Goal: Task Accomplishment & Management: Manage account settings

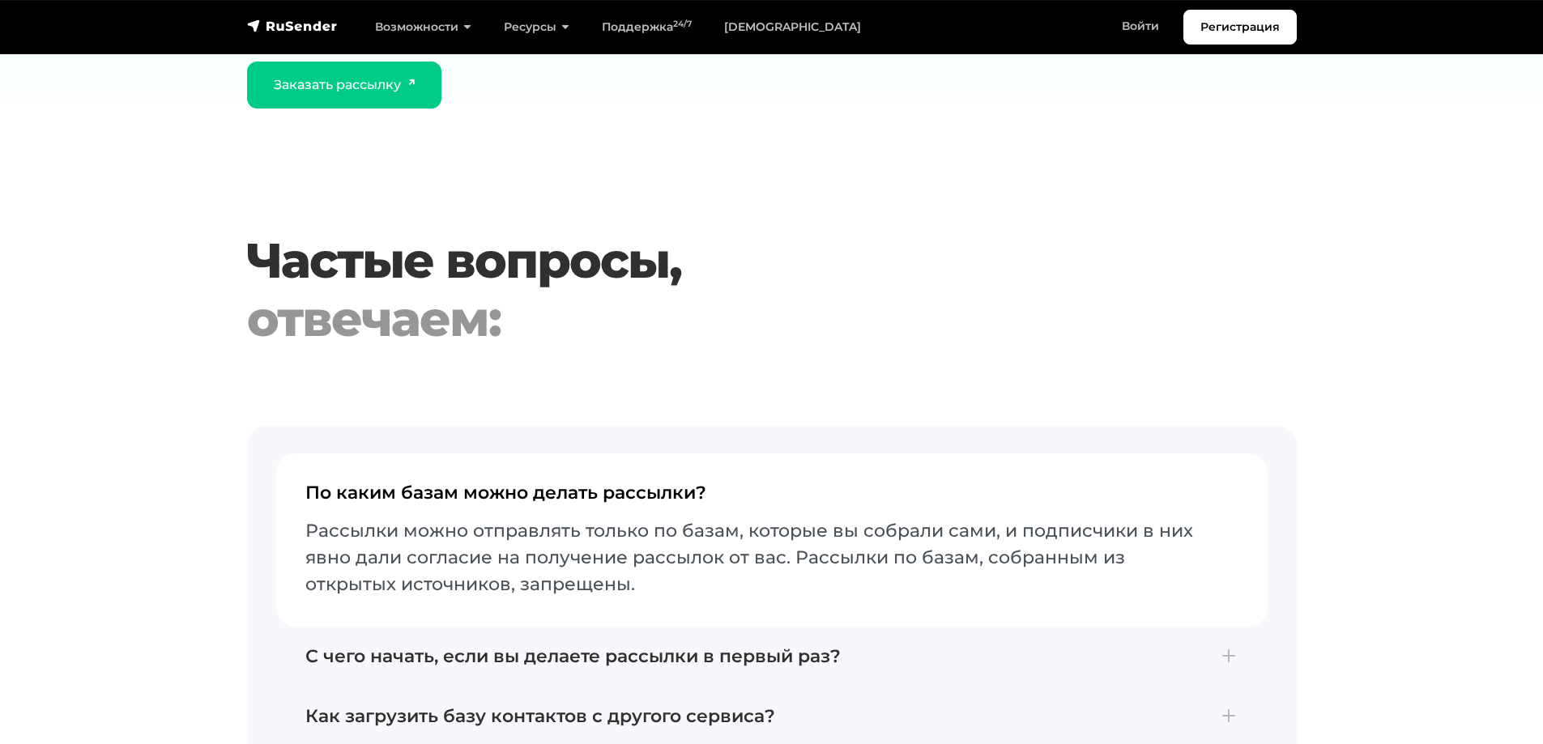
scroll to position [6505, 0]
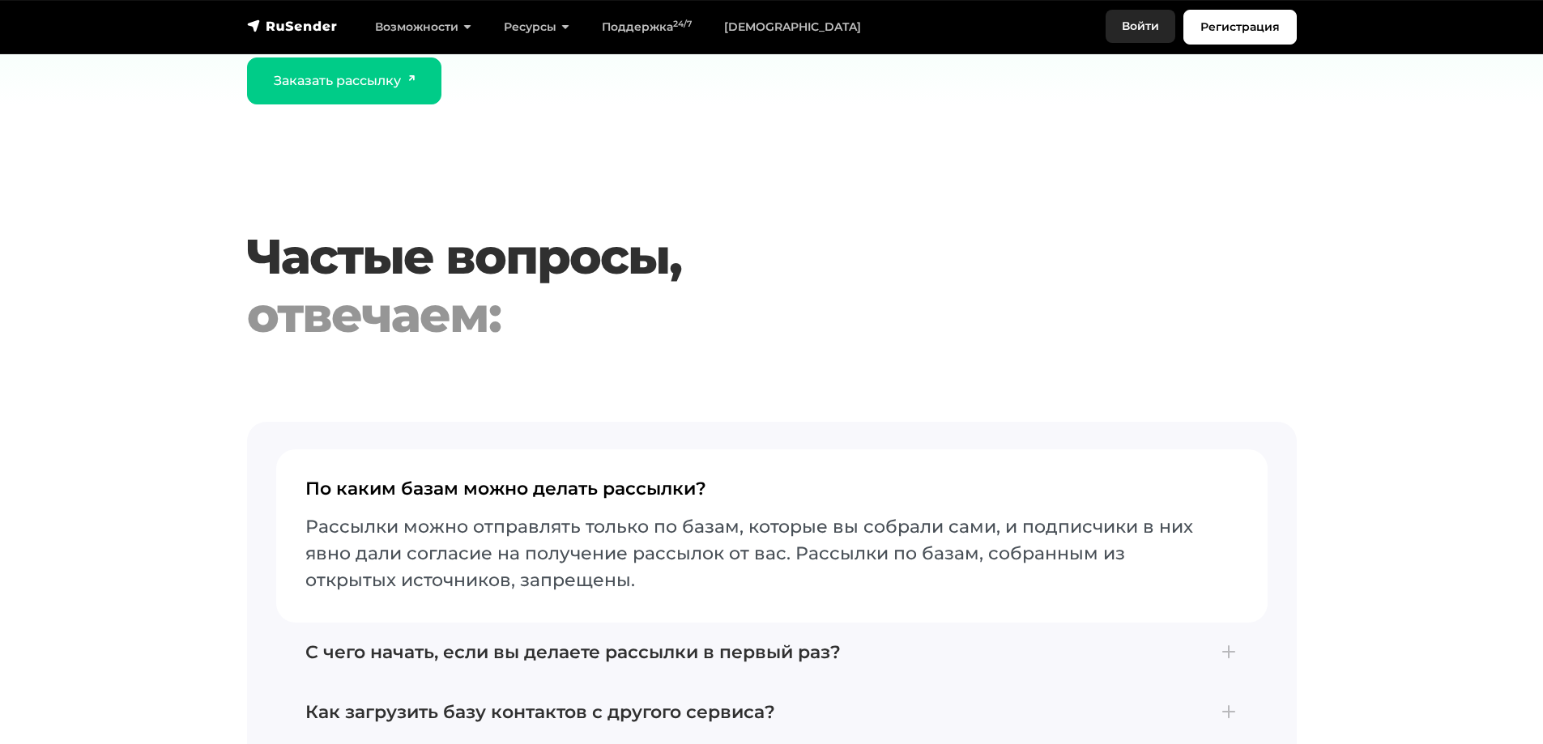
click at [1140, 28] on link "Войти" at bounding box center [1141, 26] width 70 height 33
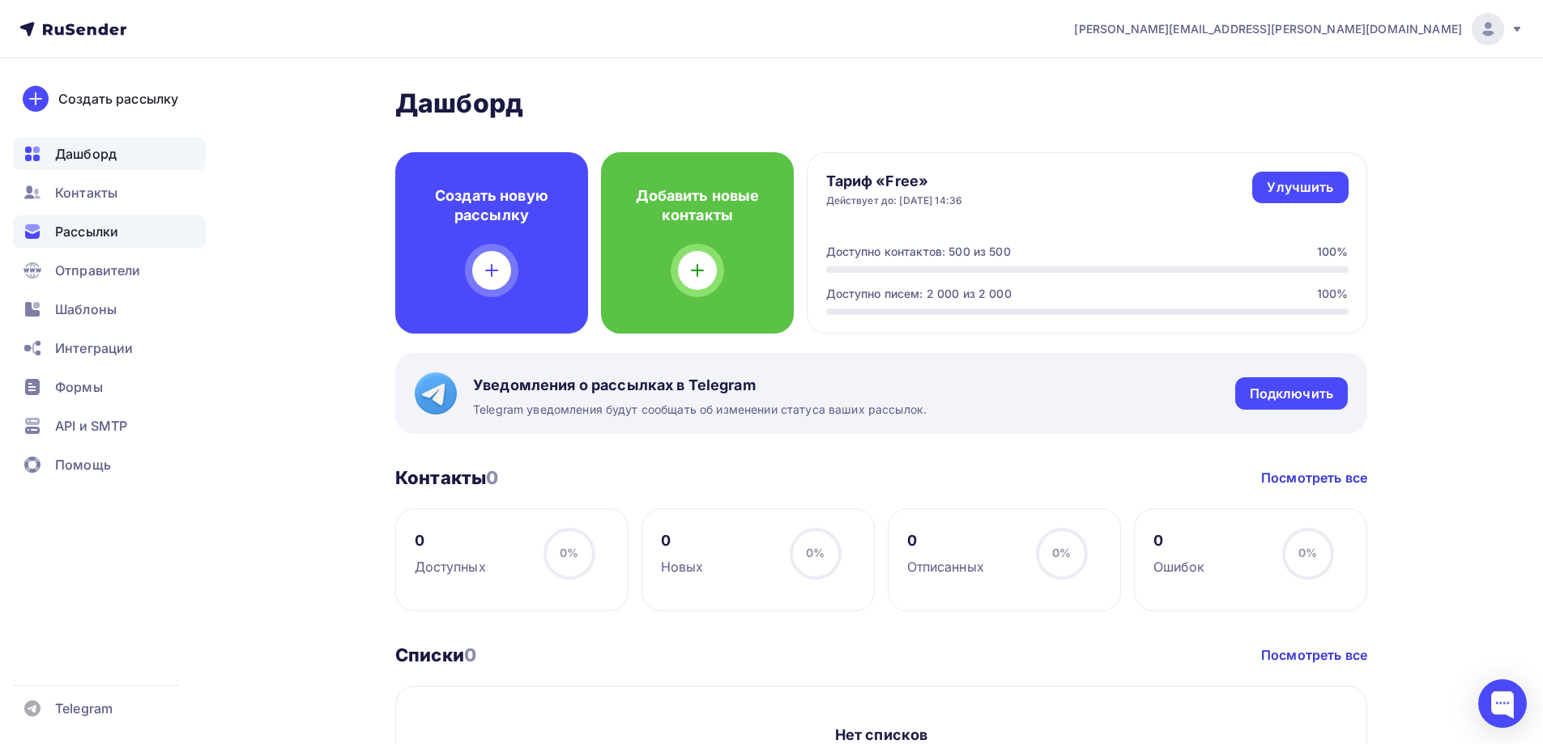
click at [98, 220] on div "Рассылки" at bounding box center [109, 231] width 193 height 32
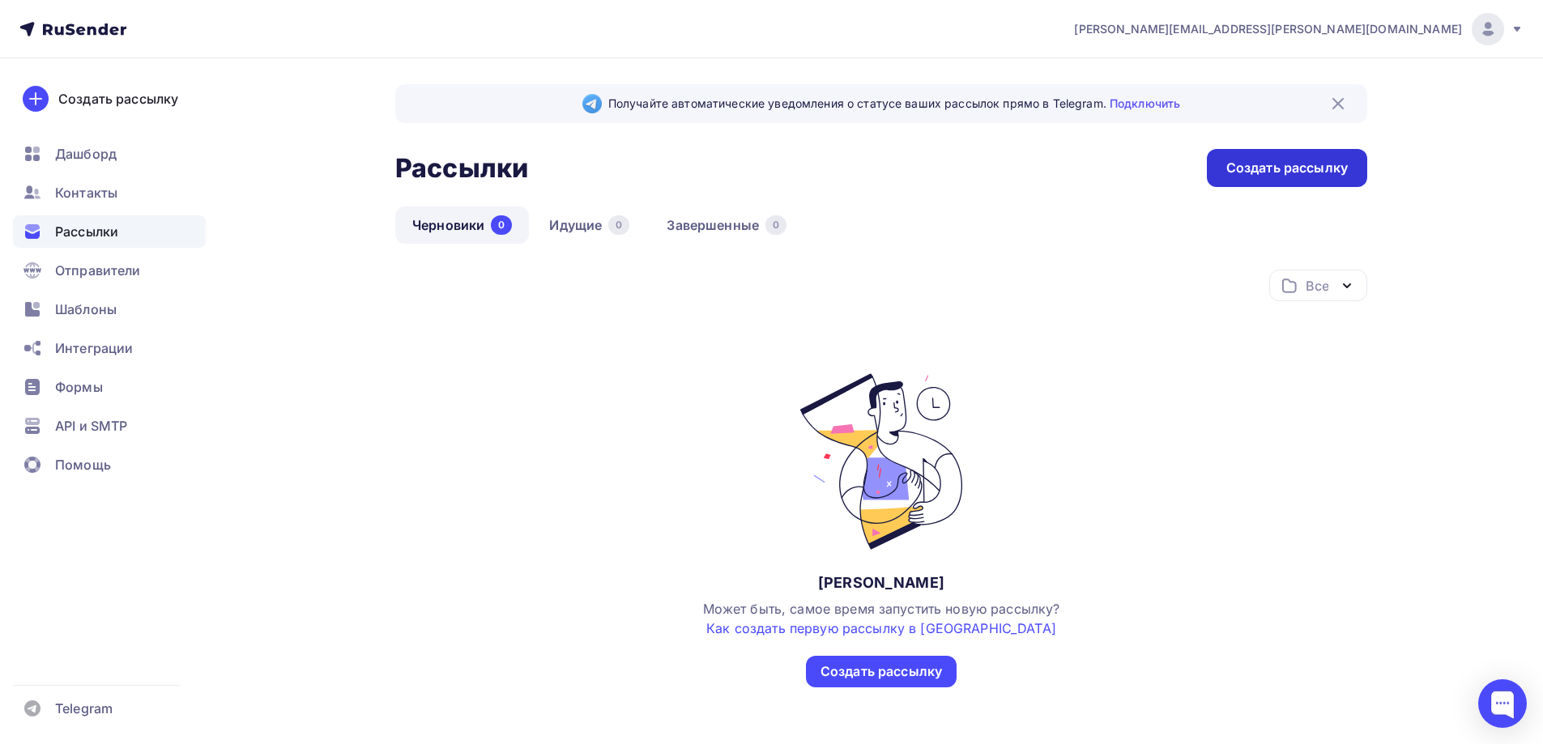
click at [1251, 175] on div "Создать рассылку" at bounding box center [1286, 168] width 121 height 19
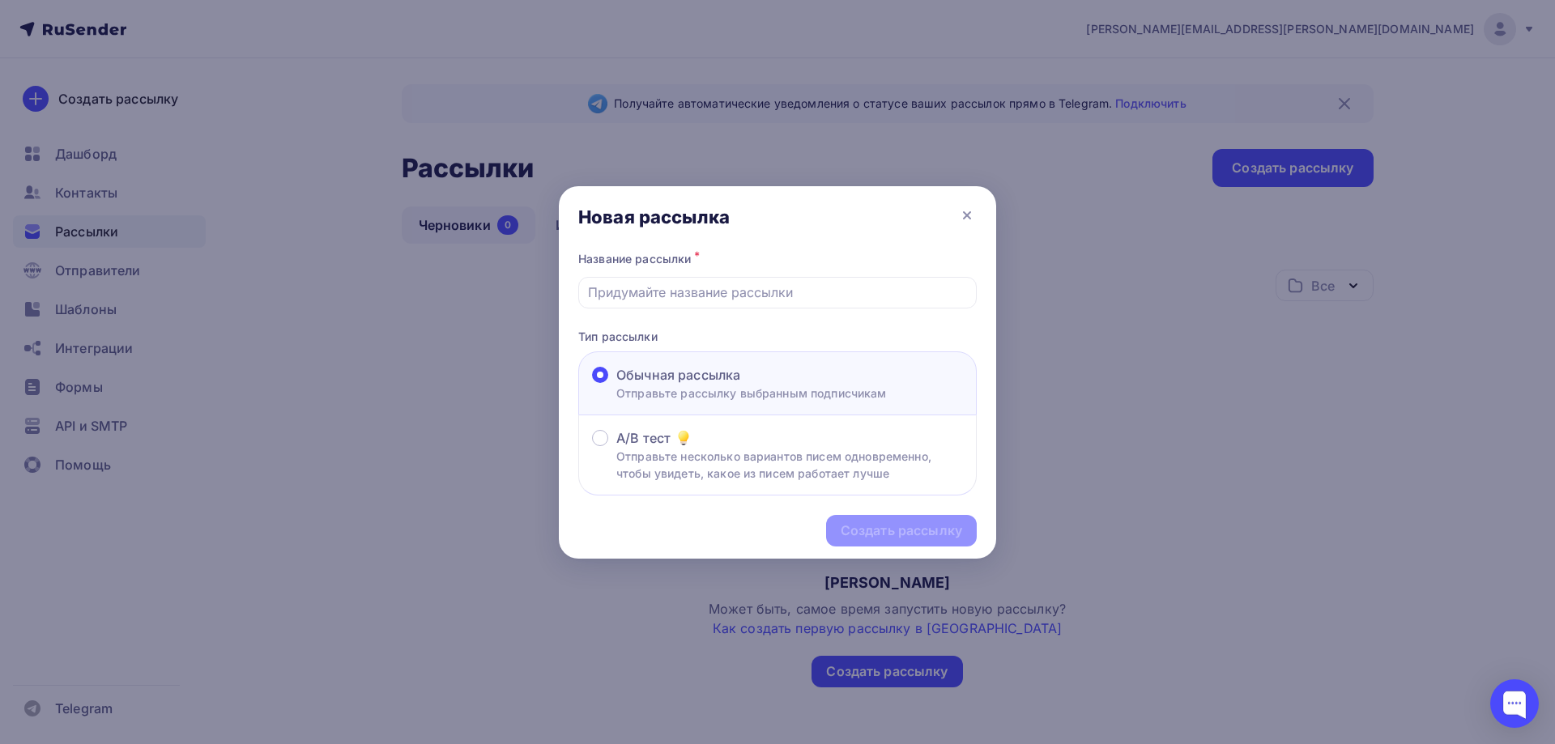
click at [526, 497] on div at bounding box center [777, 372] width 1555 height 744
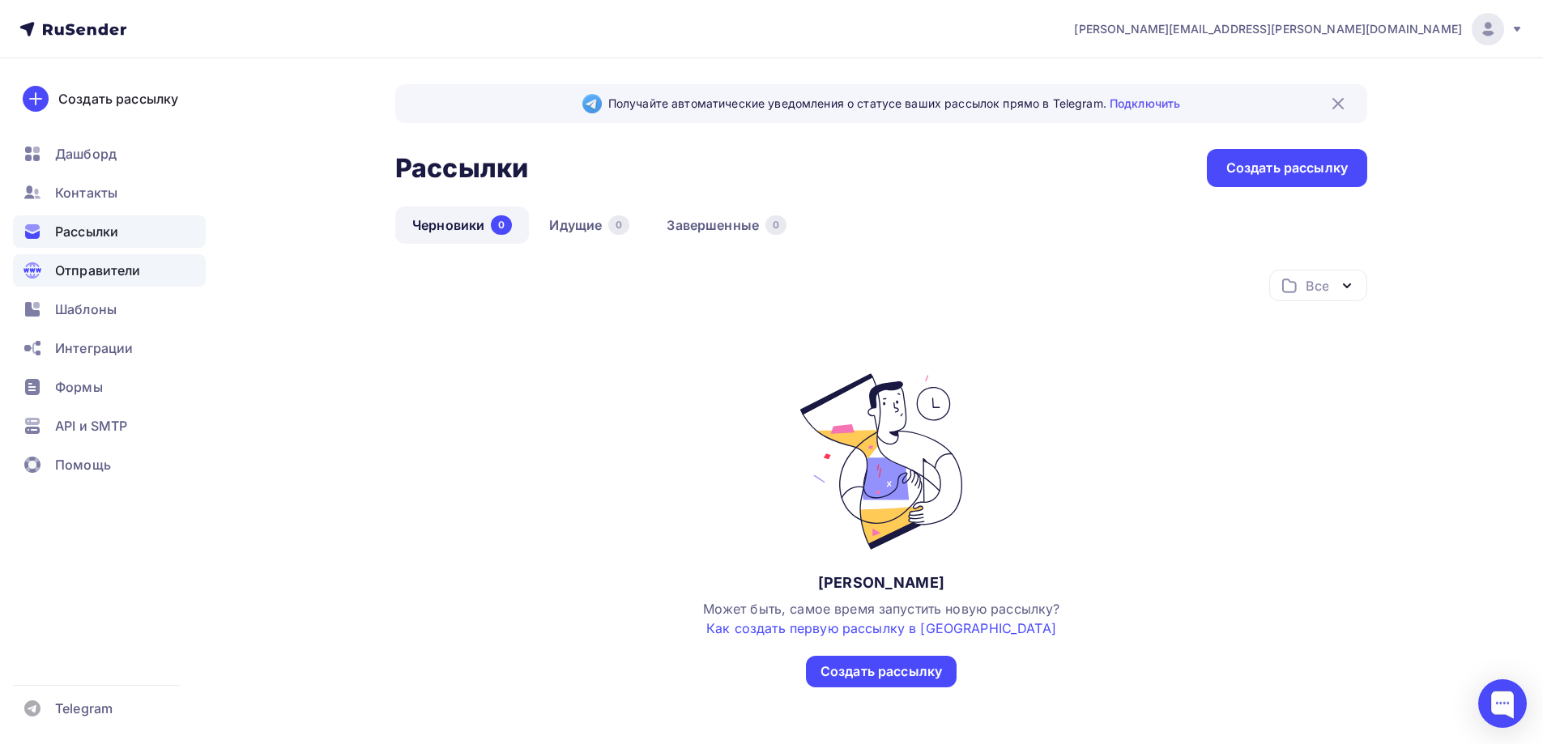
click at [115, 271] on span "Отправители" at bounding box center [98, 270] width 86 height 19
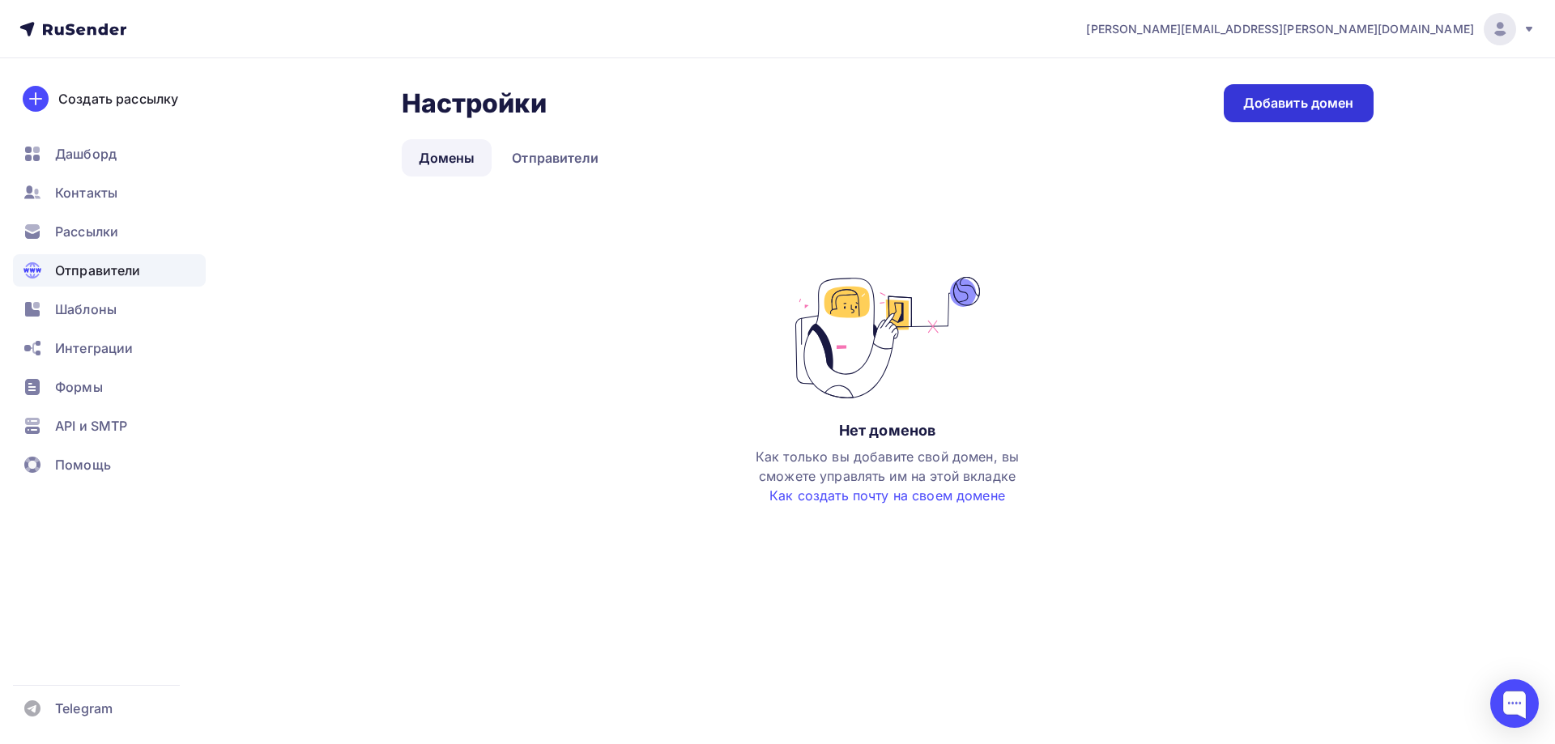
click at [1278, 105] on div "Добавить домен" at bounding box center [1298, 103] width 111 height 19
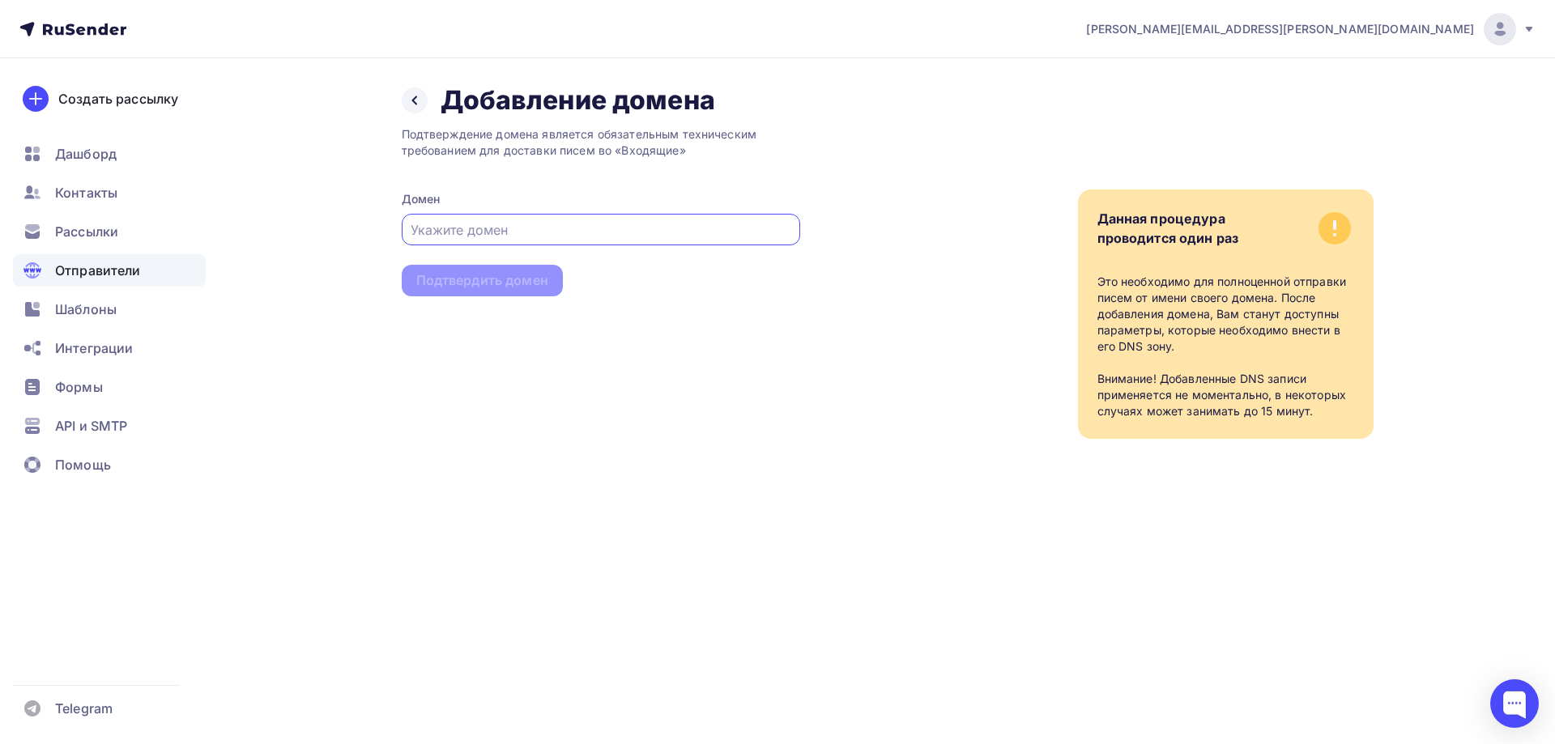
type input "р"
type input "[DOMAIN_NAME]"
click at [459, 275] on div "Подтвердить домен" at bounding box center [482, 280] width 132 height 19
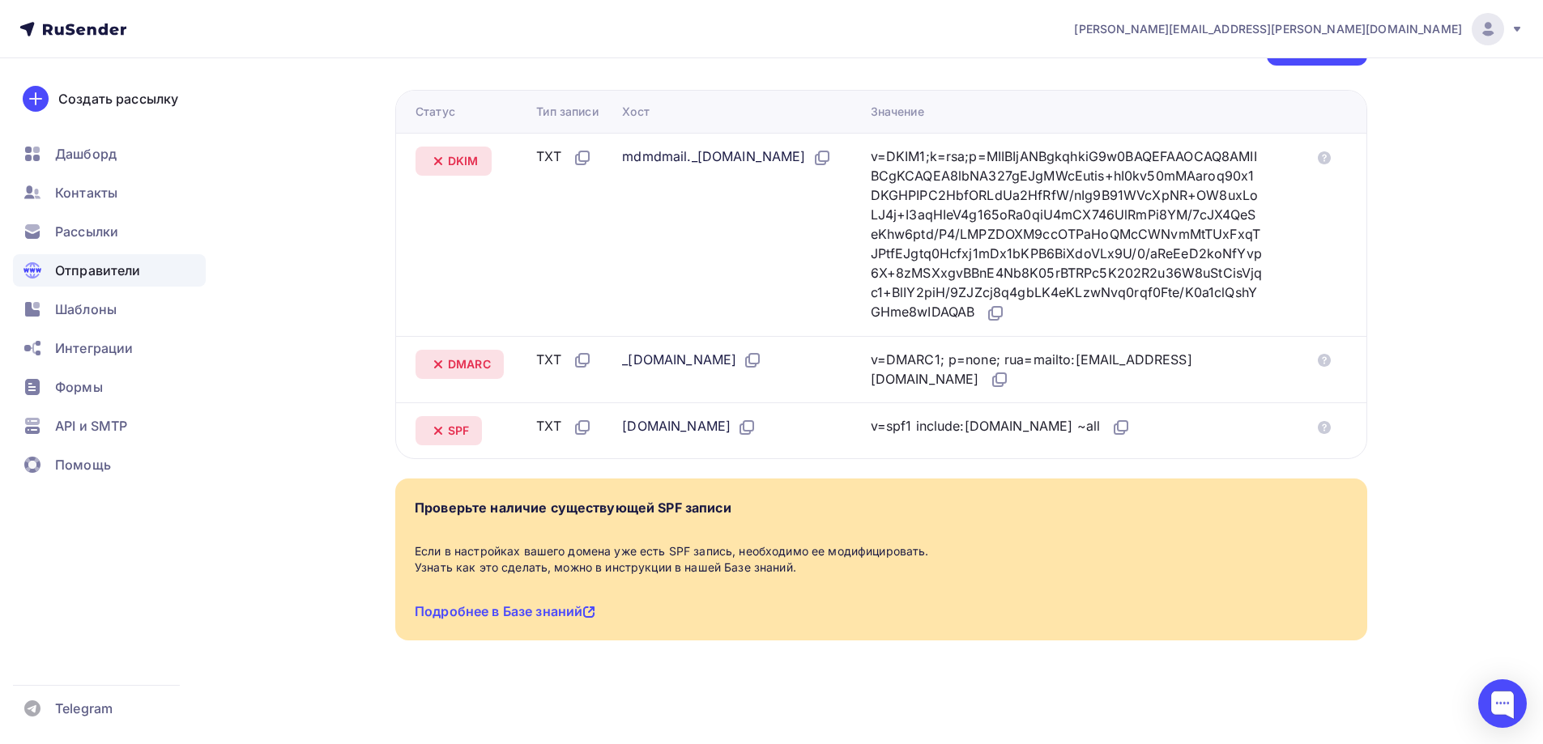
scroll to position [411, 0]
click at [832, 151] on icon at bounding box center [821, 156] width 19 height 19
click at [1197, 170] on div "v=DKIM1;k=rsa;p=MIIBIjANBgkqhkiG9w0BAQEFAAOCAQ8AMIIBCgKCAQEA8lbNA327gEJgMWcEuti…" at bounding box center [1067, 234] width 392 height 177
click at [1005, 317] on icon at bounding box center [995, 312] width 19 height 19
click at [772, 364] on div "_dmarc.hotellead.ru" at bounding box center [739, 359] width 235 height 21
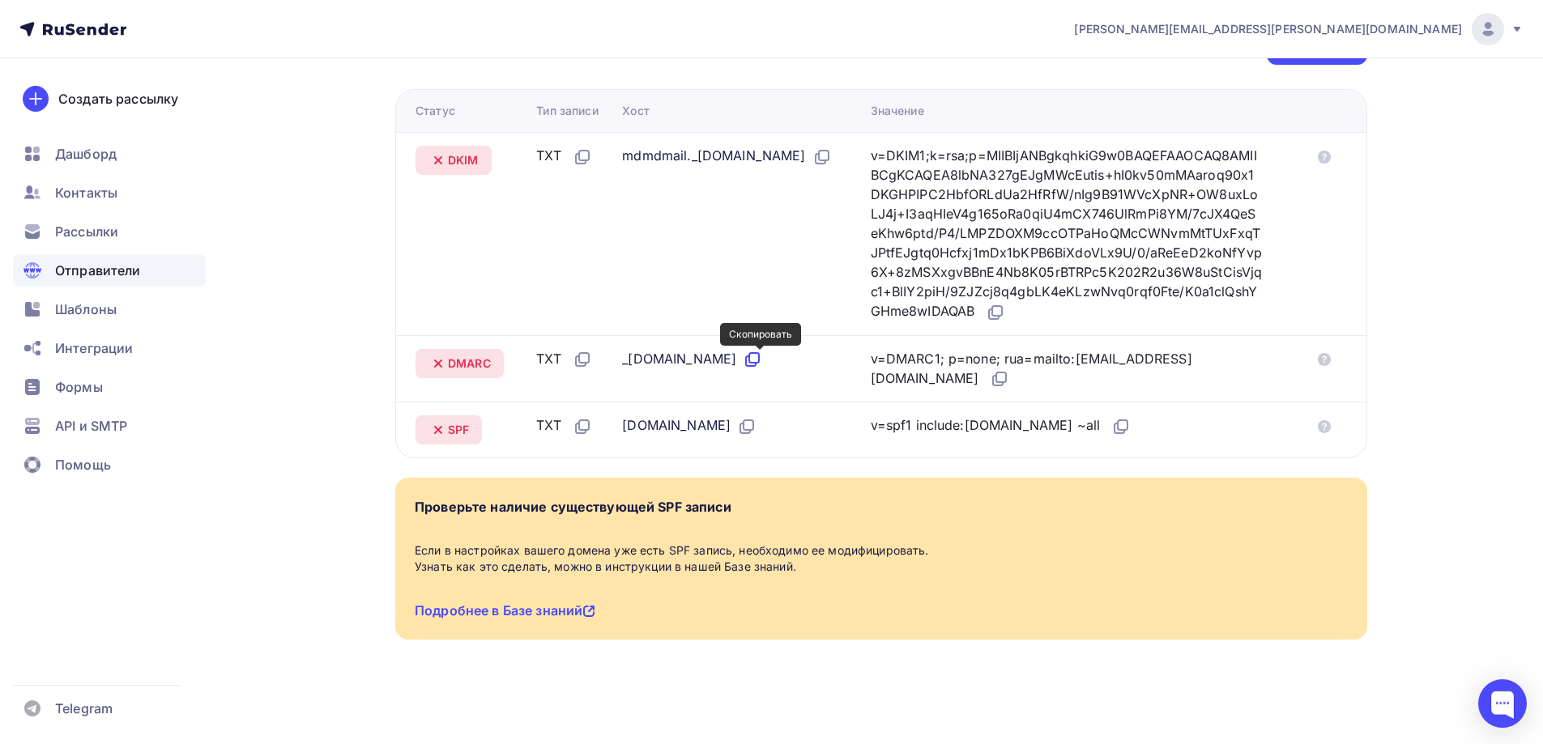
click at [759, 360] on icon at bounding box center [752, 359] width 19 height 19
click at [996, 375] on icon at bounding box center [1001, 378] width 10 height 10
click at [737, 426] on icon at bounding box center [746, 426] width 19 height 19
click at [1111, 424] on icon at bounding box center [1120, 426] width 19 height 19
click at [132, 275] on span "Отправители" at bounding box center [98, 270] width 86 height 19
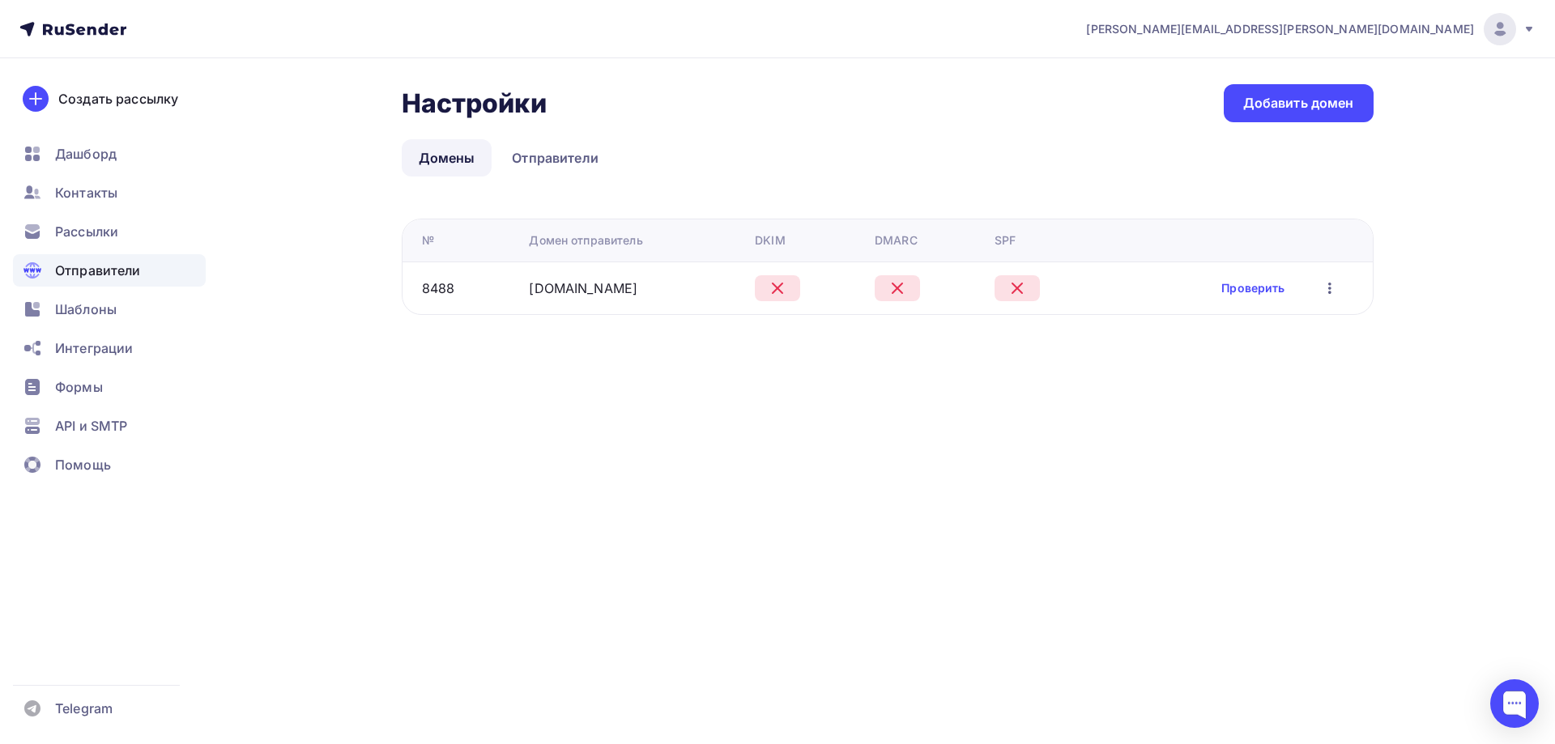
click at [132, 275] on span "Отправители" at bounding box center [98, 270] width 86 height 19
click at [1241, 294] on link "Проверить" at bounding box center [1252, 288] width 63 height 16
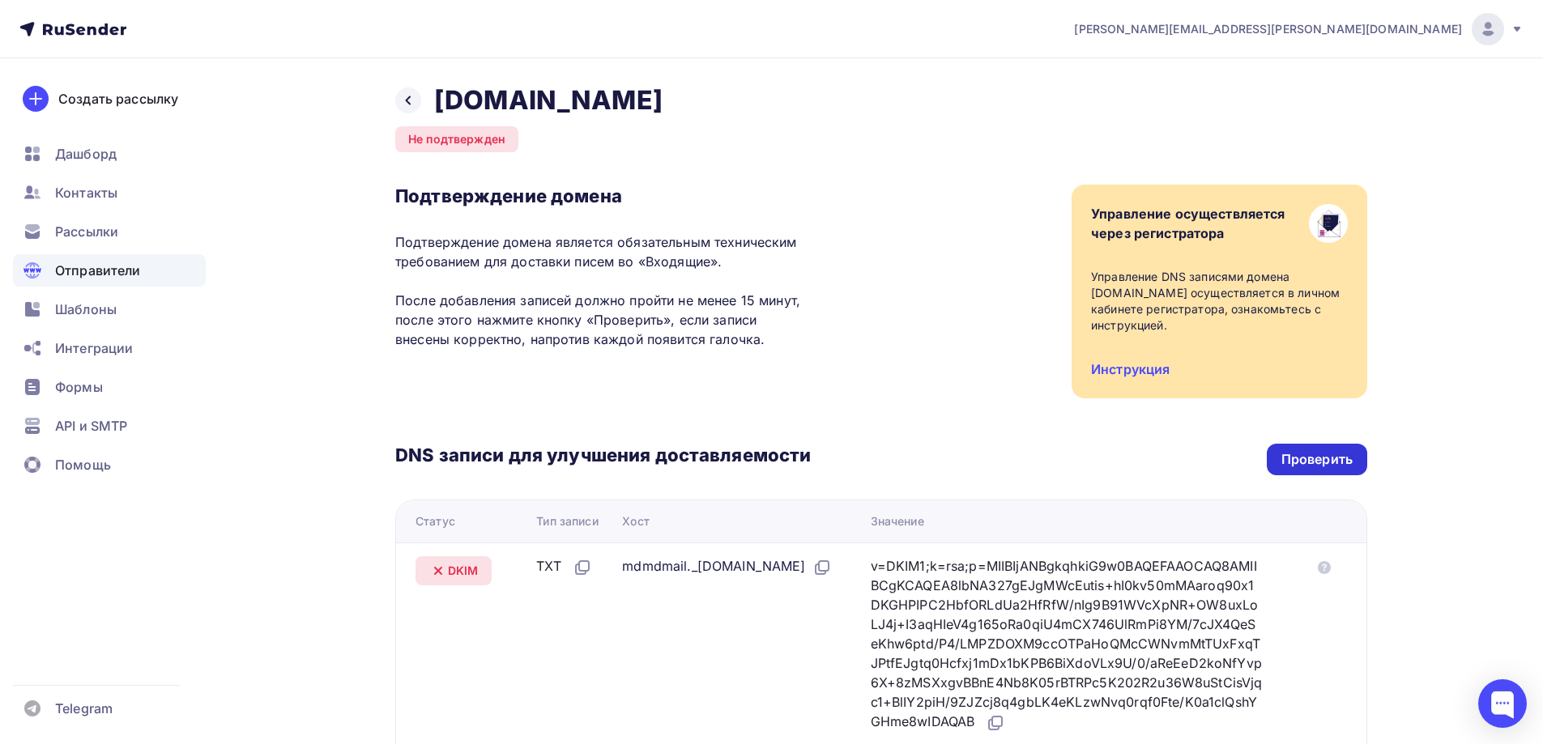
click at [1315, 451] on div "Проверить" at bounding box center [1316, 459] width 71 height 19
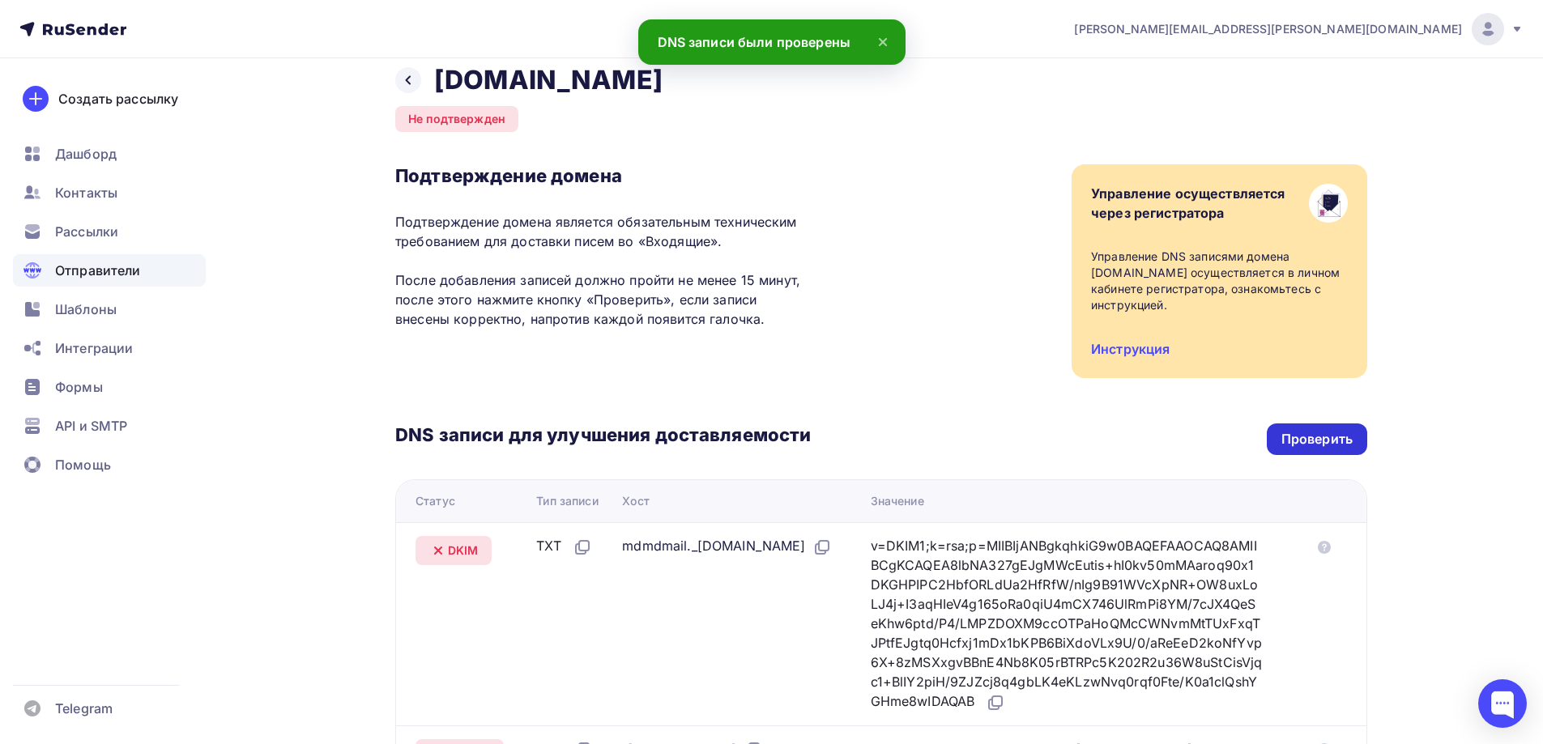
scroll to position [19, 0]
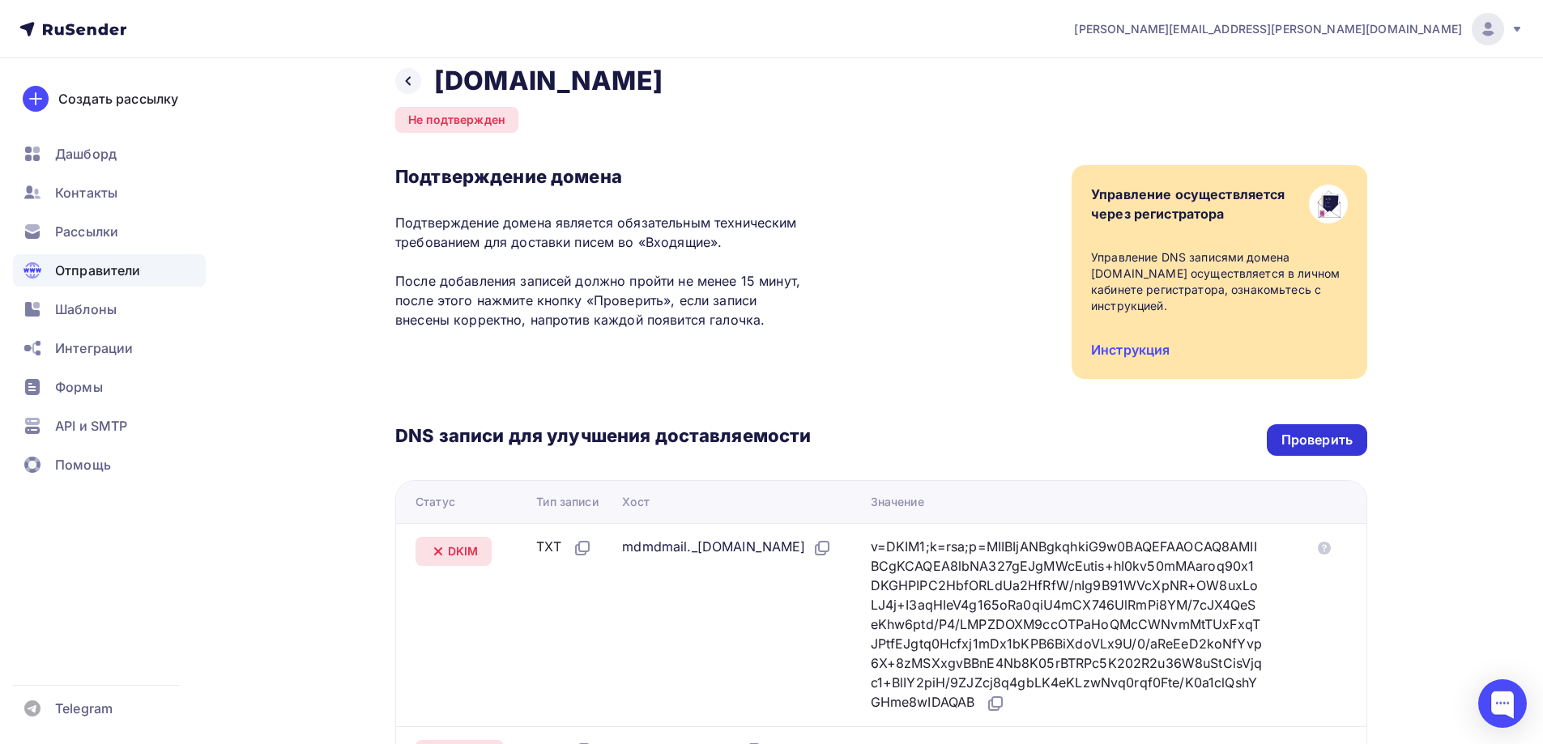
click at [1315, 451] on div "Проверить" at bounding box center [1317, 440] width 100 height 32
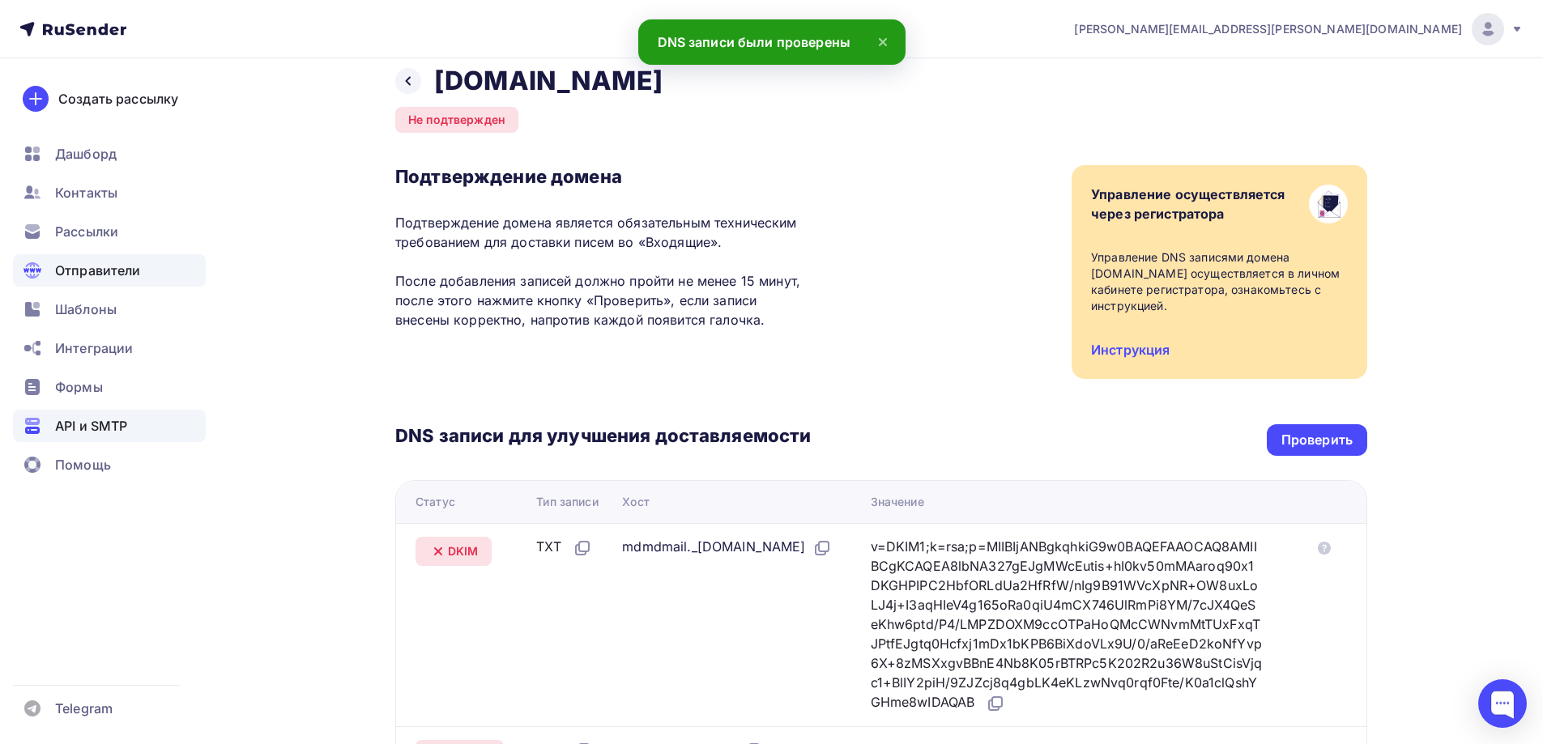
click at [127, 429] on span "API и SMTP" at bounding box center [91, 425] width 72 height 19
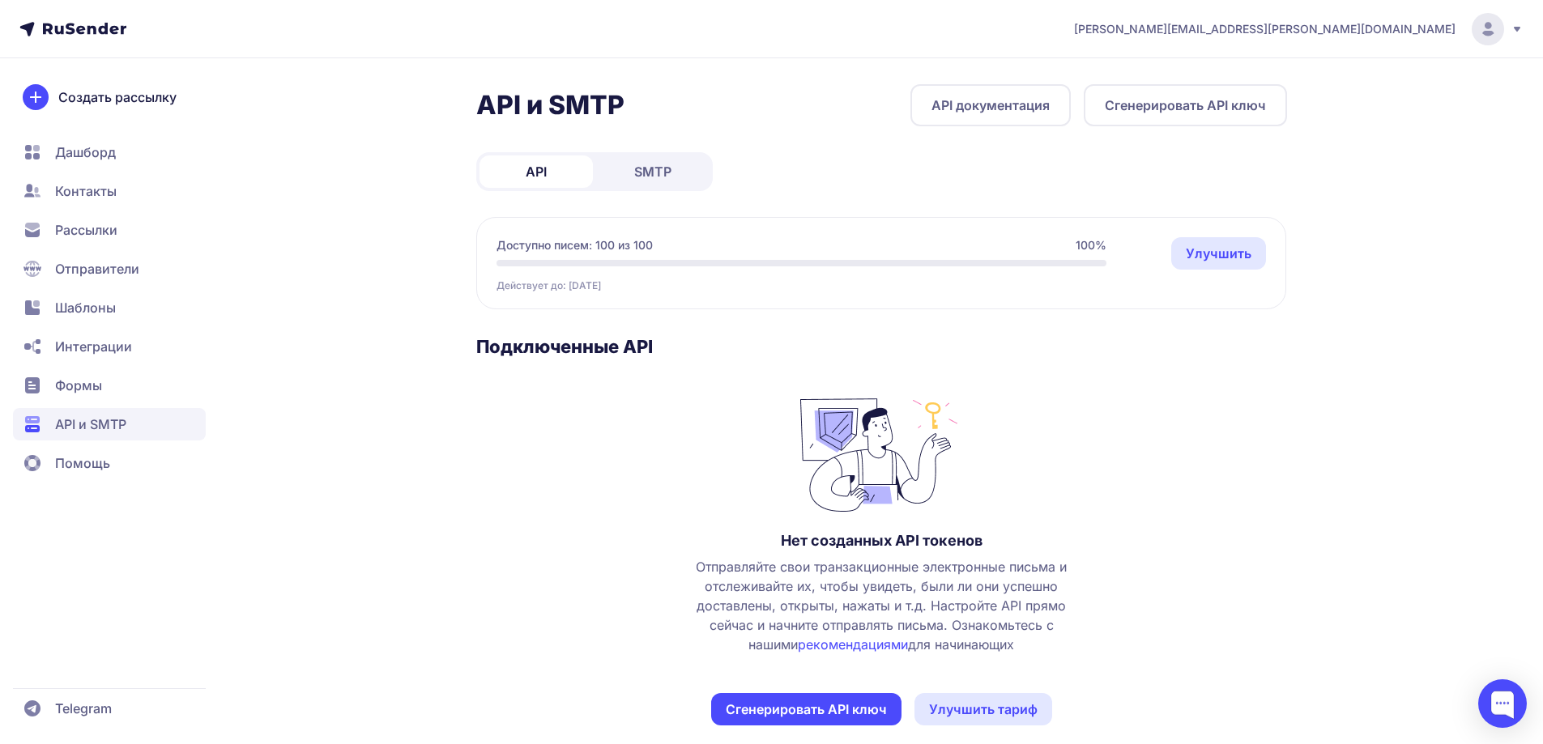
click at [667, 173] on span "SMTP" at bounding box center [652, 171] width 37 height 19
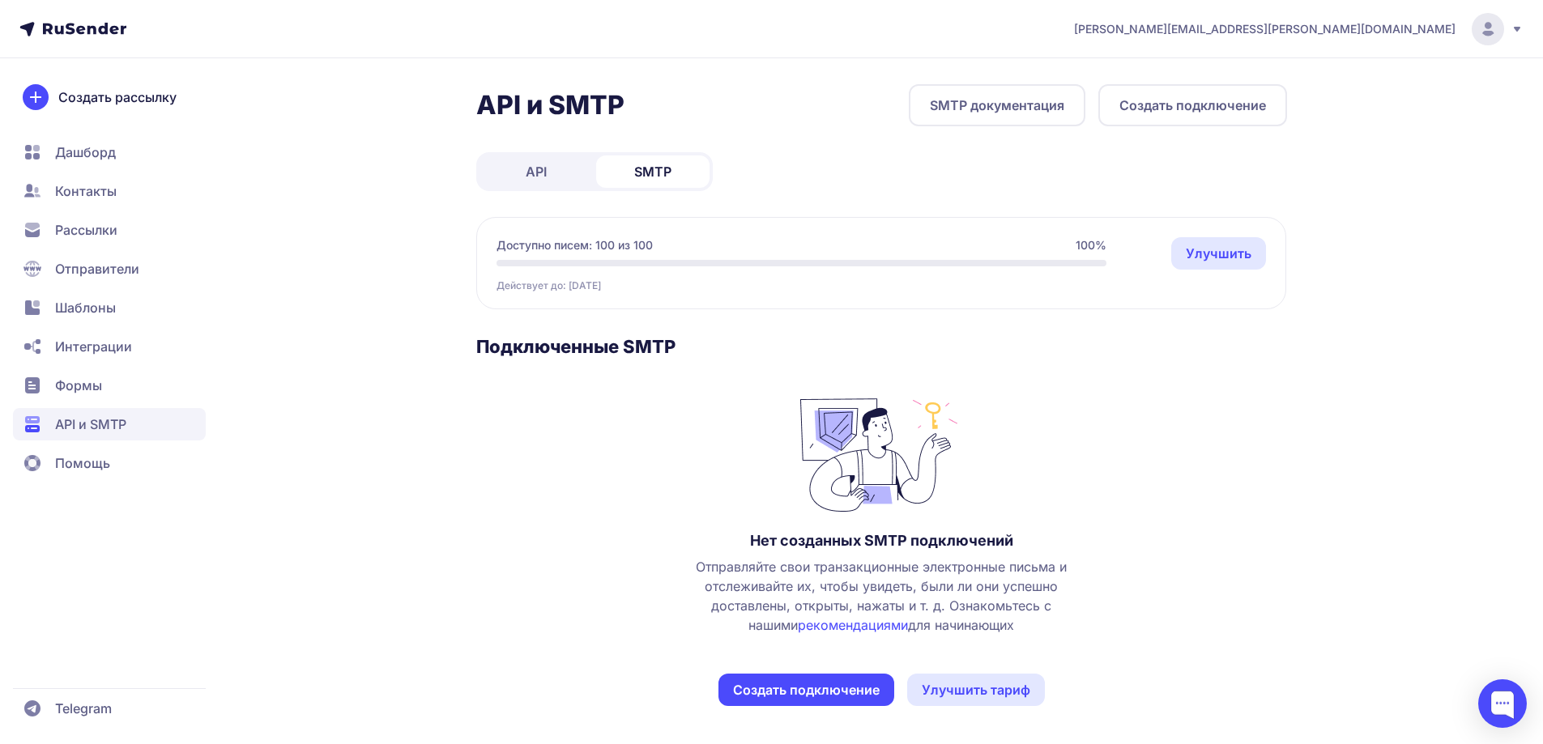
click at [801, 682] on button "Создать подключение" at bounding box center [806, 690] width 176 height 32
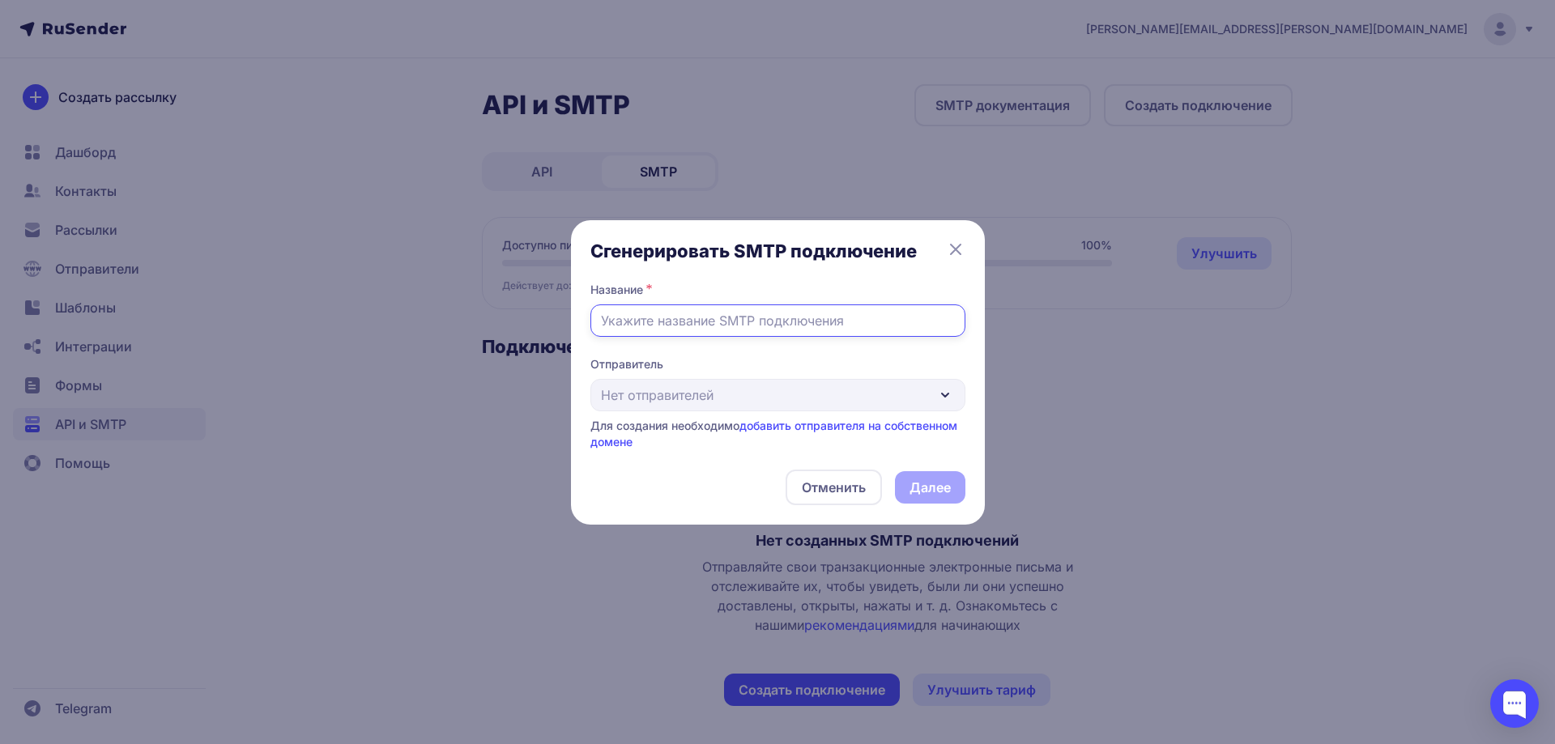
click at [790, 312] on input "text" at bounding box center [777, 321] width 375 height 32
type input "GUESTLEAD"
click at [735, 386] on div "Отправитель Нет отправителей Для создания необходимо добавить отправителя на со…" at bounding box center [777, 403] width 375 height 94
click at [933, 492] on div "Отменить Далее" at bounding box center [777, 488] width 375 height 36
click at [960, 249] on icon at bounding box center [955, 249] width 19 height 19
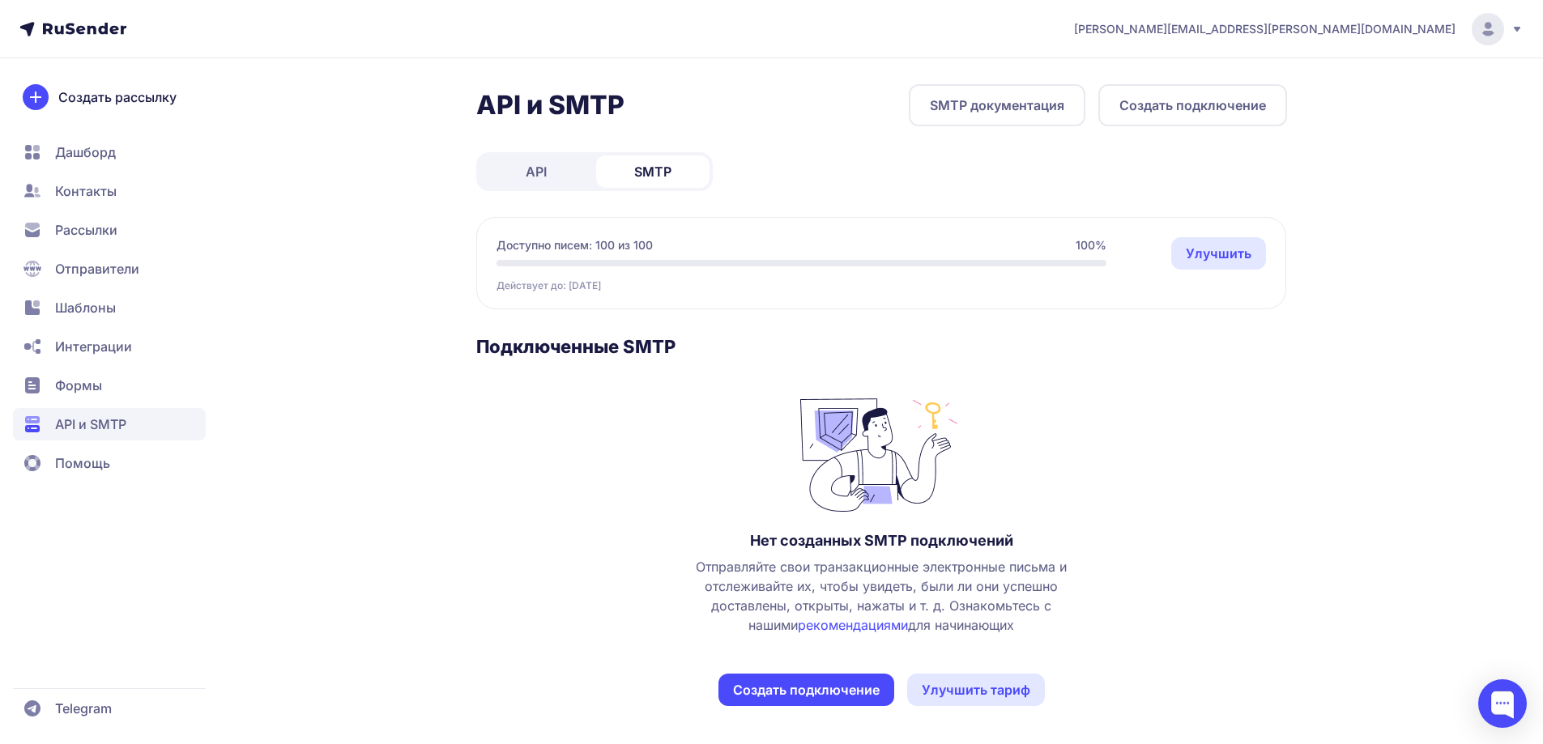
click at [99, 390] on span "Формы" at bounding box center [78, 385] width 47 height 19
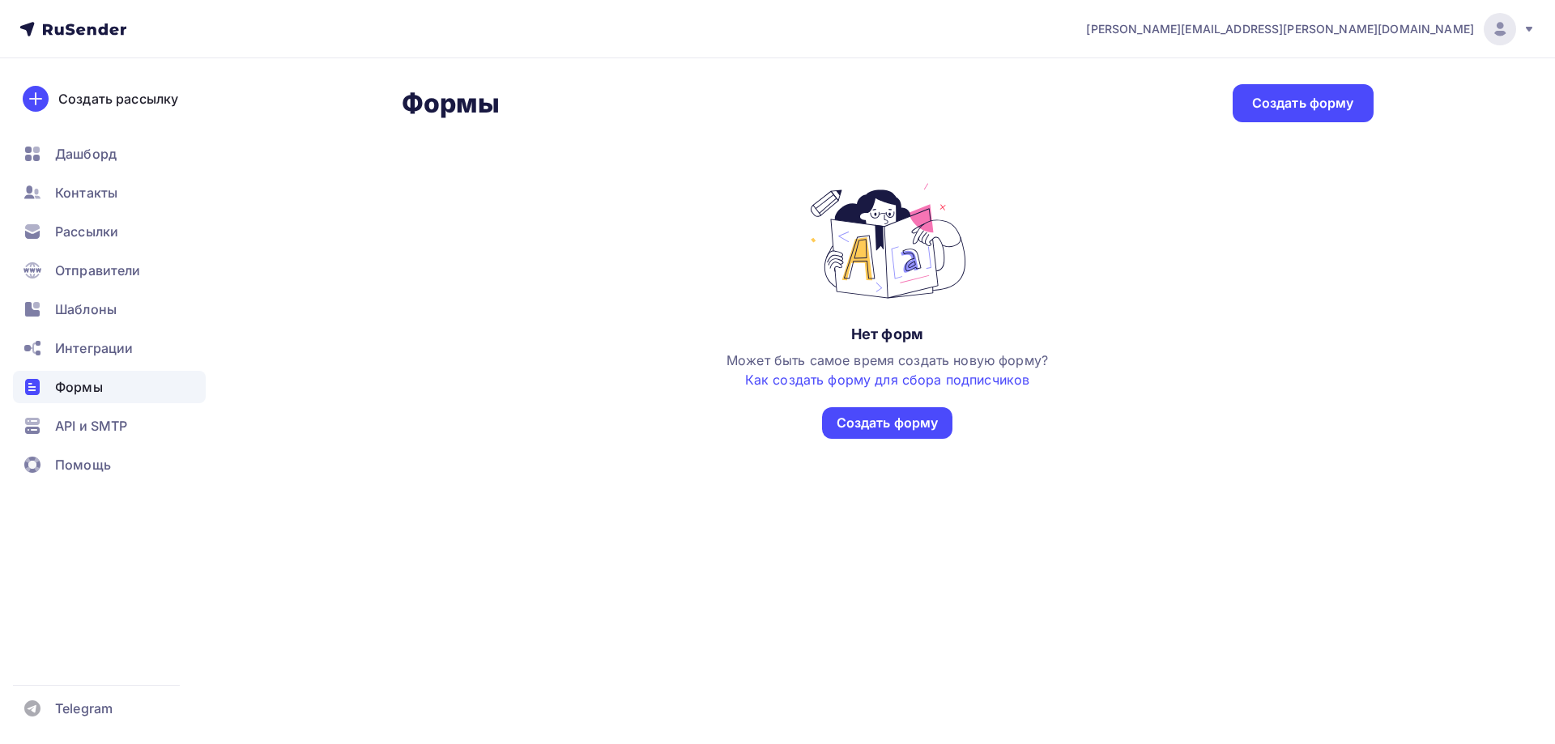
click at [112, 339] on span "Интеграции" at bounding box center [94, 348] width 78 height 19
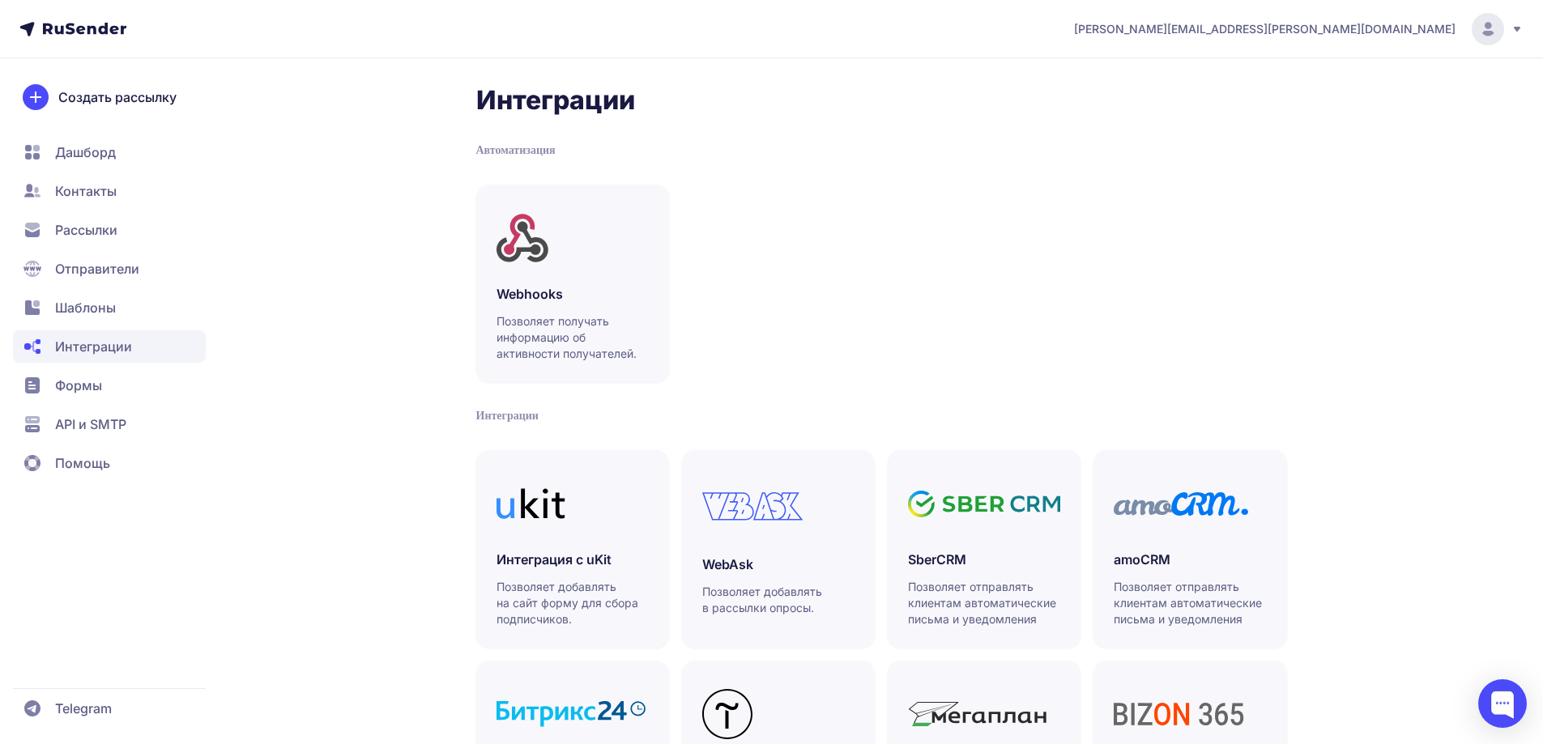
click at [120, 304] on span "Шаблоны" at bounding box center [109, 308] width 193 height 32
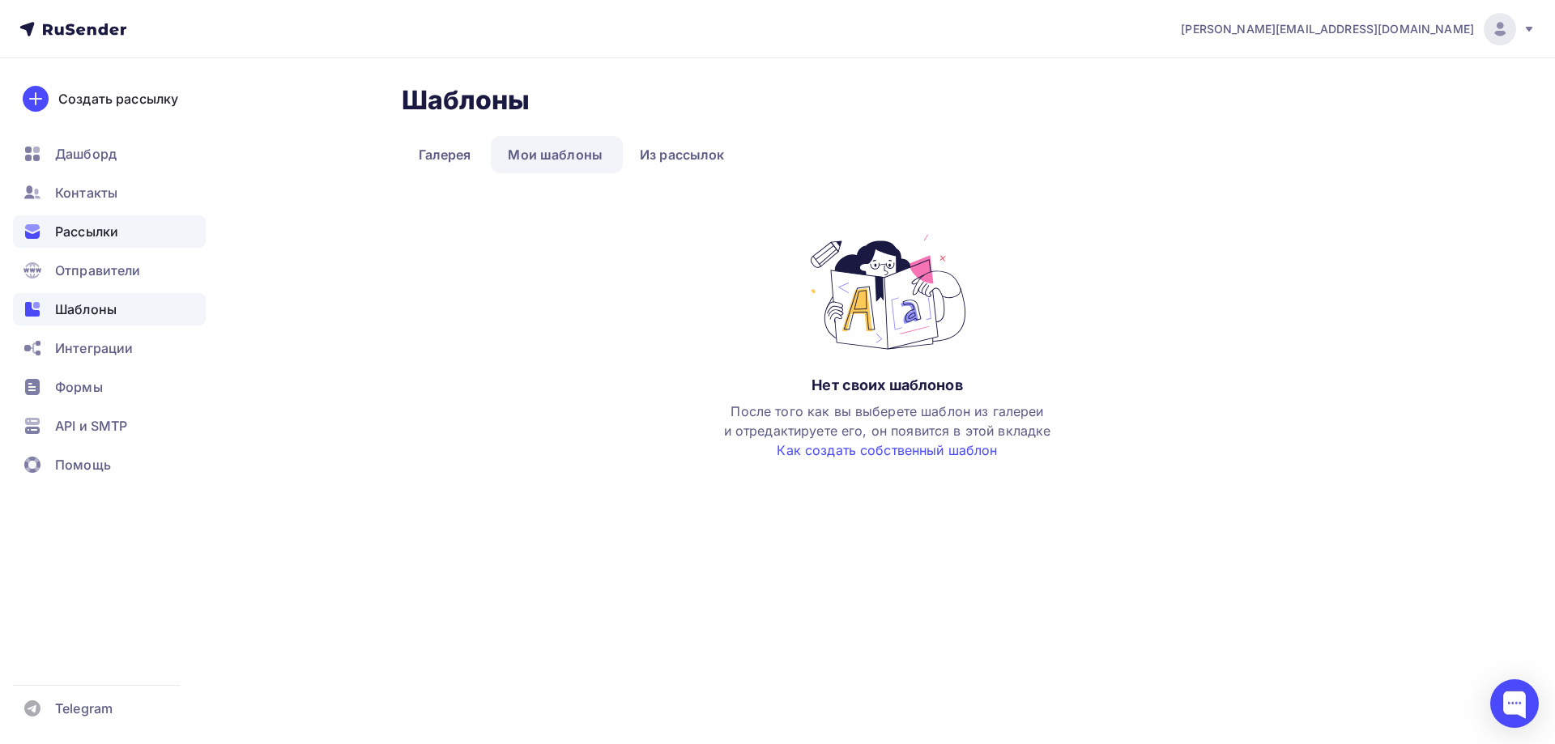
click at [89, 239] on span "Рассылки" at bounding box center [86, 231] width 63 height 19
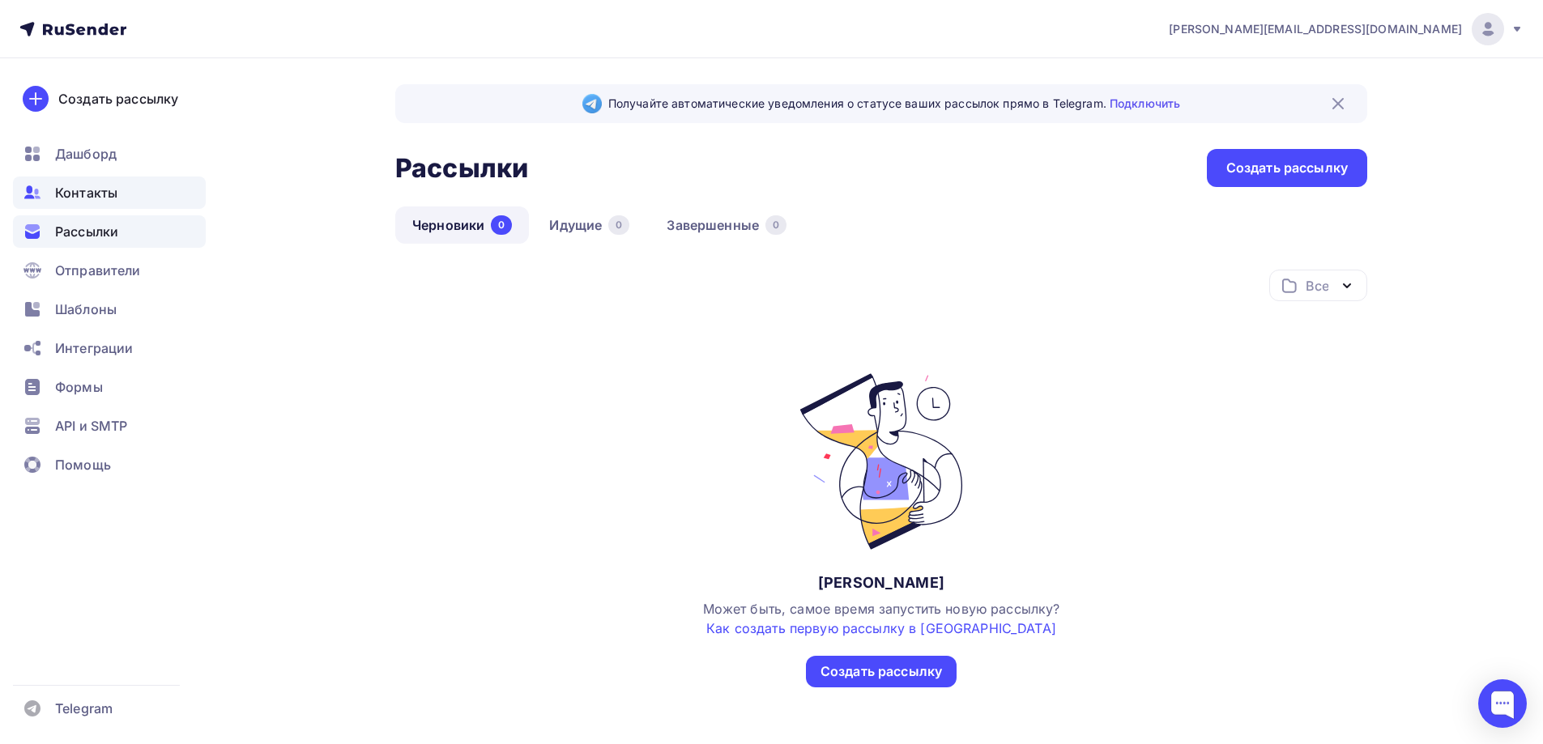
click at [109, 198] on span "Контакты" at bounding box center [86, 192] width 62 height 19
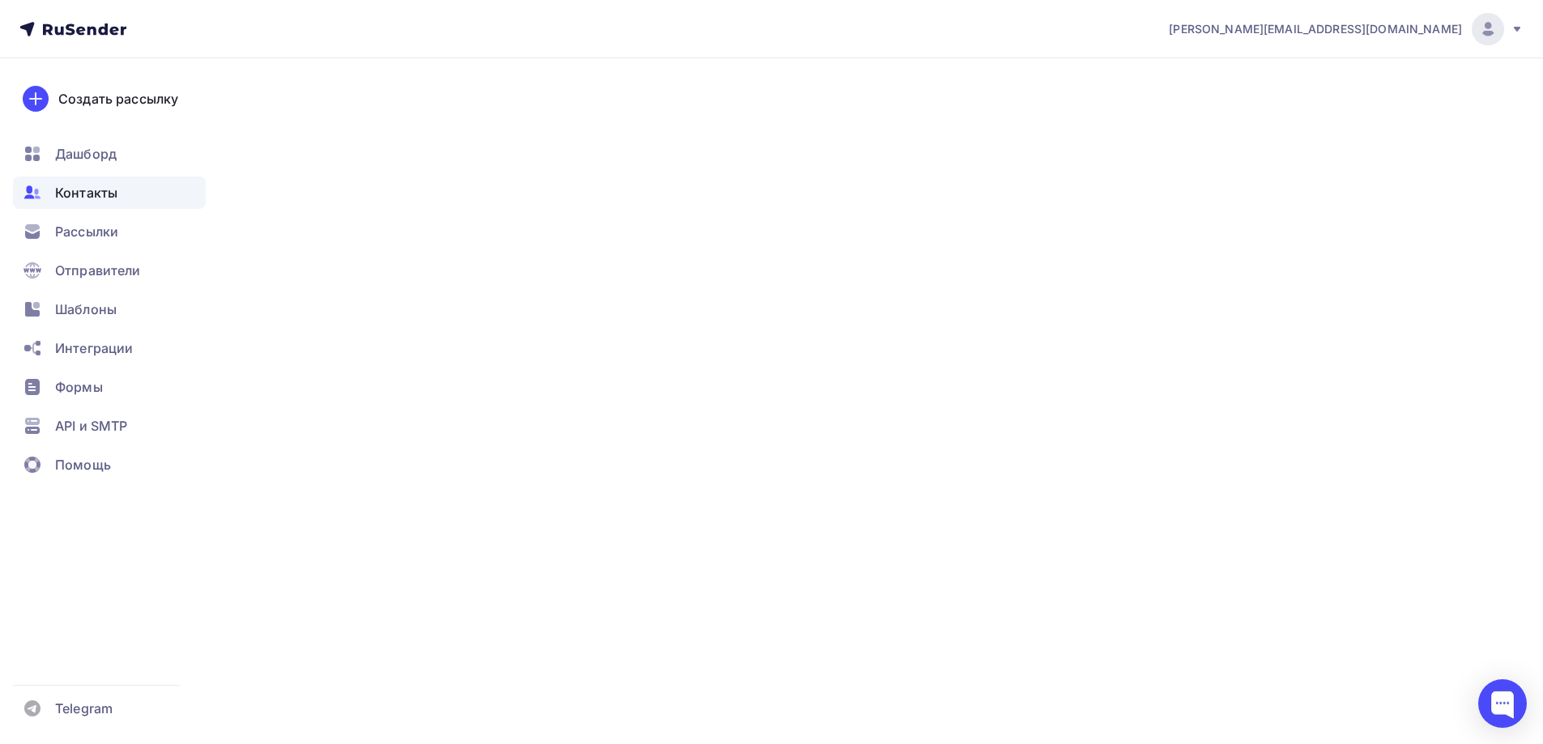
click at [109, 198] on span "Контакты" at bounding box center [86, 192] width 62 height 19
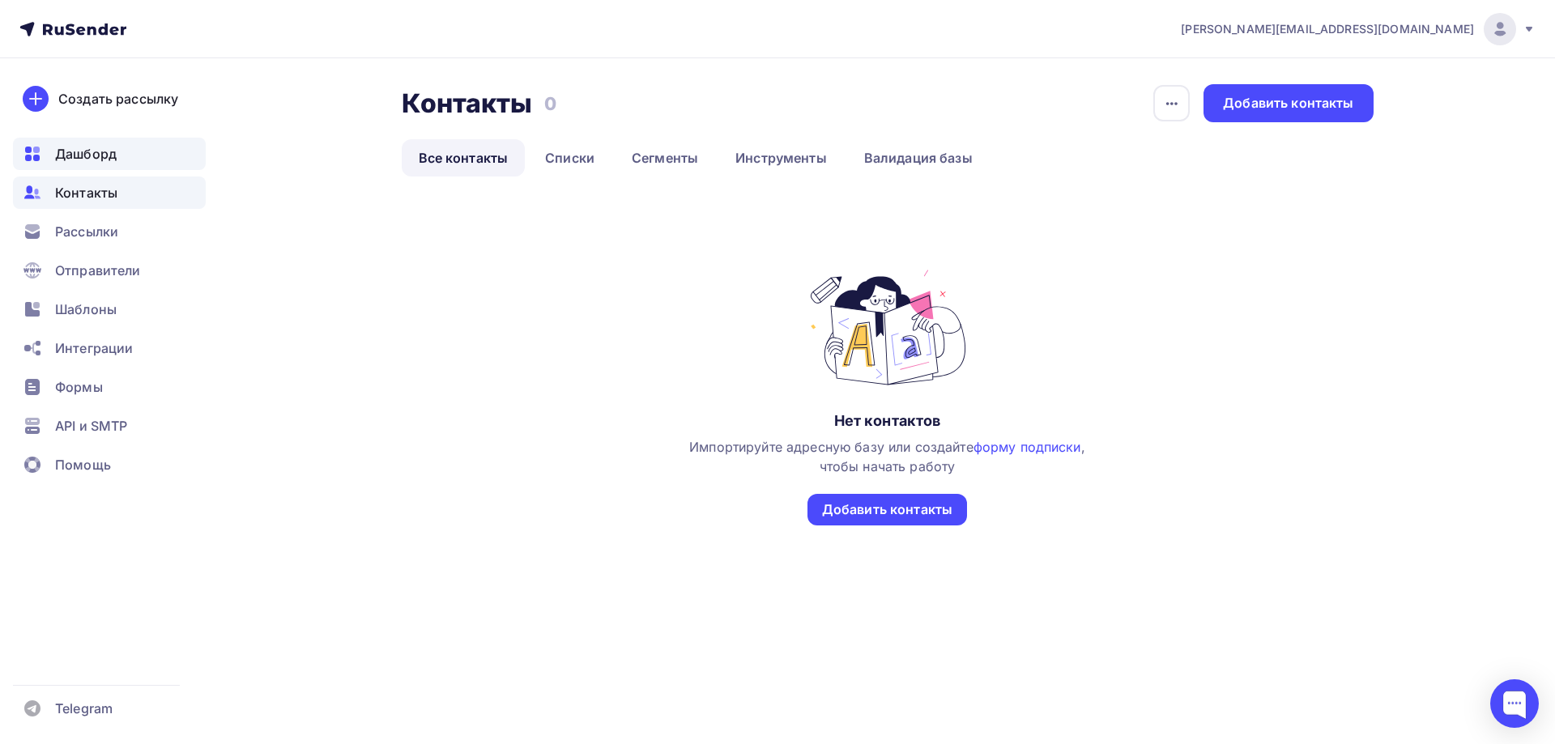
click at [117, 167] on div "Дашборд" at bounding box center [109, 154] width 193 height 32
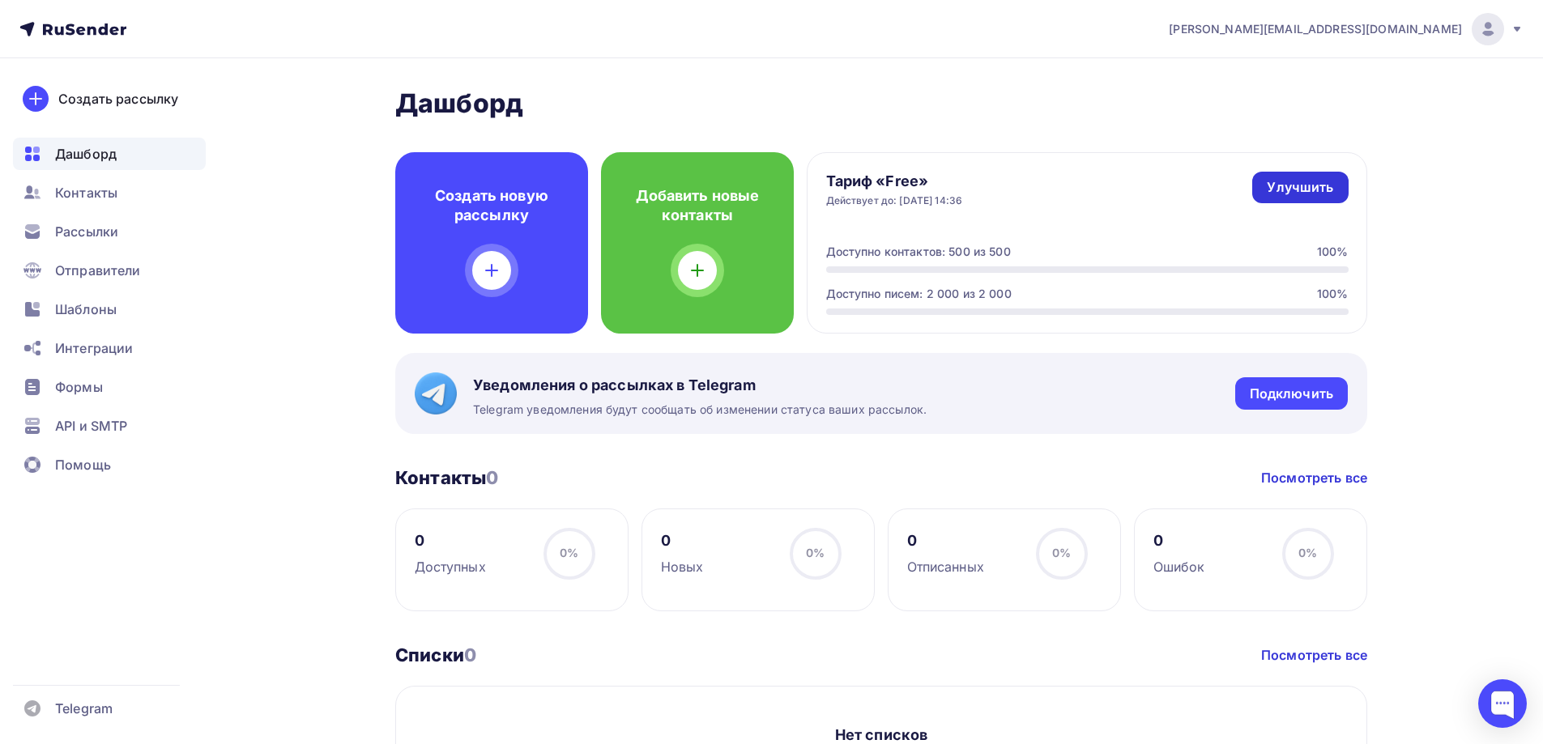
click at [1311, 199] on link "Улучшить" at bounding box center [1300, 188] width 96 height 32
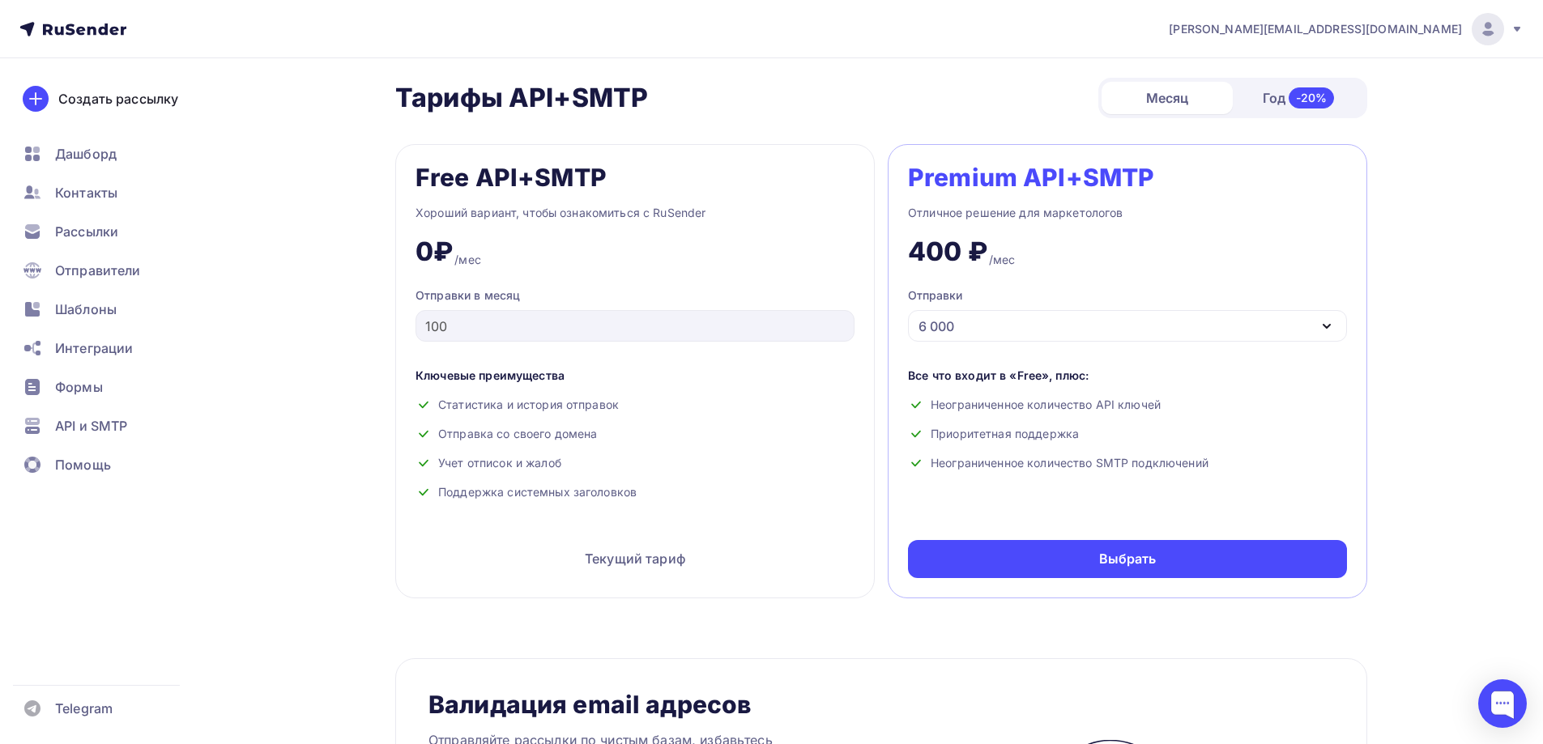
scroll to position [611, 0]
click at [740, 337] on div "100" at bounding box center [635, 325] width 439 height 32
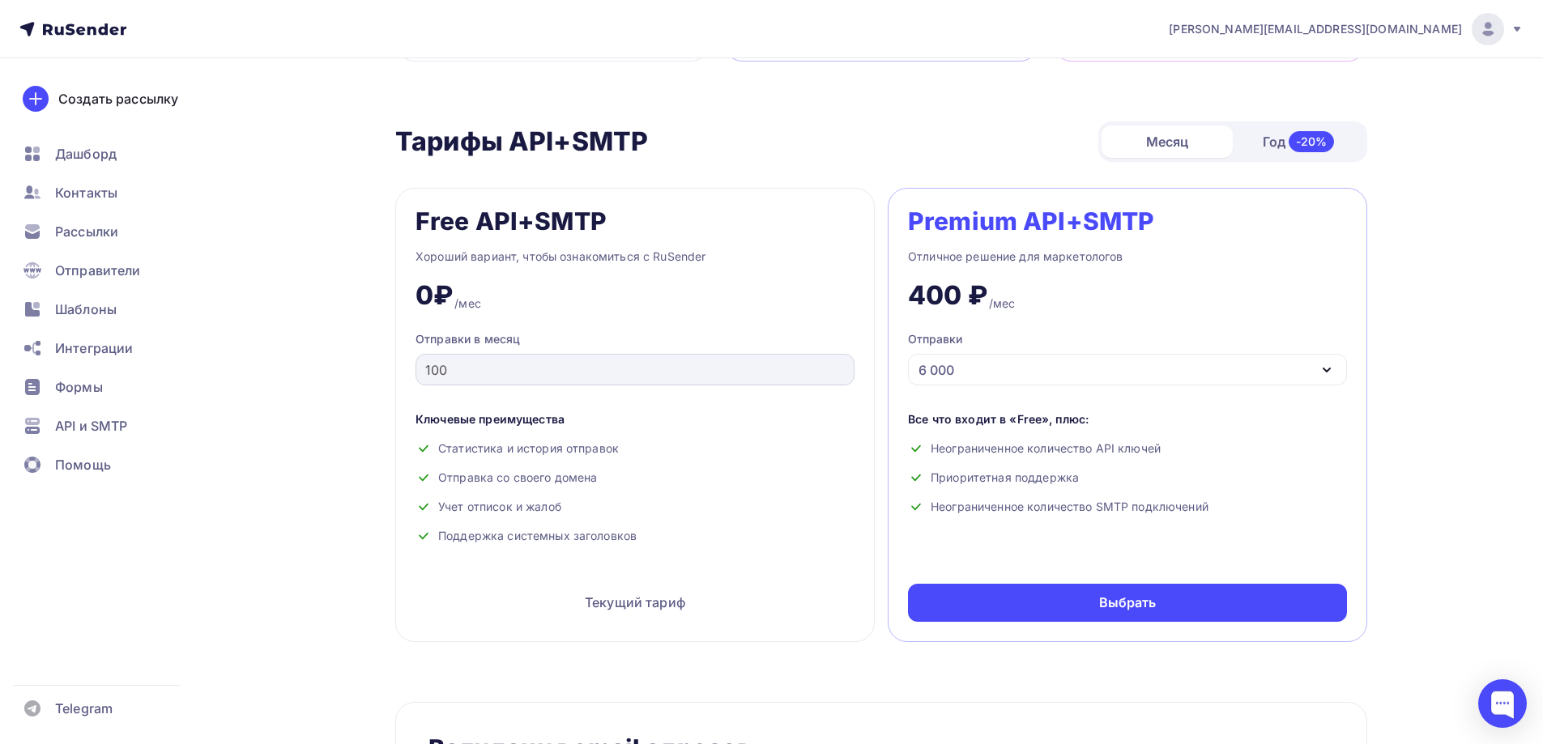
scroll to position [565, 0]
click at [1056, 377] on div "6 000" at bounding box center [1127, 371] width 439 height 32
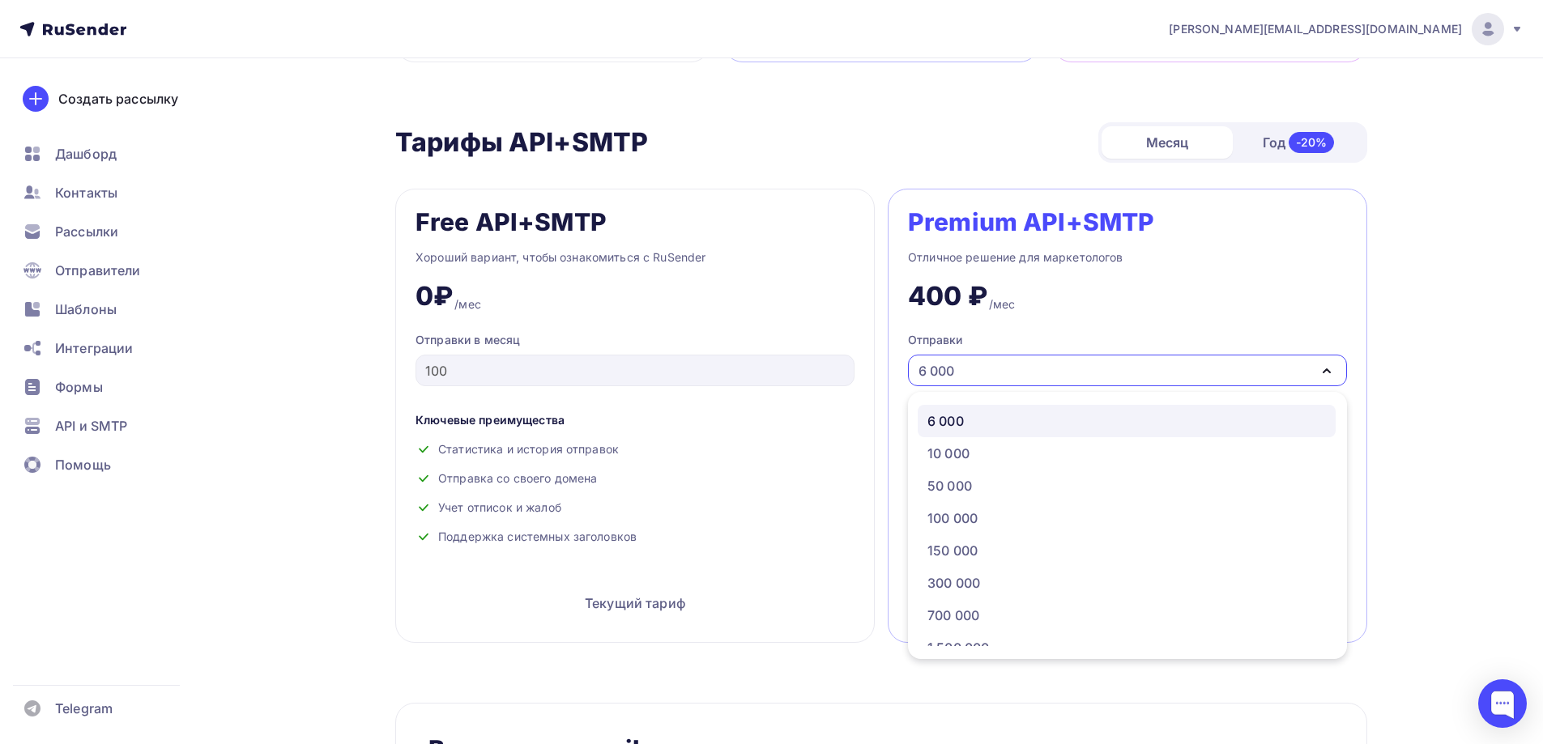
click at [1004, 423] on div "6 000" at bounding box center [1126, 420] width 399 height 19
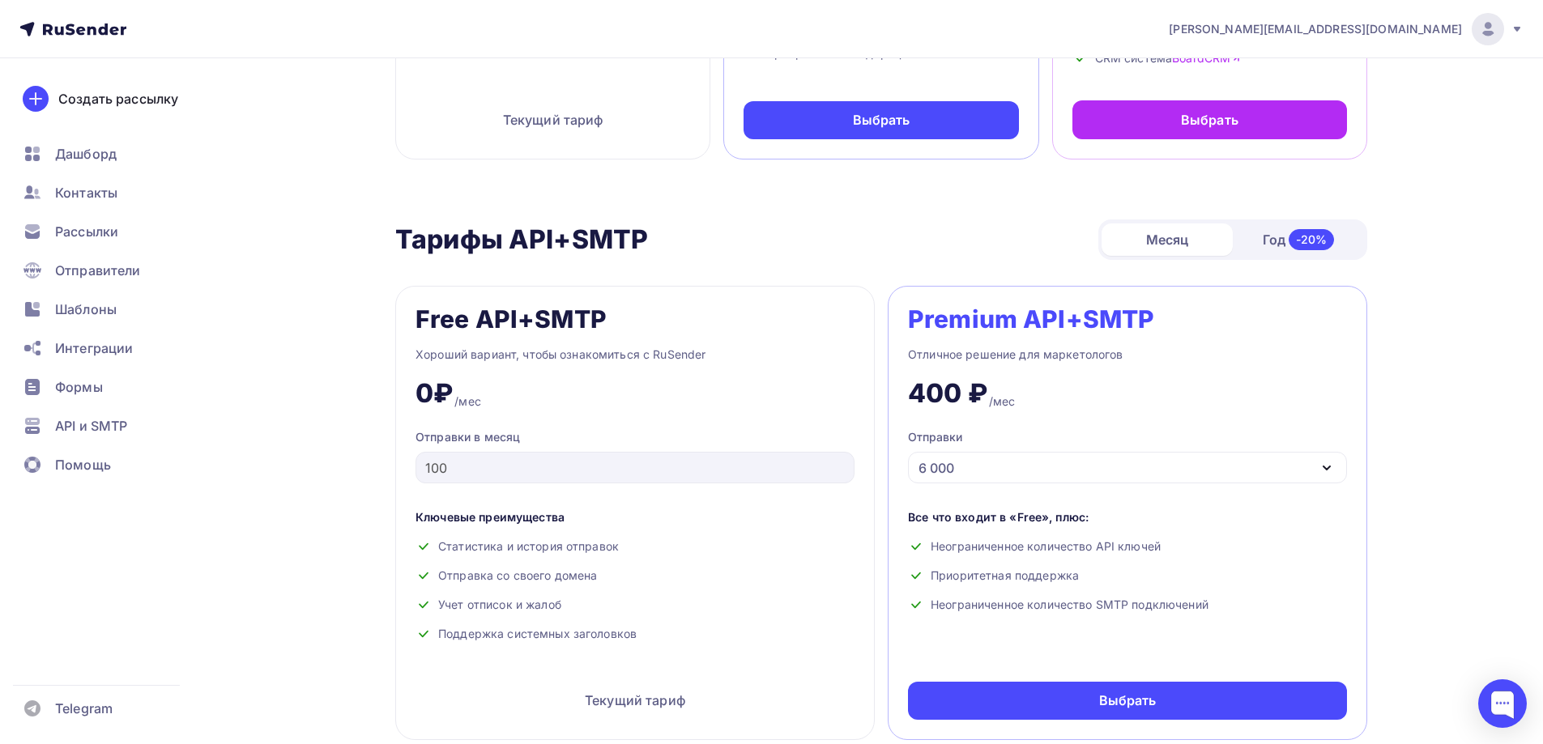
scroll to position [469, 0]
click at [1267, 237] on div "Год -20%" at bounding box center [1298, 239] width 131 height 34
click at [1168, 240] on div "Месяц" at bounding box center [1167, 239] width 131 height 32
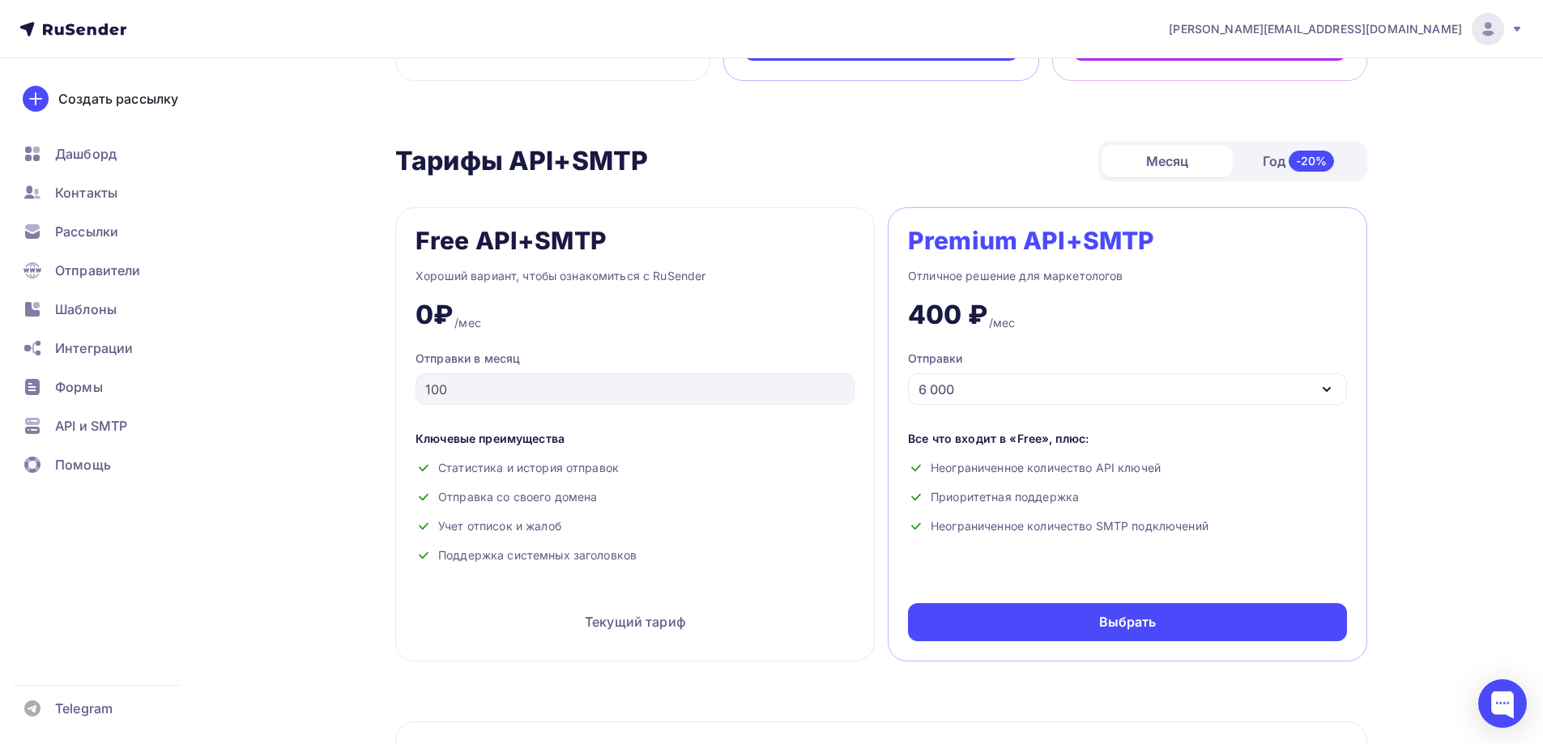
scroll to position [548, 0]
click at [109, 269] on span "Отправители" at bounding box center [98, 270] width 86 height 19
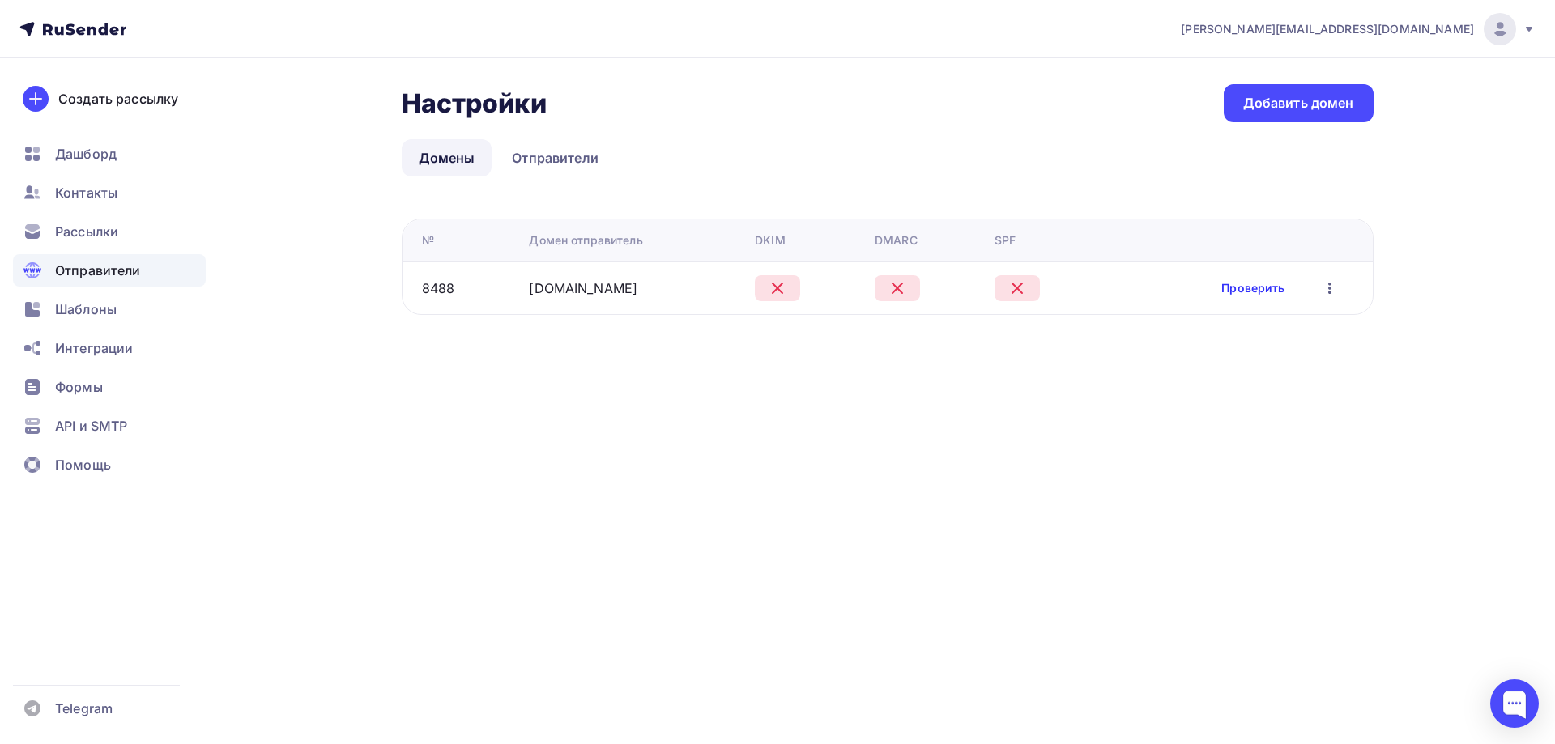
click at [1237, 289] on link "Проверить" at bounding box center [1252, 288] width 63 height 16
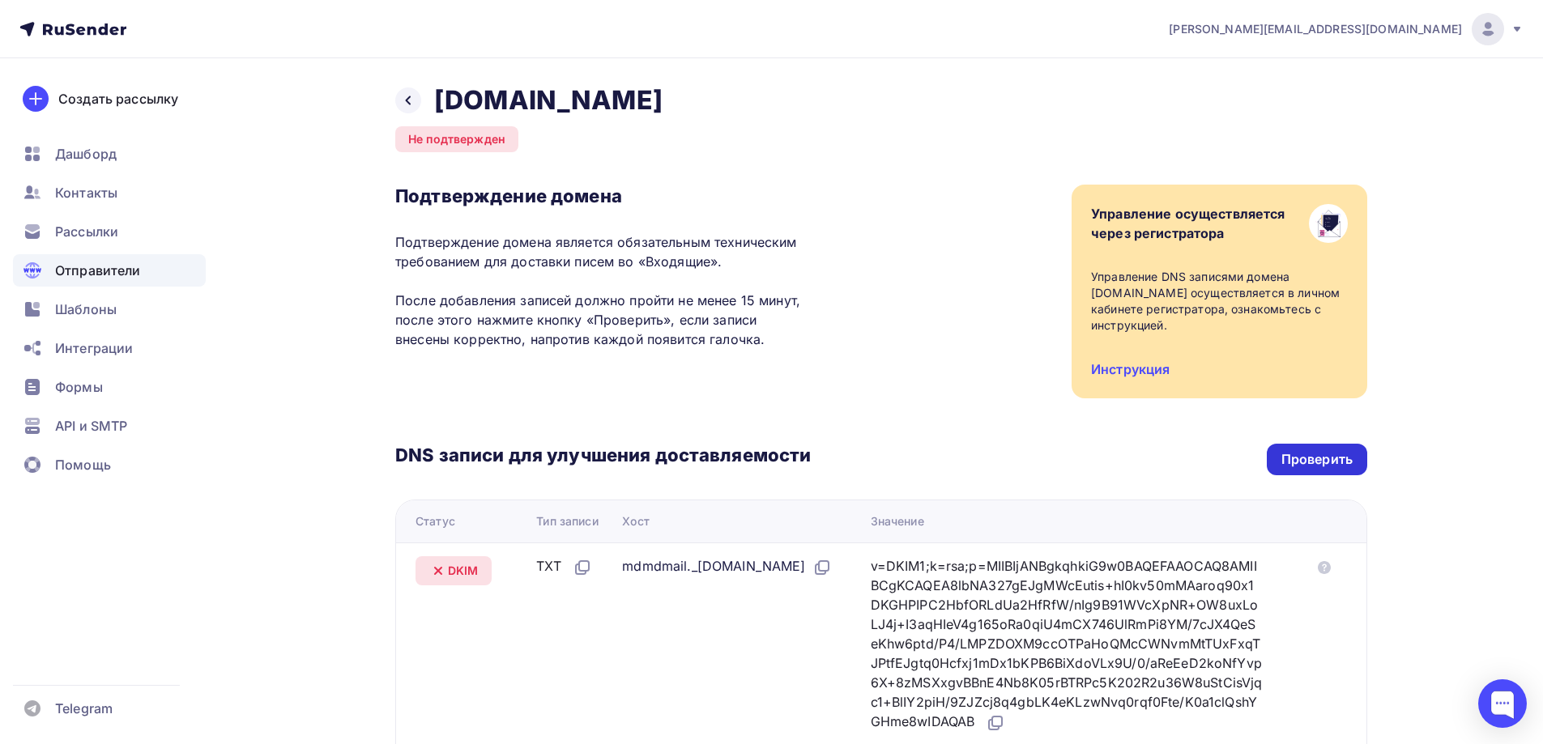
click at [1334, 461] on div "Проверить" at bounding box center [1316, 459] width 71 height 19
click at [123, 149] on div "Дашборд" at bounding box center [109, 154] width 193 height 32
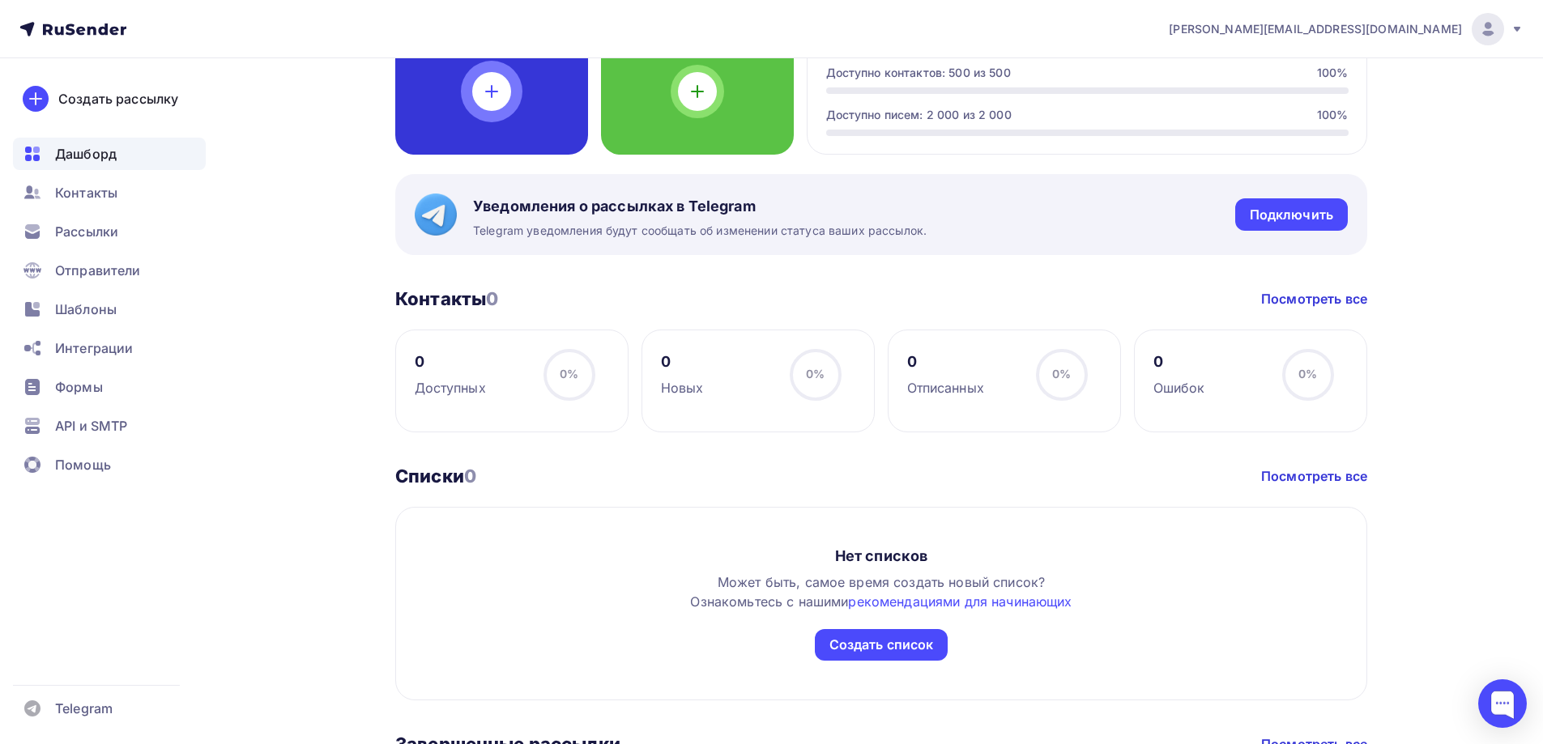
scroll to position [180, 0]
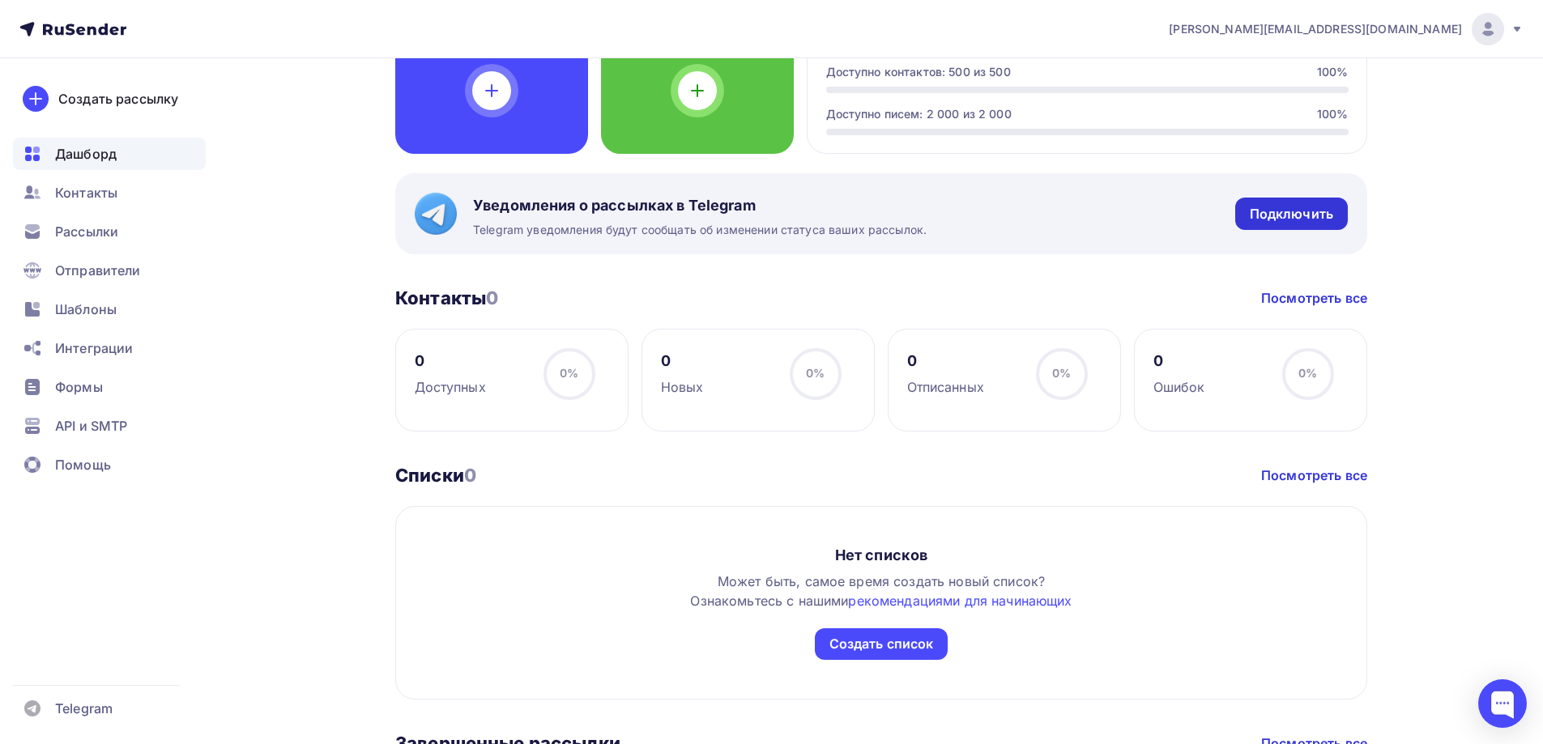
click at [1272, 218] on div "Подключить" at bounding box center [1291, 214] width 83 height 19
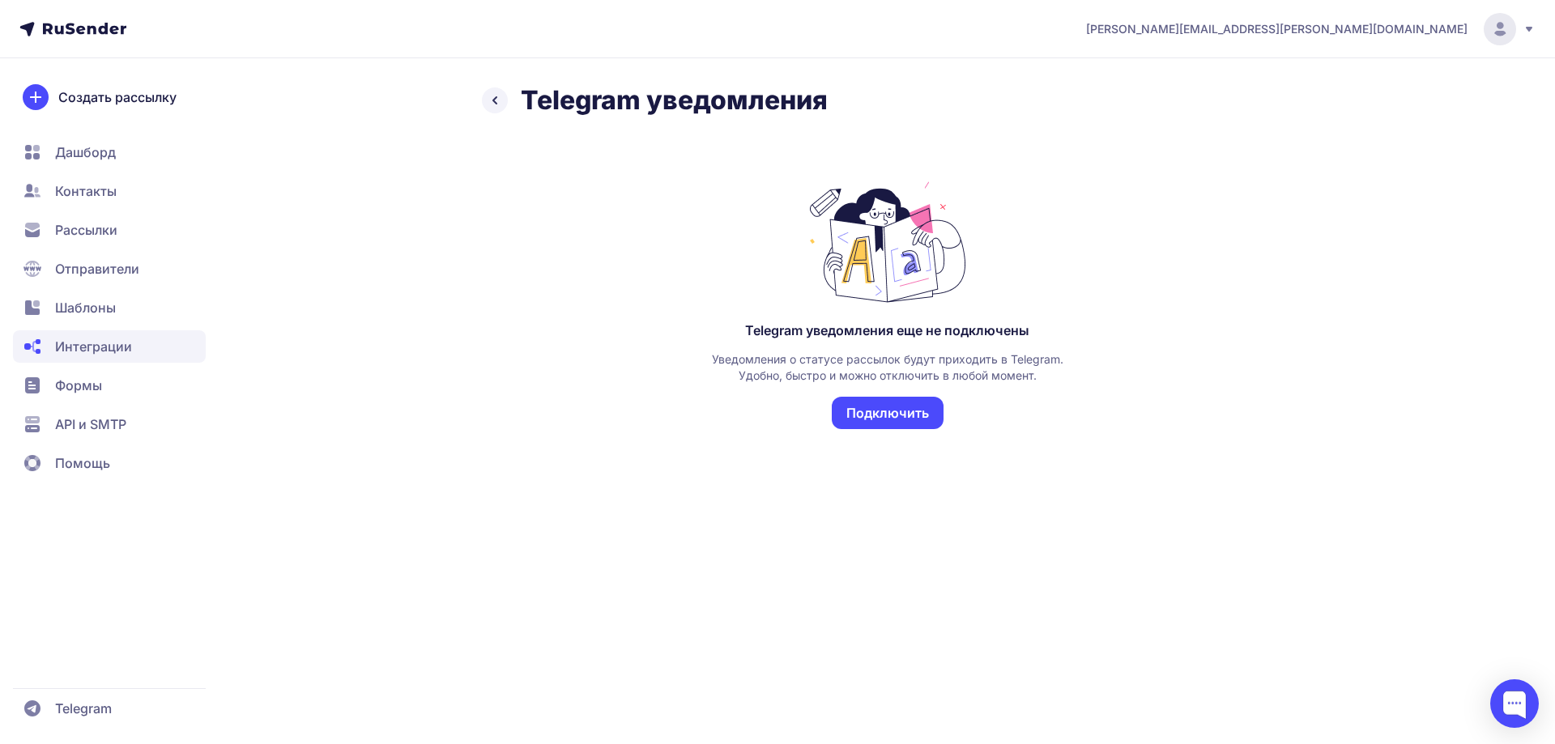
click at [889, 420] on button "Подключить" at bounding box center [888, 413] width 112 height 32
click at [893, 419] on button "Подключить" at bounding box center [888, 413] width 112 height 32
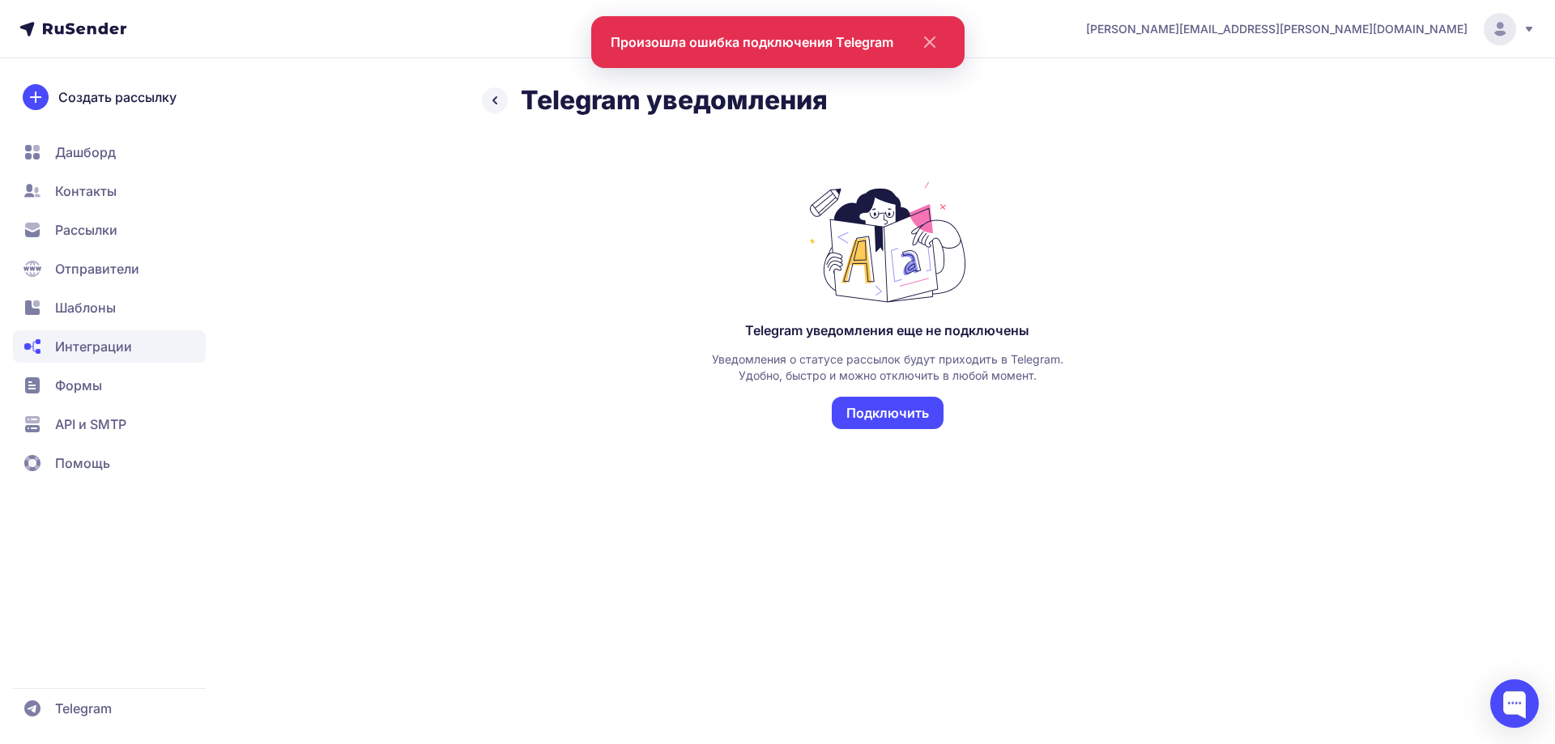
click at [106, 346] on span "Интеграции" at bounding box center [93, 346] width 77 height 19
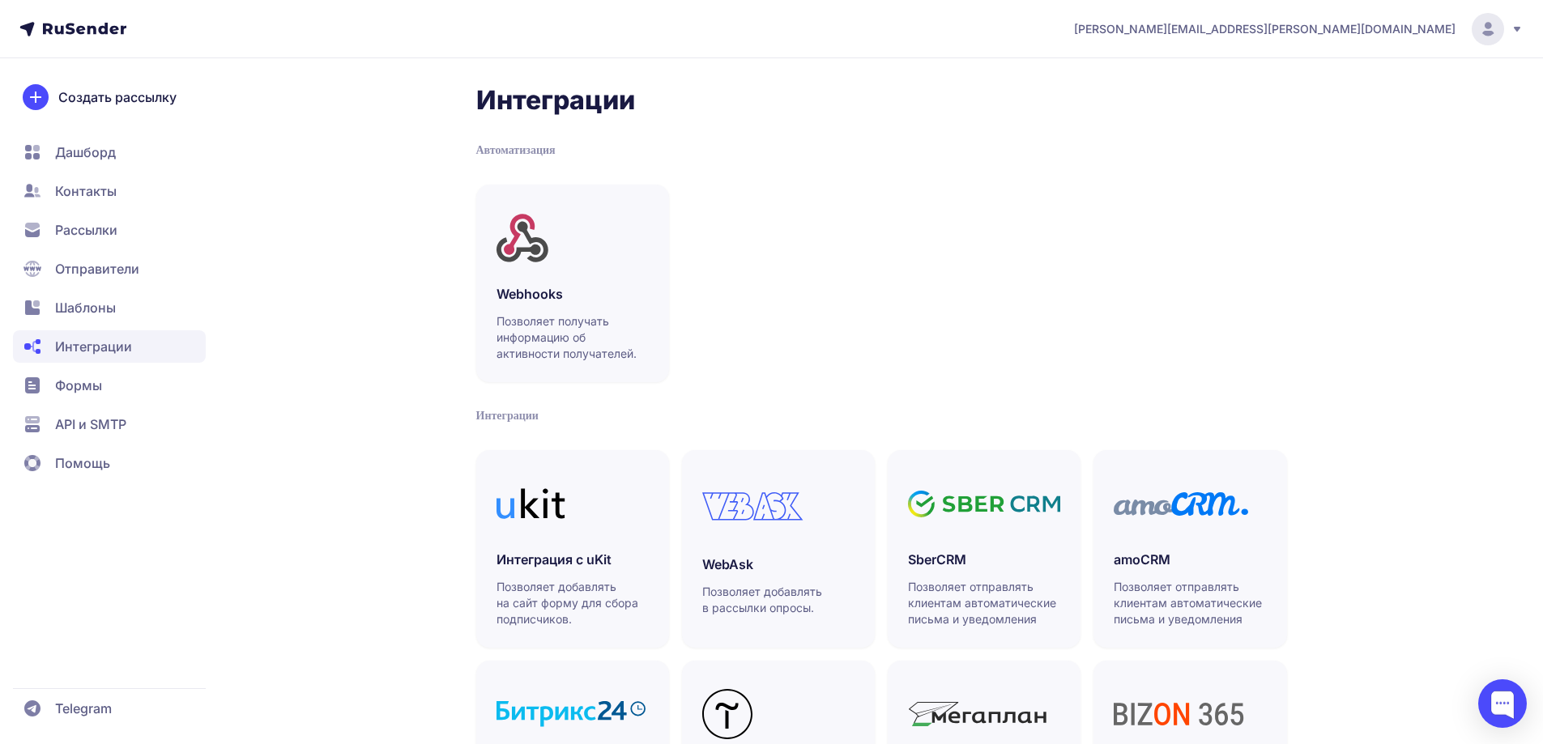
scroll to position [369, 0]
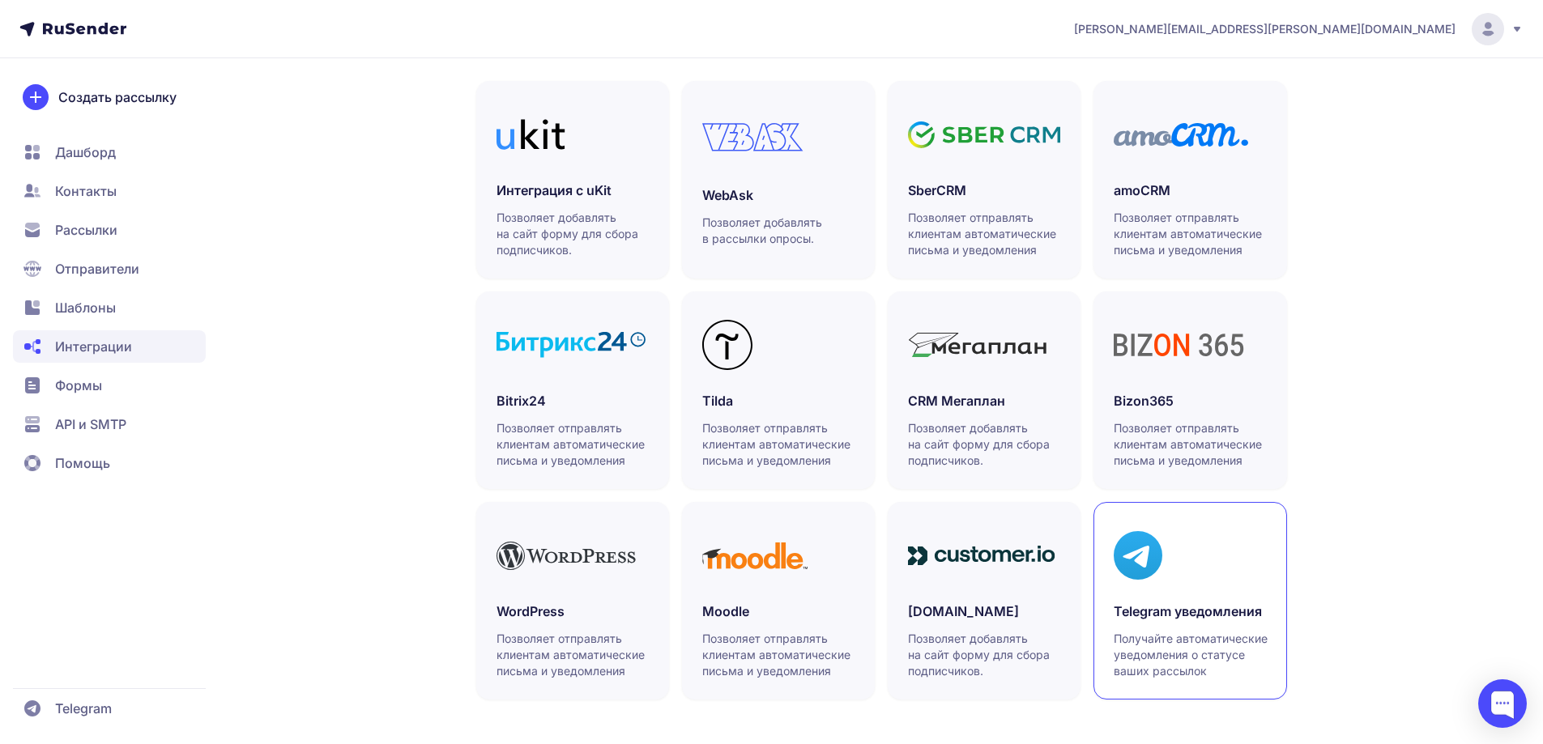
click at [1149, 603] on h3 "Telegram уведомления" at bounding box center [1190, 611] width 152 height 19
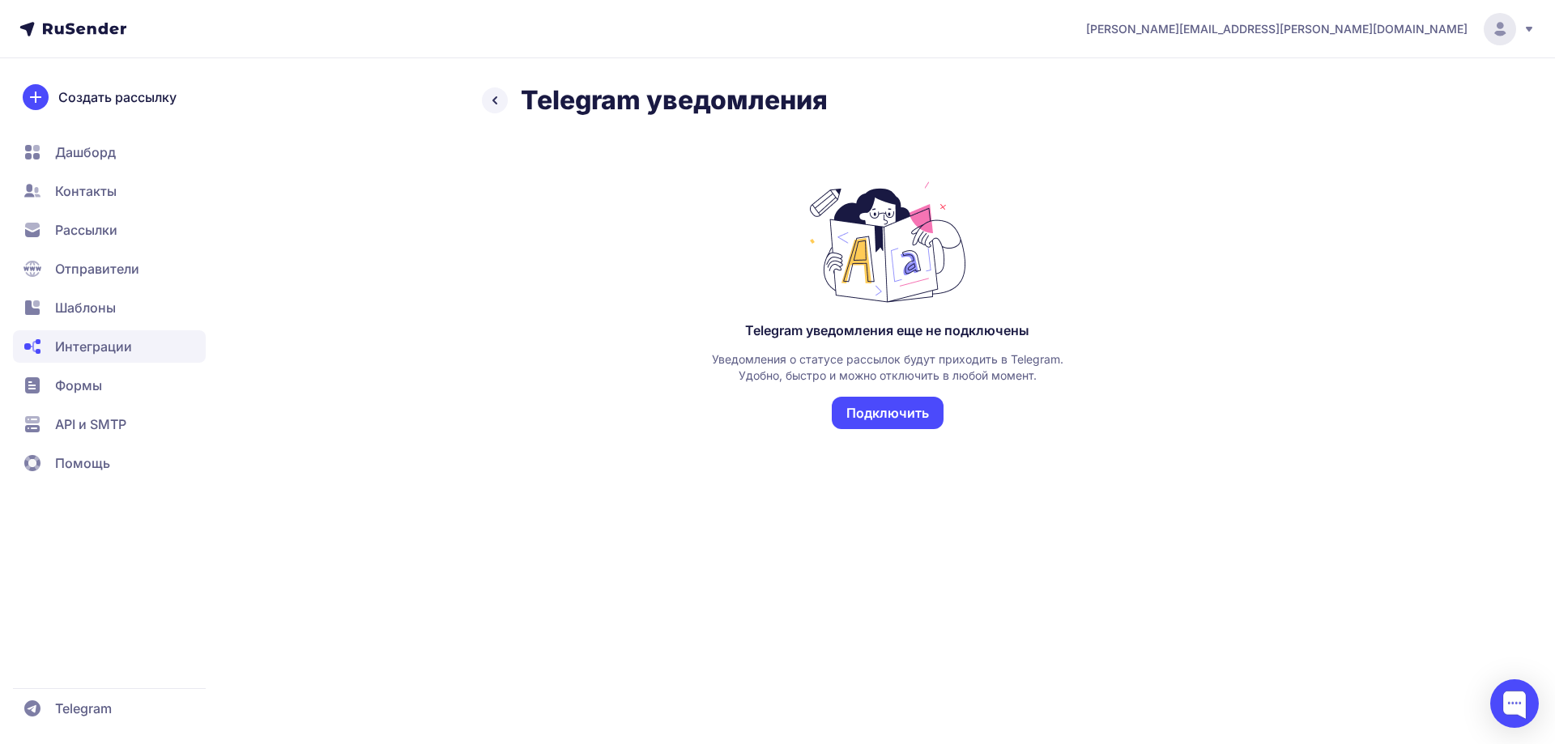
click at [885, 426] on button "Подключить" at bounding box center [888, 413] width 112 height 32
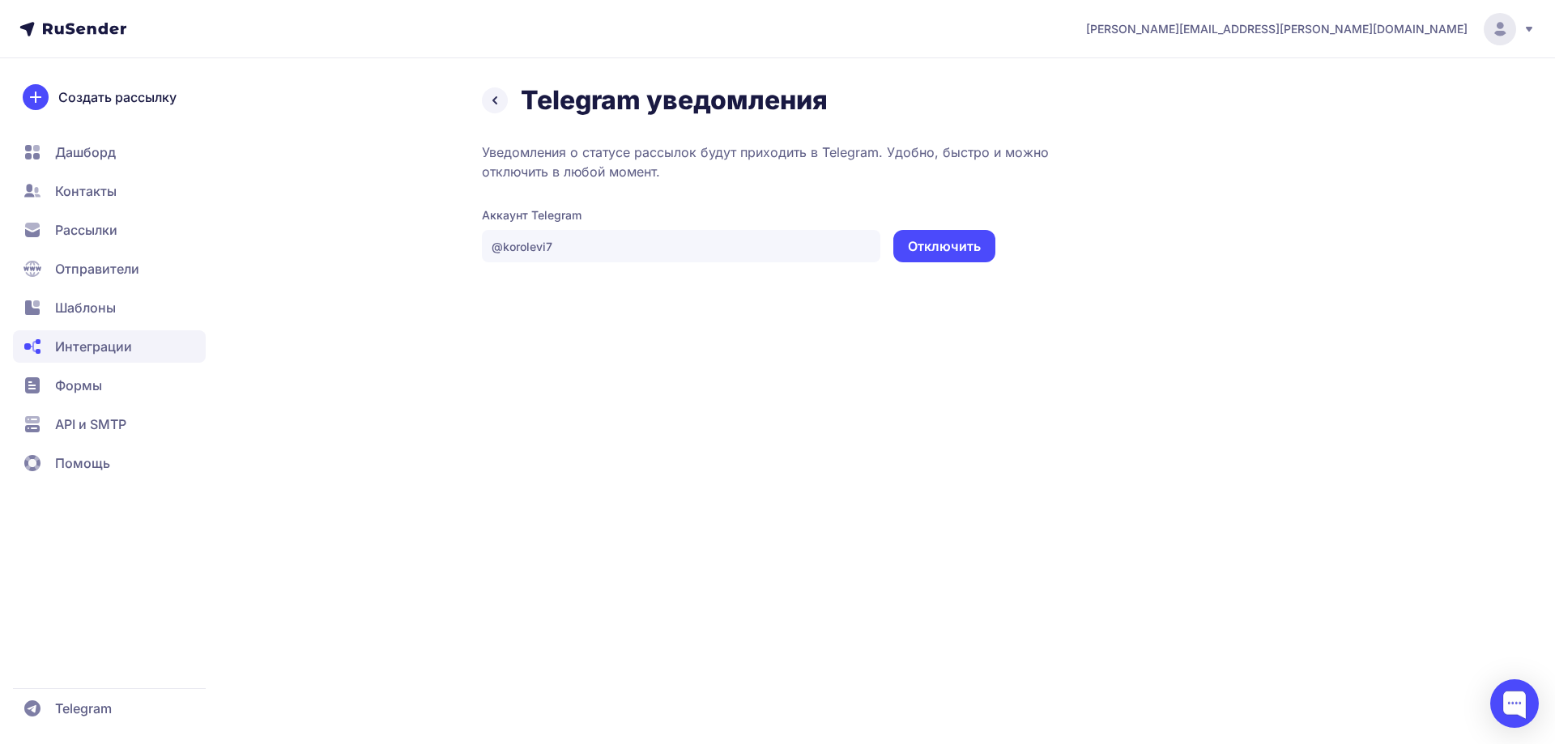
click at [99, 309] on span "Шаблоны" at bounding box center [85, 307] width 61 height 19
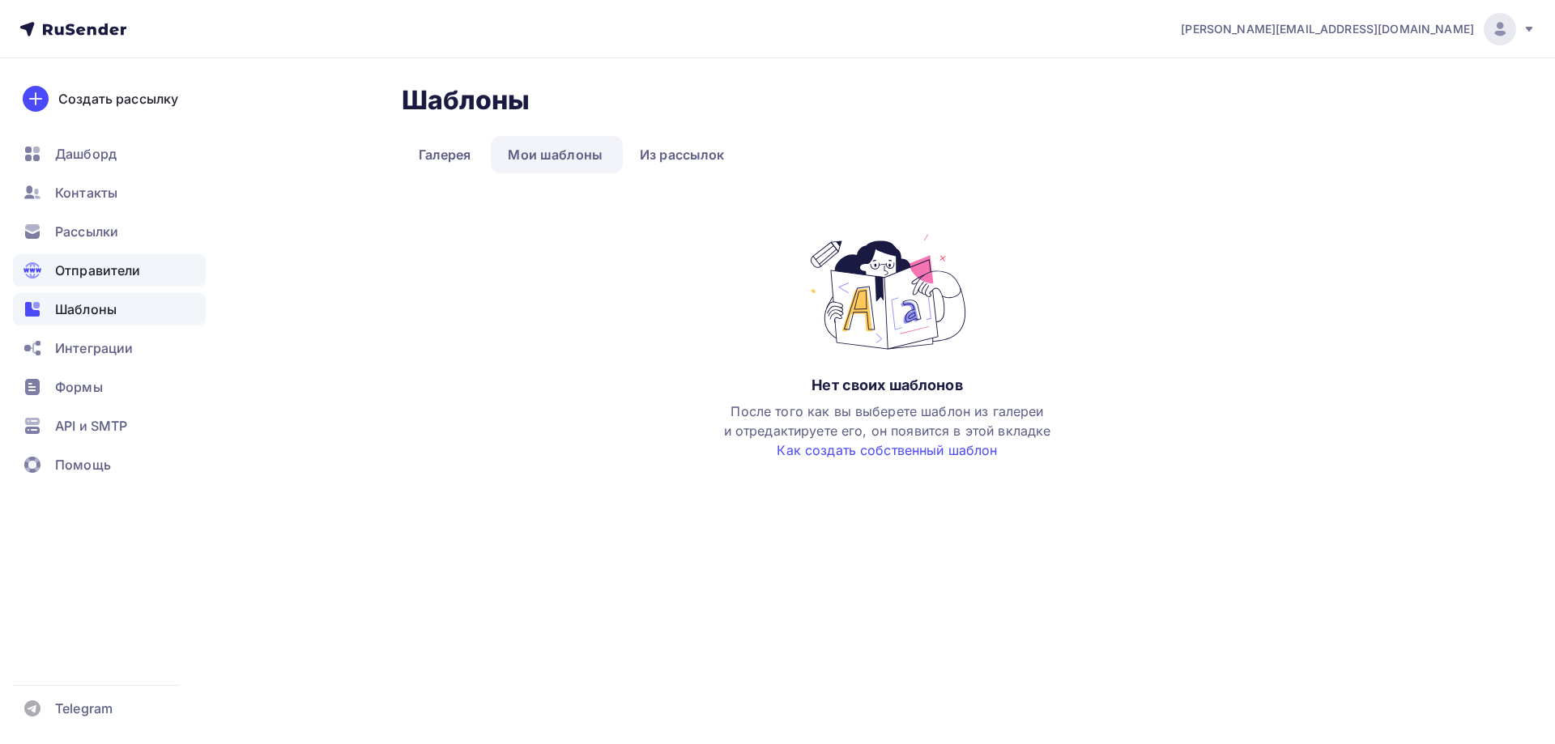
click at [89, 277] on span "Отправители" at bounding box center [98, 270] width 86 height 19
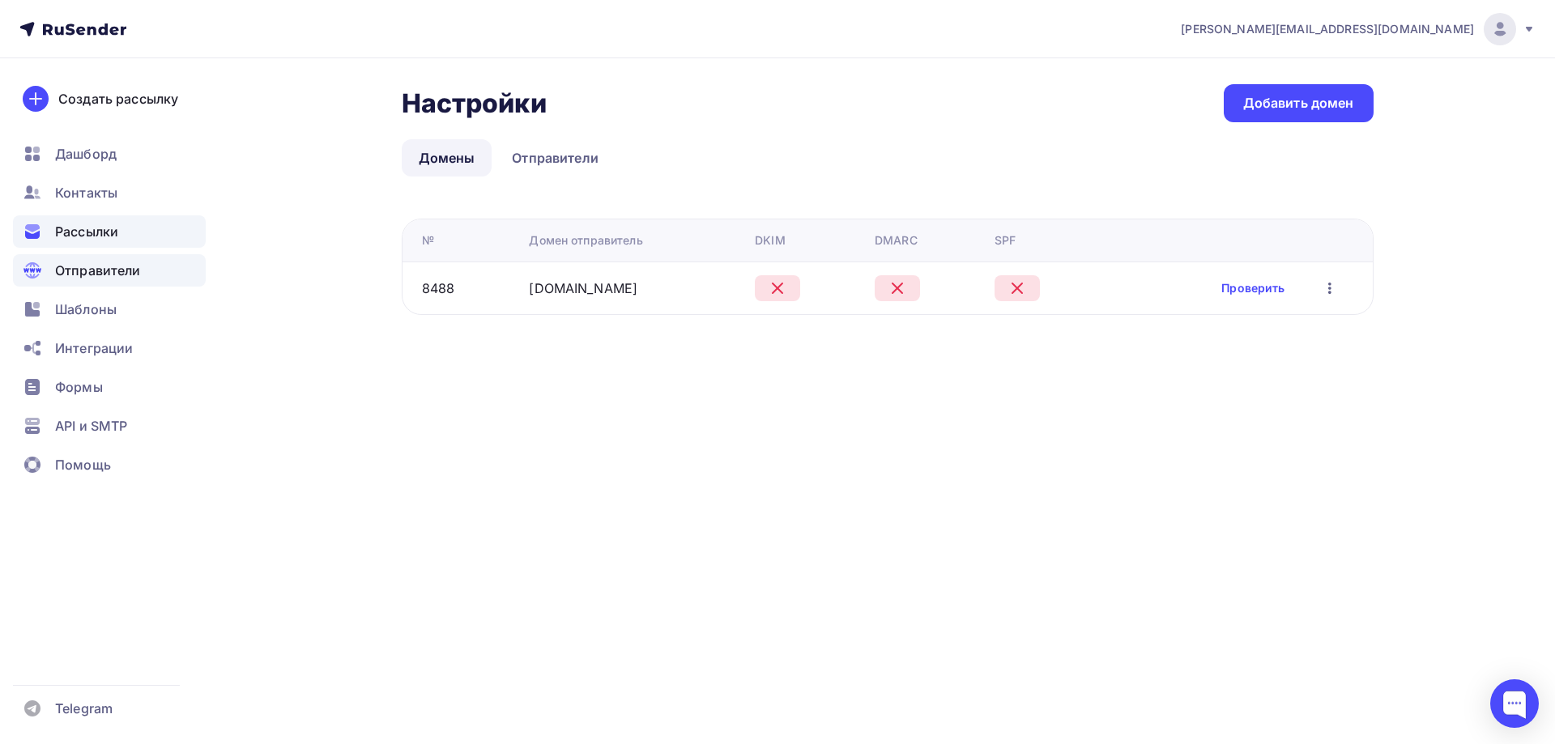
click at [104, 230] on span "Рассылки" at bounding box center [86, 231] width 63 height 19
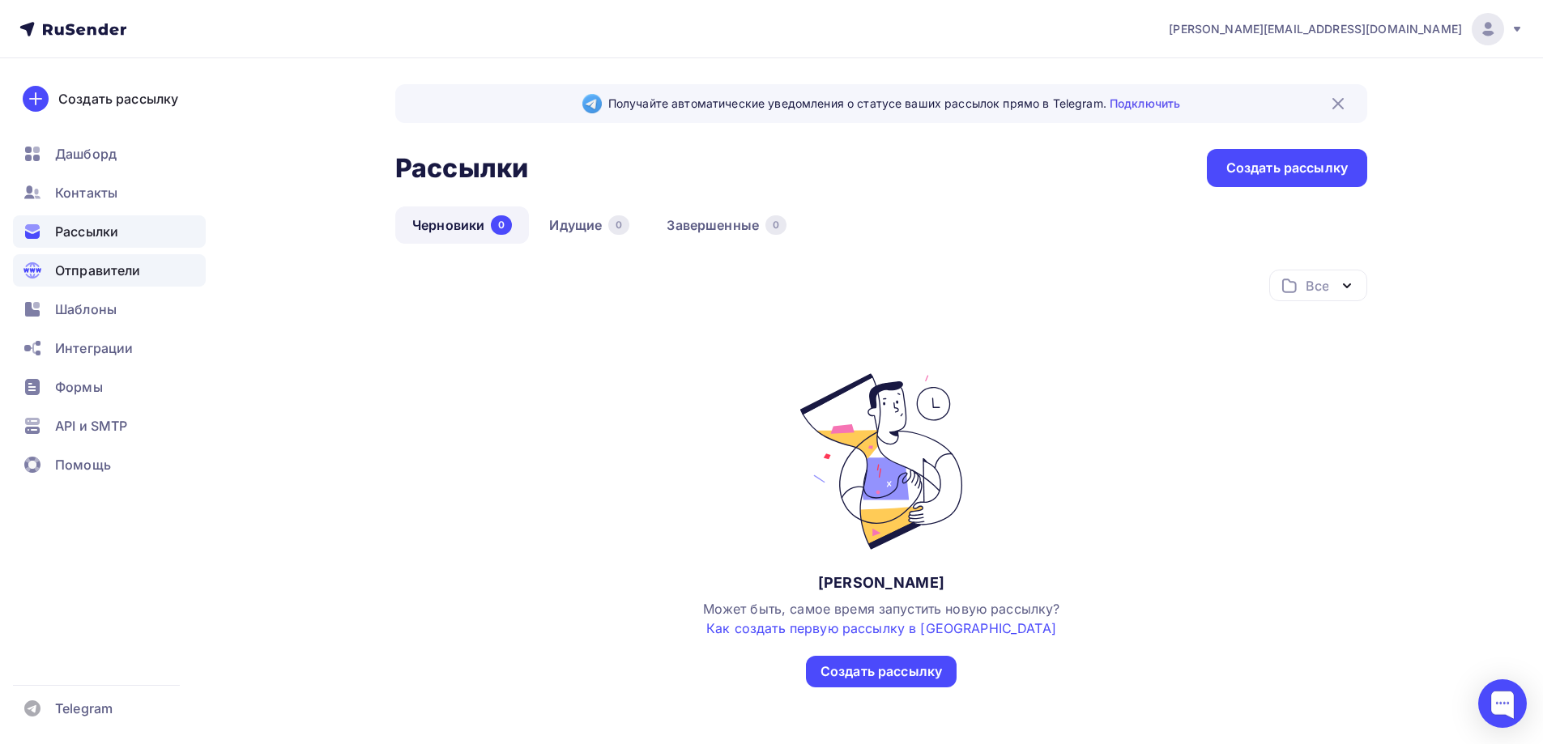
click at [111, 274] on span "Отправители" at bounding box center [98, 270] width 86 height 19
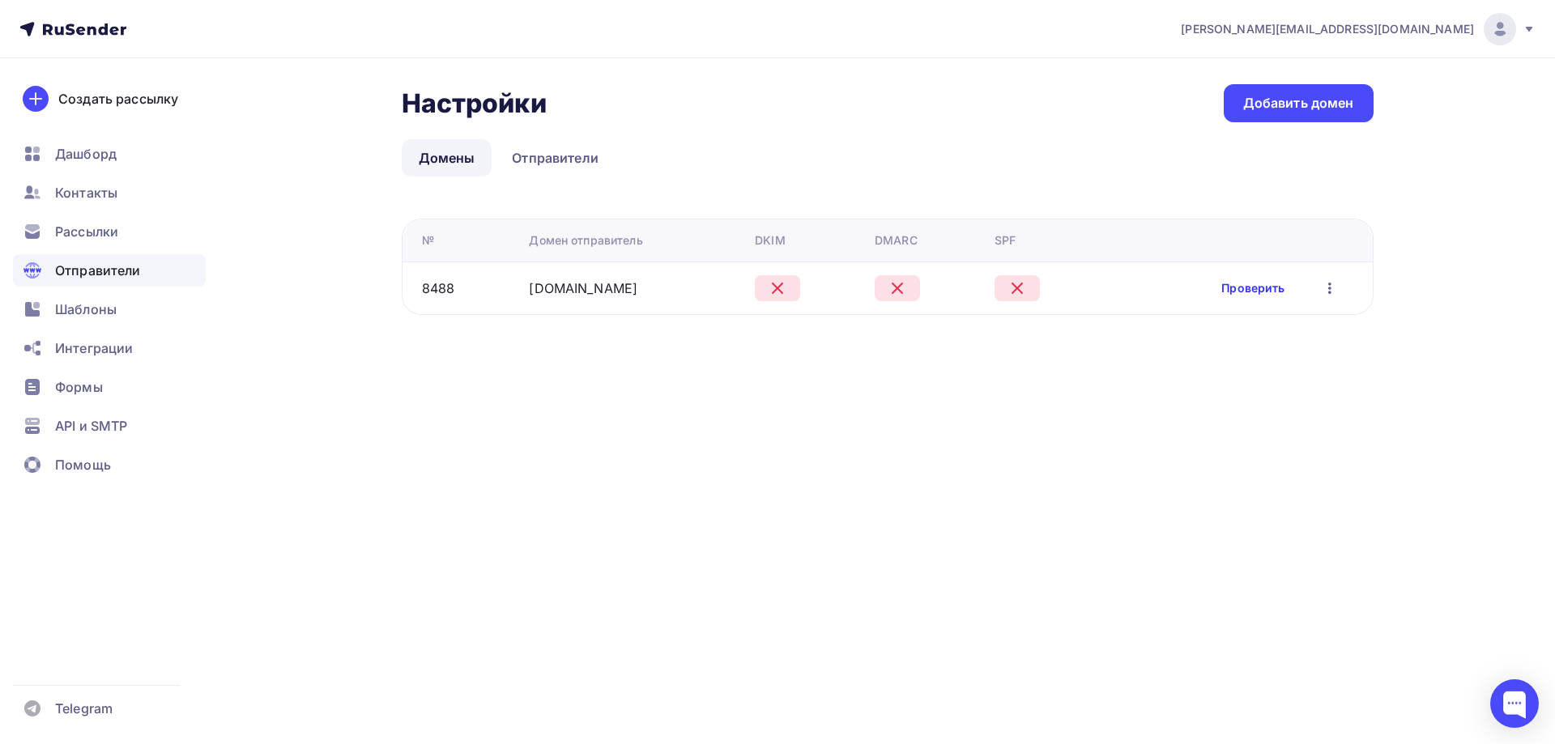
click at [1247, 295] on link "Проверить" at bounding box center [1252, 288] width 63 height 16
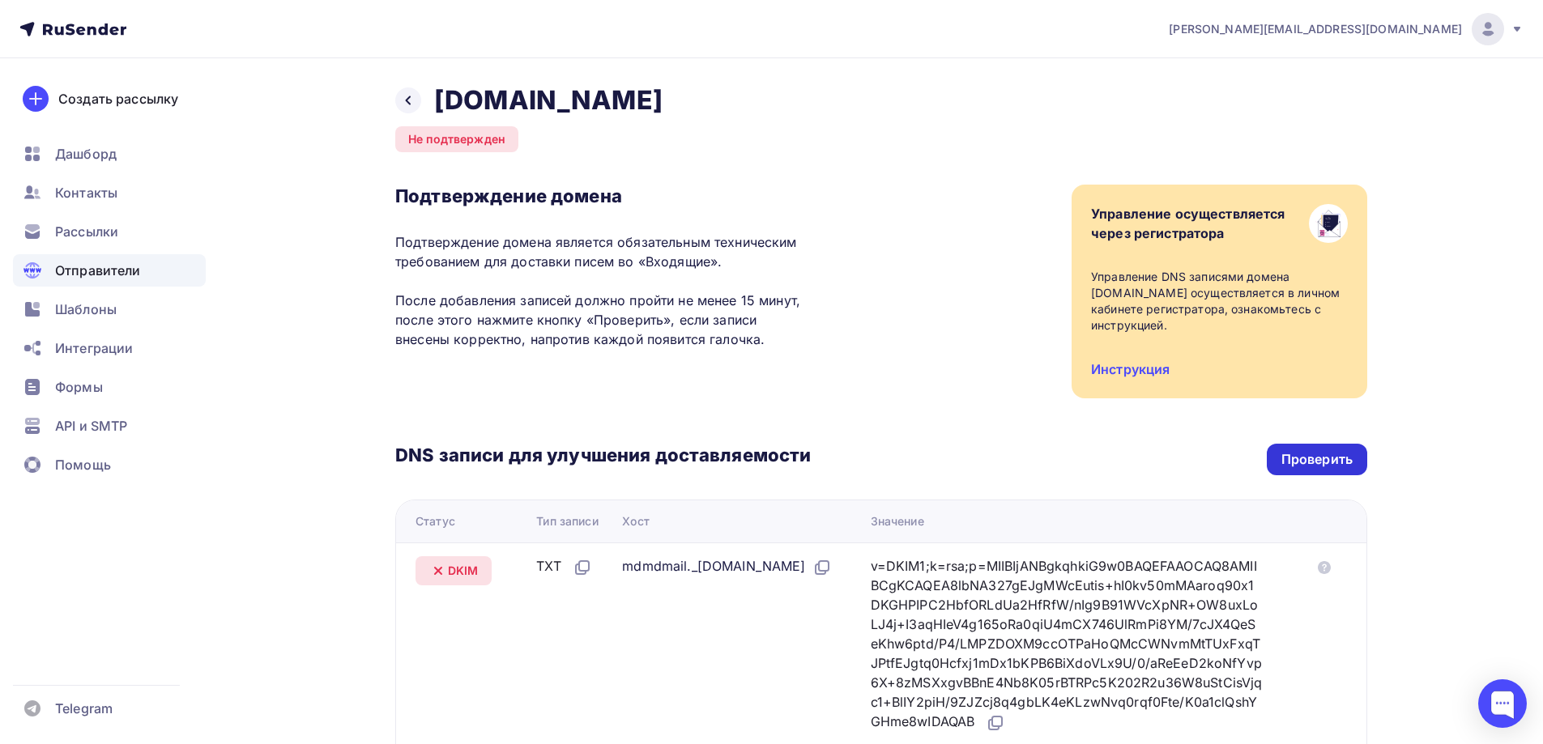
click at [1307, 467] on div "Проверить" at bounding box center [1316, 459] width 71 height 19
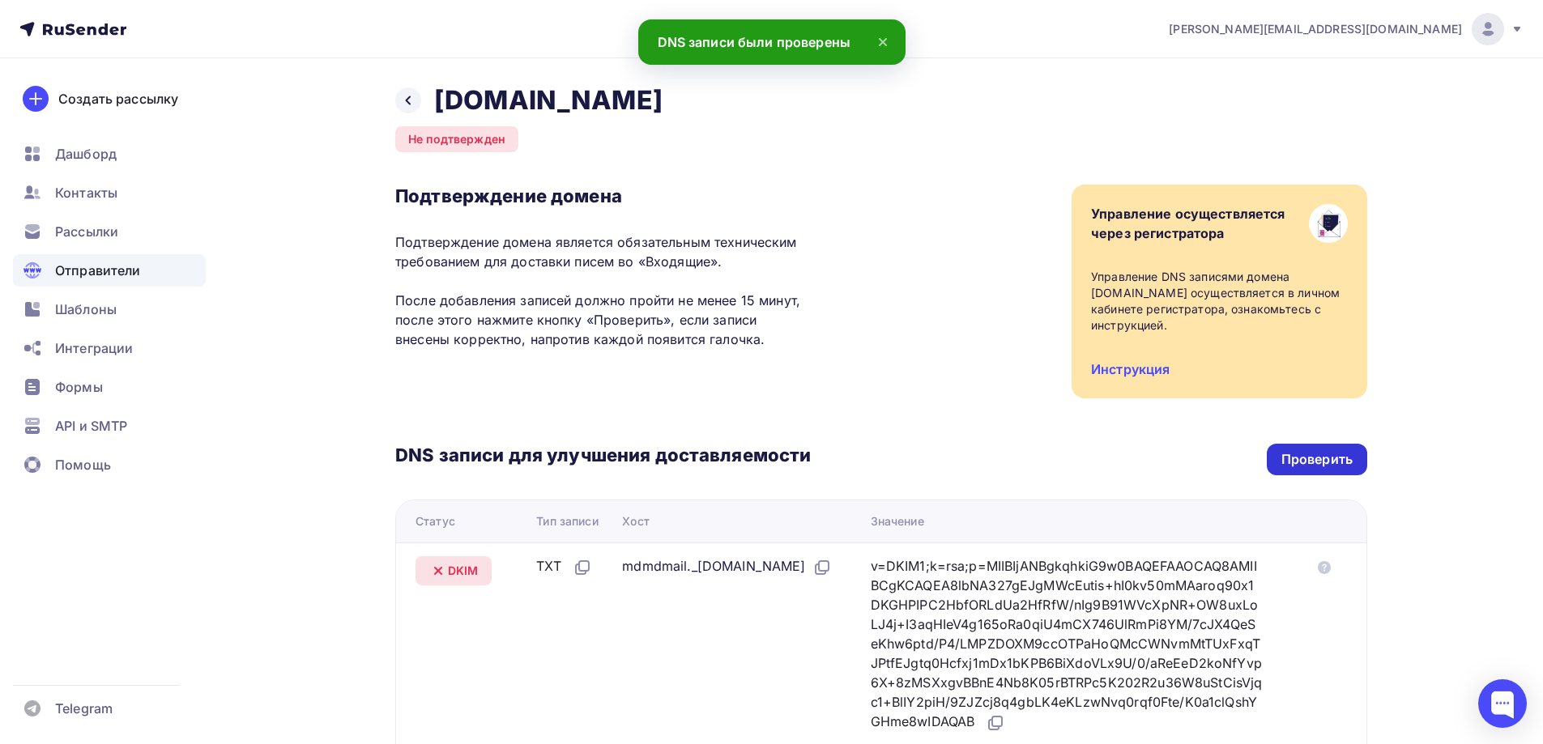
scroll to position [411, 0]
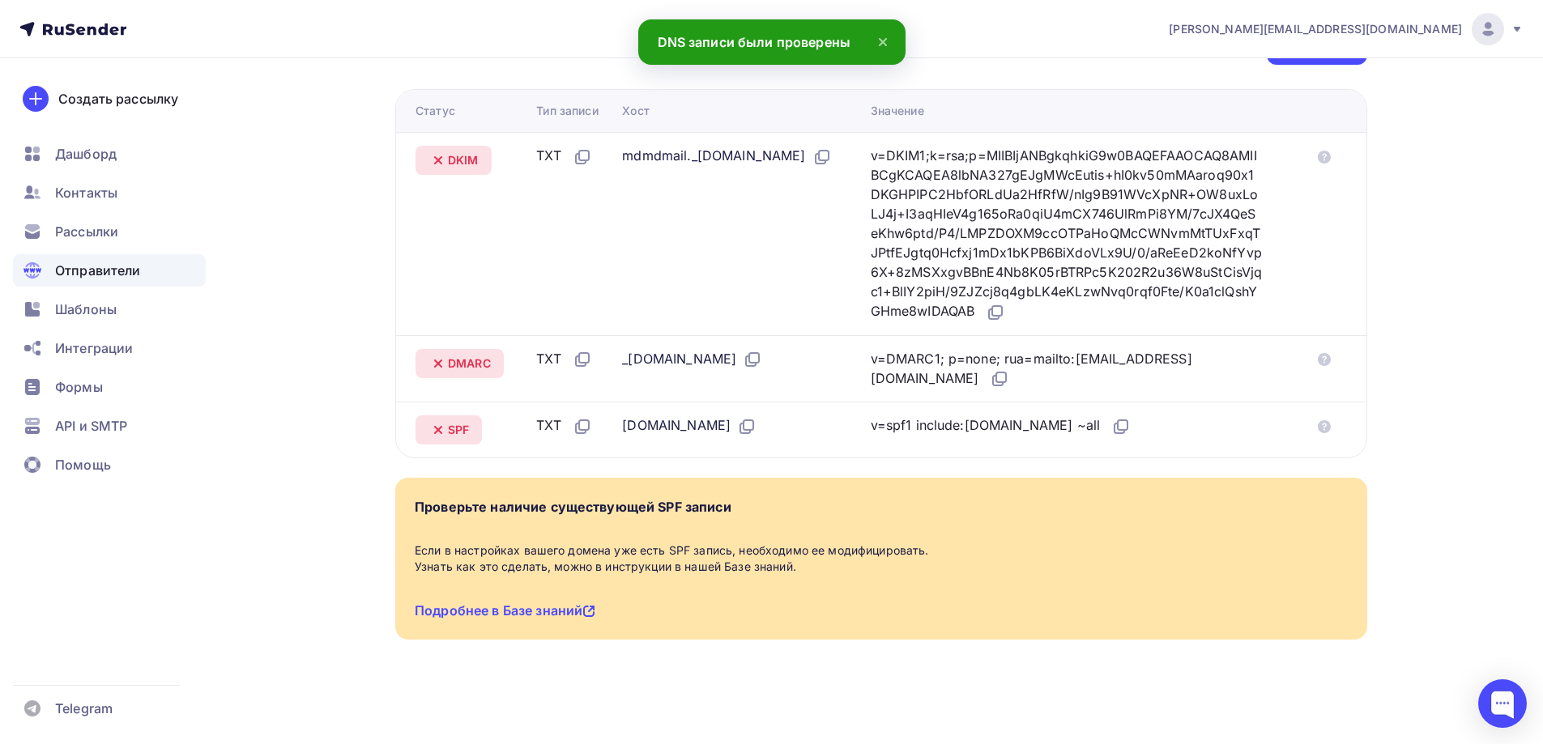
click at [540, 619] on div "Подробнее в Базе знаний" at bounding box center [505, 610] width 181 height 19
click at [548, 602] on div "Подробнее в Базе знаний" at bounding box center [505, 610] width 181 height 19
click at [548, 612] on link "Подробнее в Базе знаний" at bounding box center [505, 611] width 181 height 16
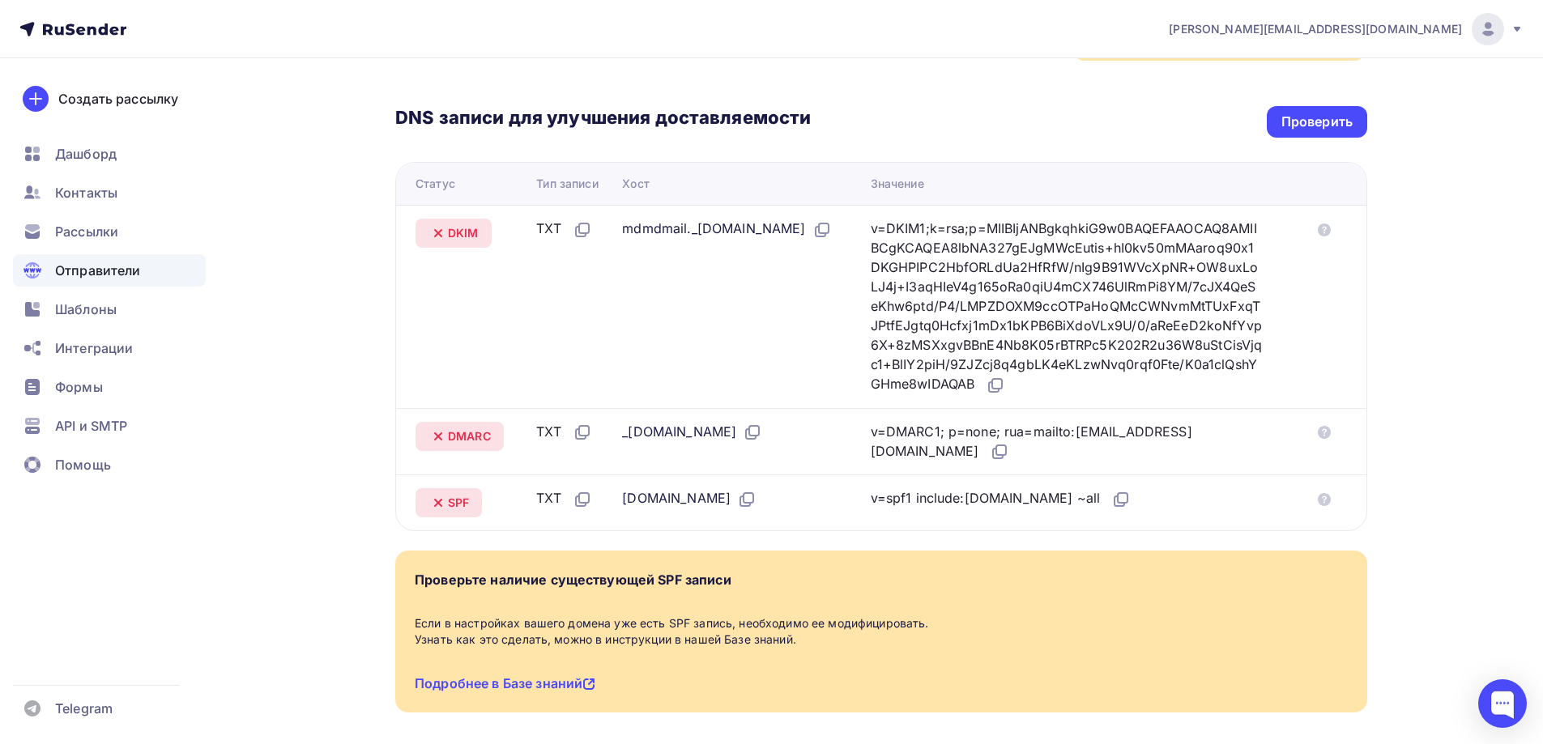
scroll to position [337, 0]
click at [1277, 127] on div "Проверить" at bounding box center [1317, 123] width 100 height 32
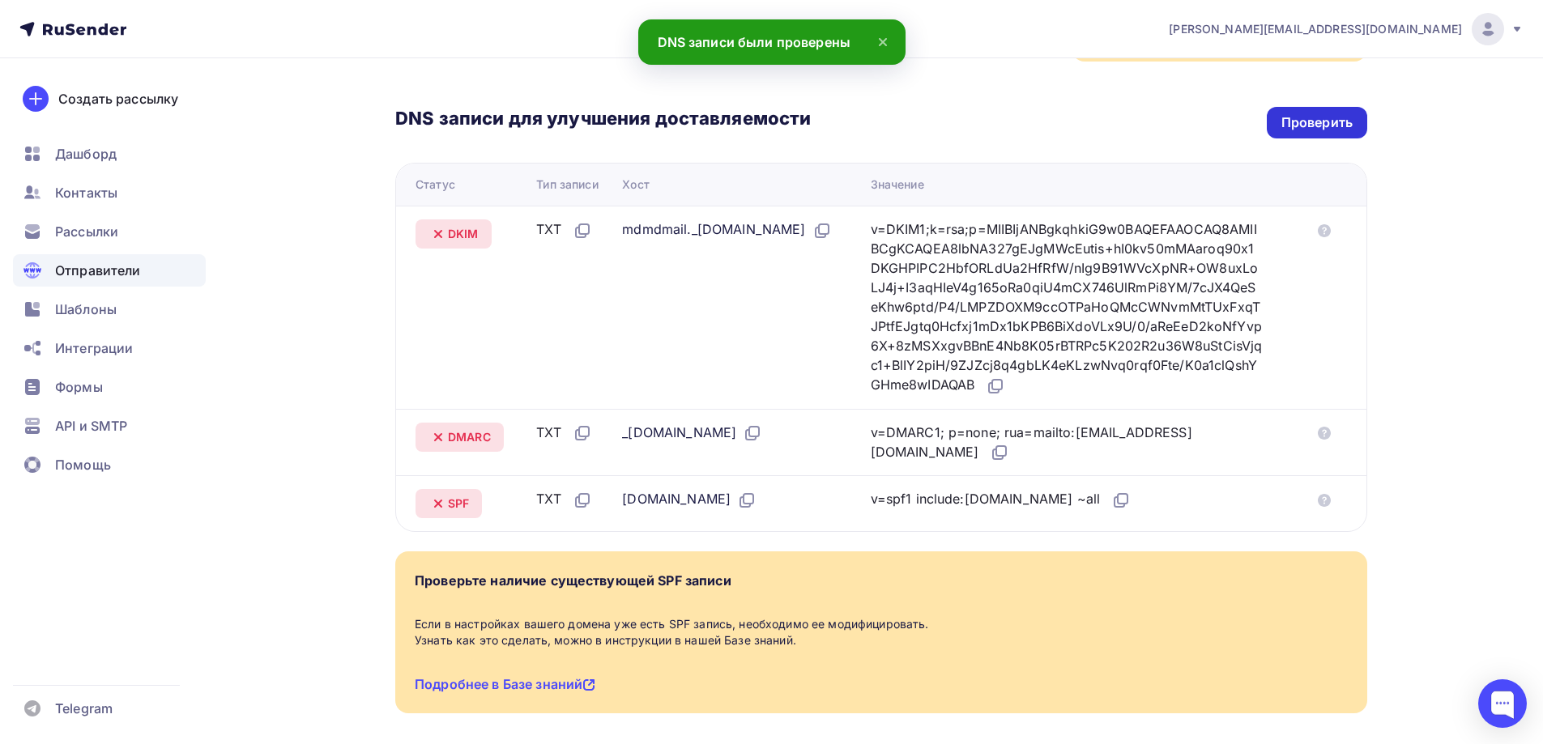
click at [1277, 127] on div "Проверить" at bounding box center [1317, 123] width 100 height 32
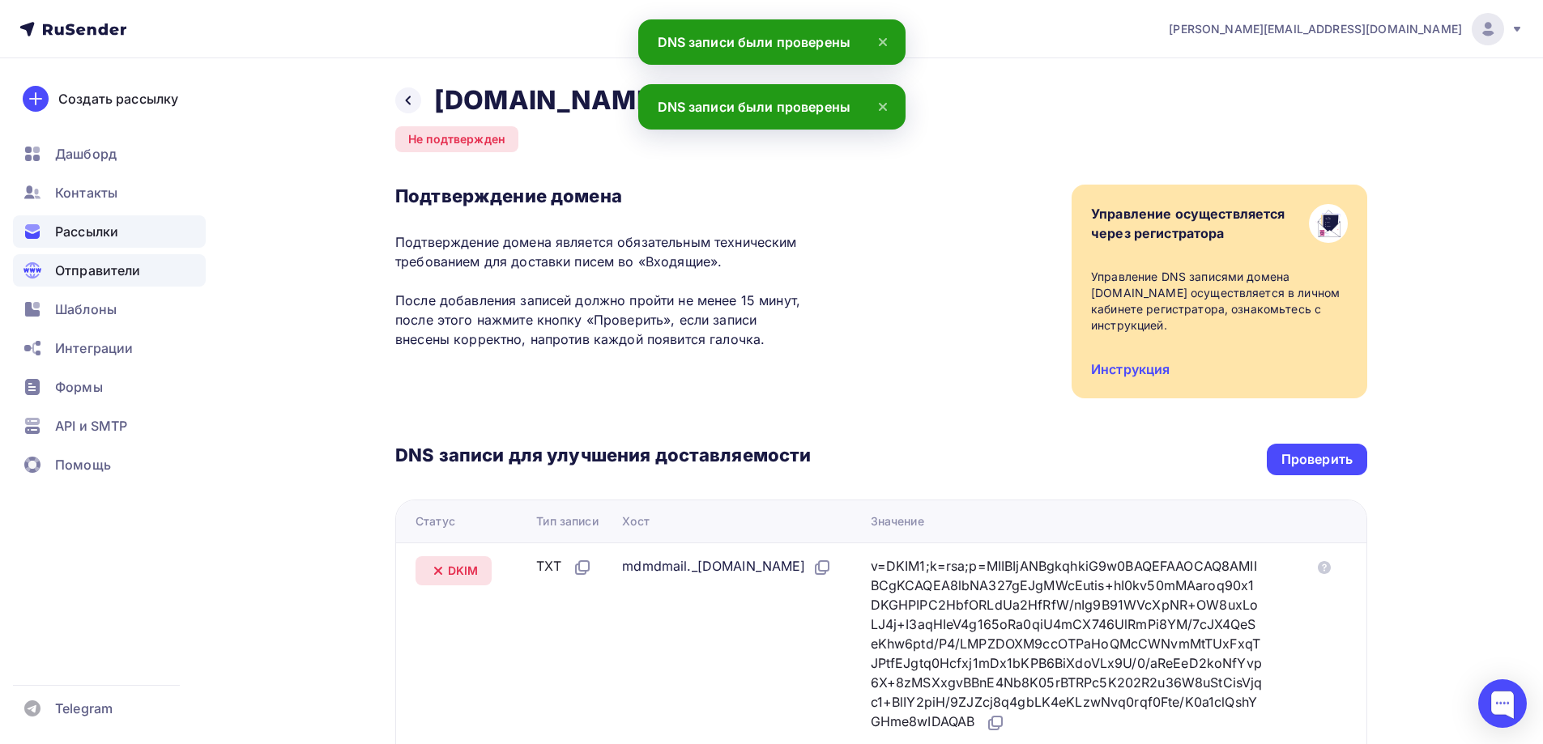
click at [140, 230] on div "Рассылки" at bounding box center [109, 231] width 193 height 32
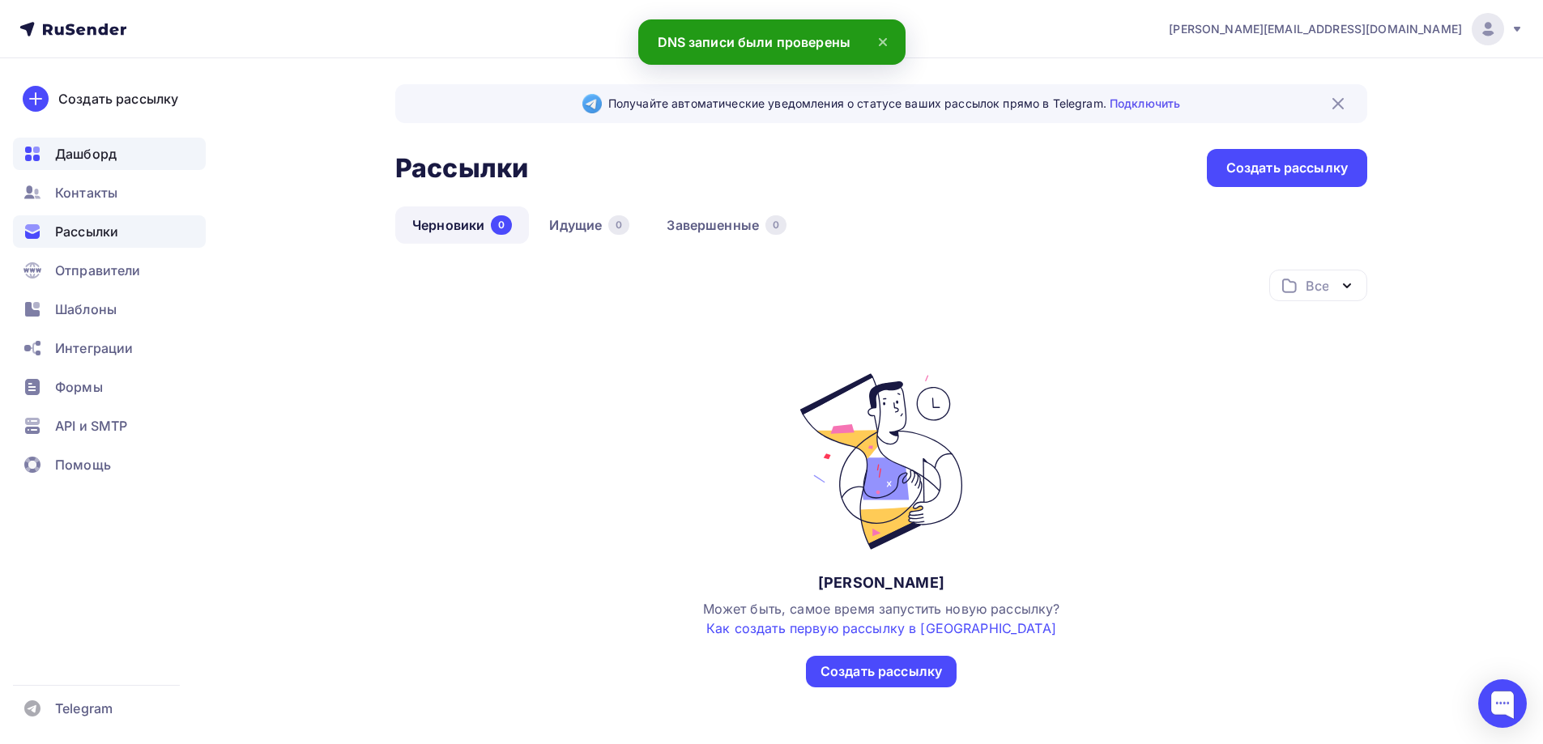
click at [115, 138] on div "Дашборд" at bounding box center [109, 154] width 193 height 32
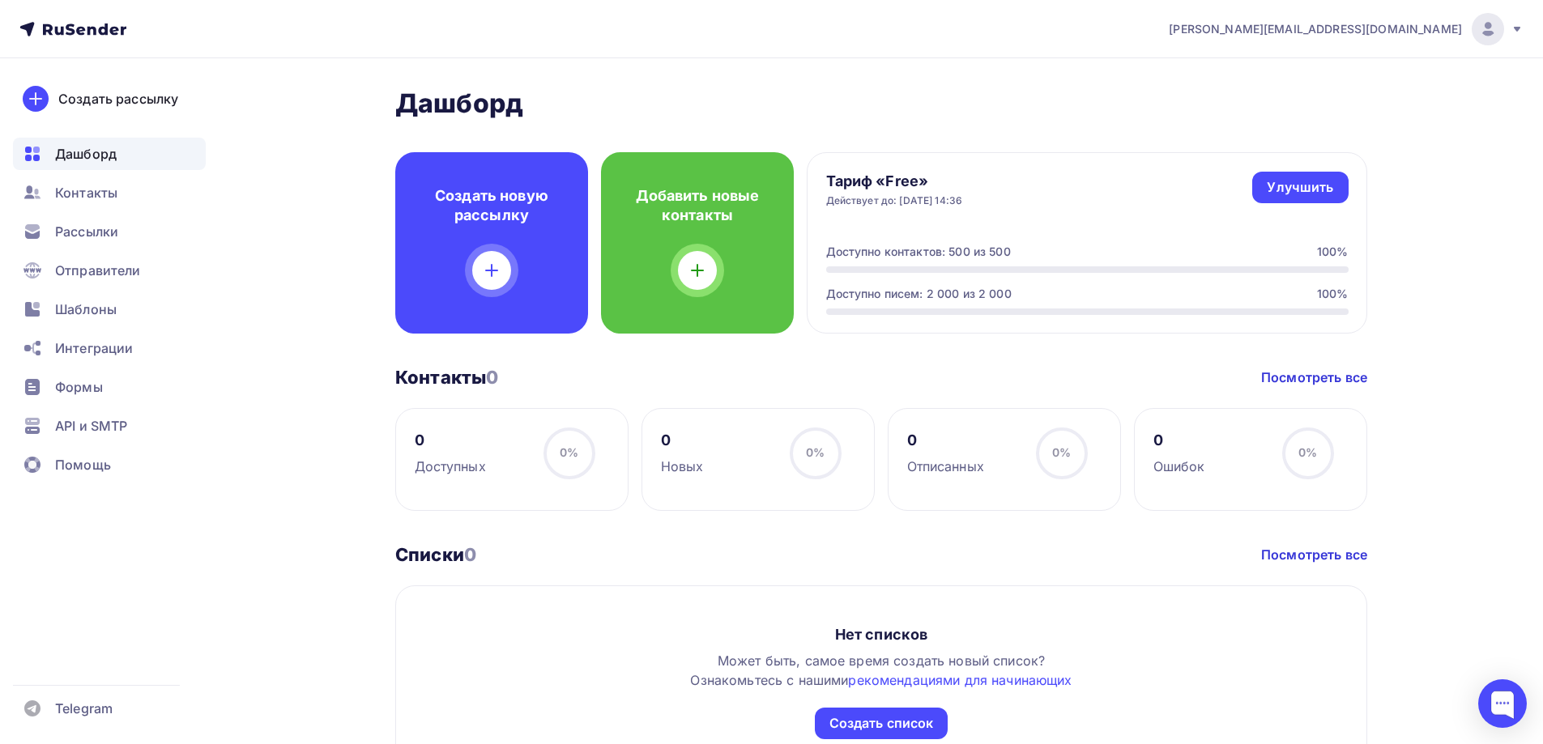
scroll to position [1, 0]
click at [121, 232] on div "Рассылки" at bounding box center [109, 231] width 193 height 32
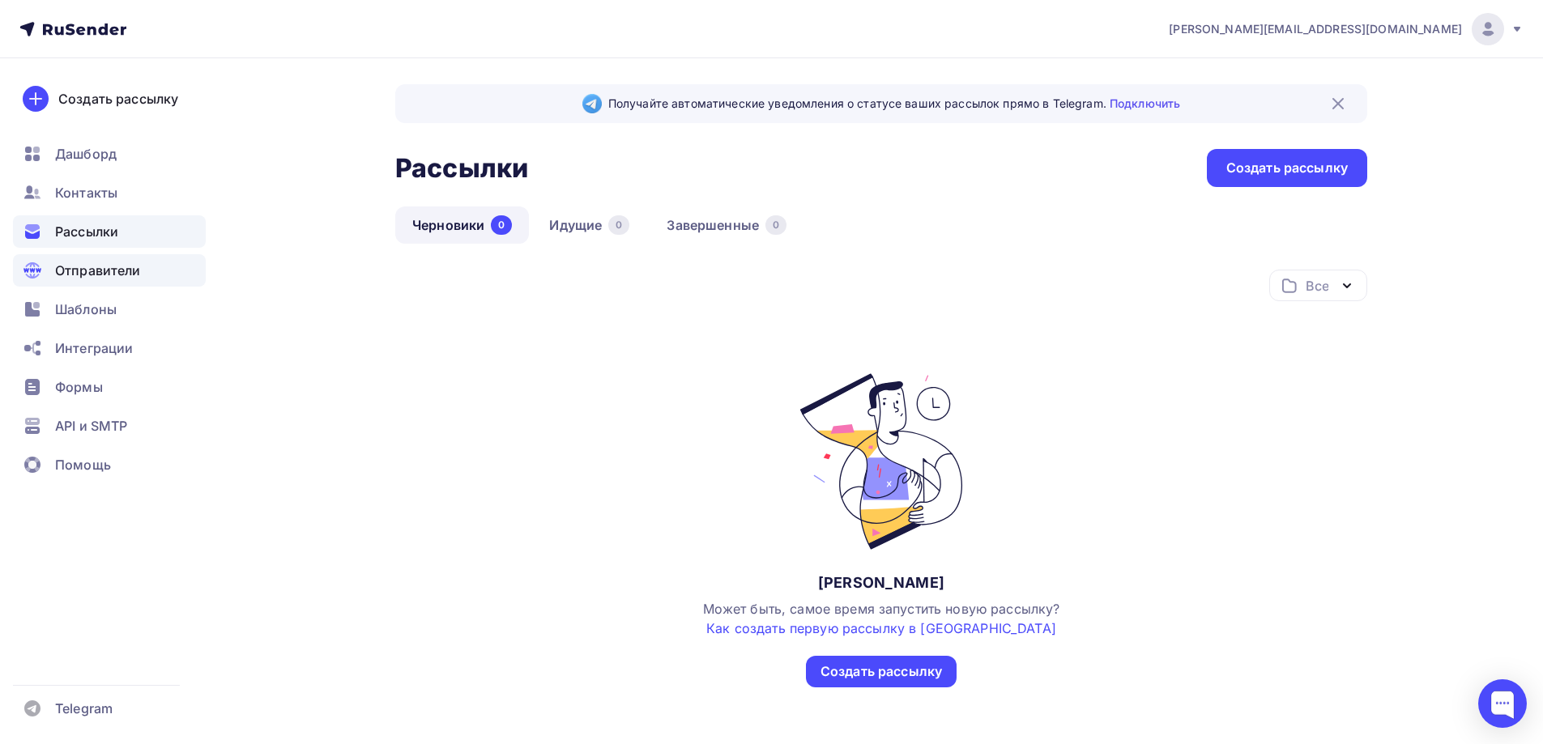
click at [106, 271] on span "Отправители" at bounding box center [98, 270] width 86 height 19
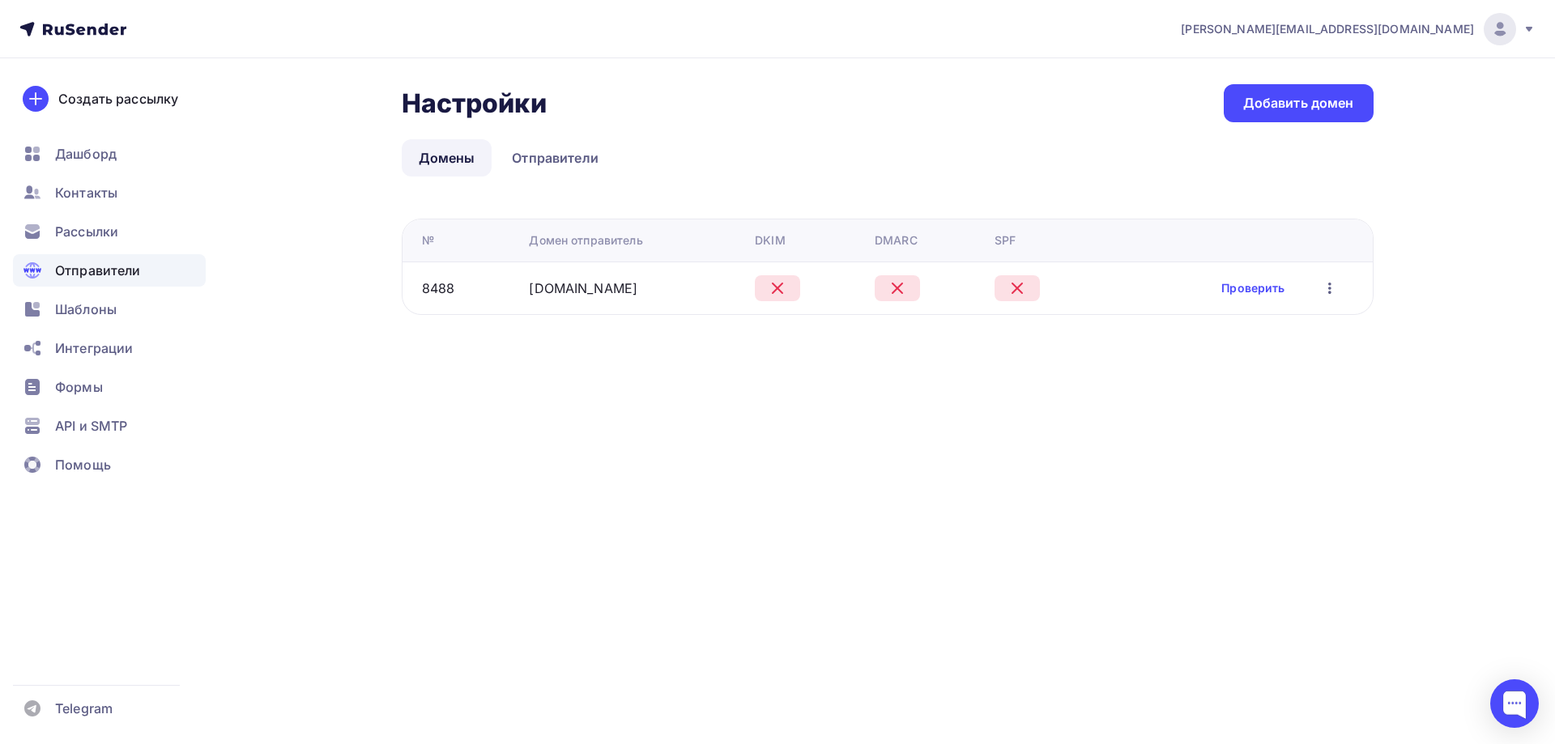
click at [72, 32] on icon at bounding box center [71, 28] width 10 height 11
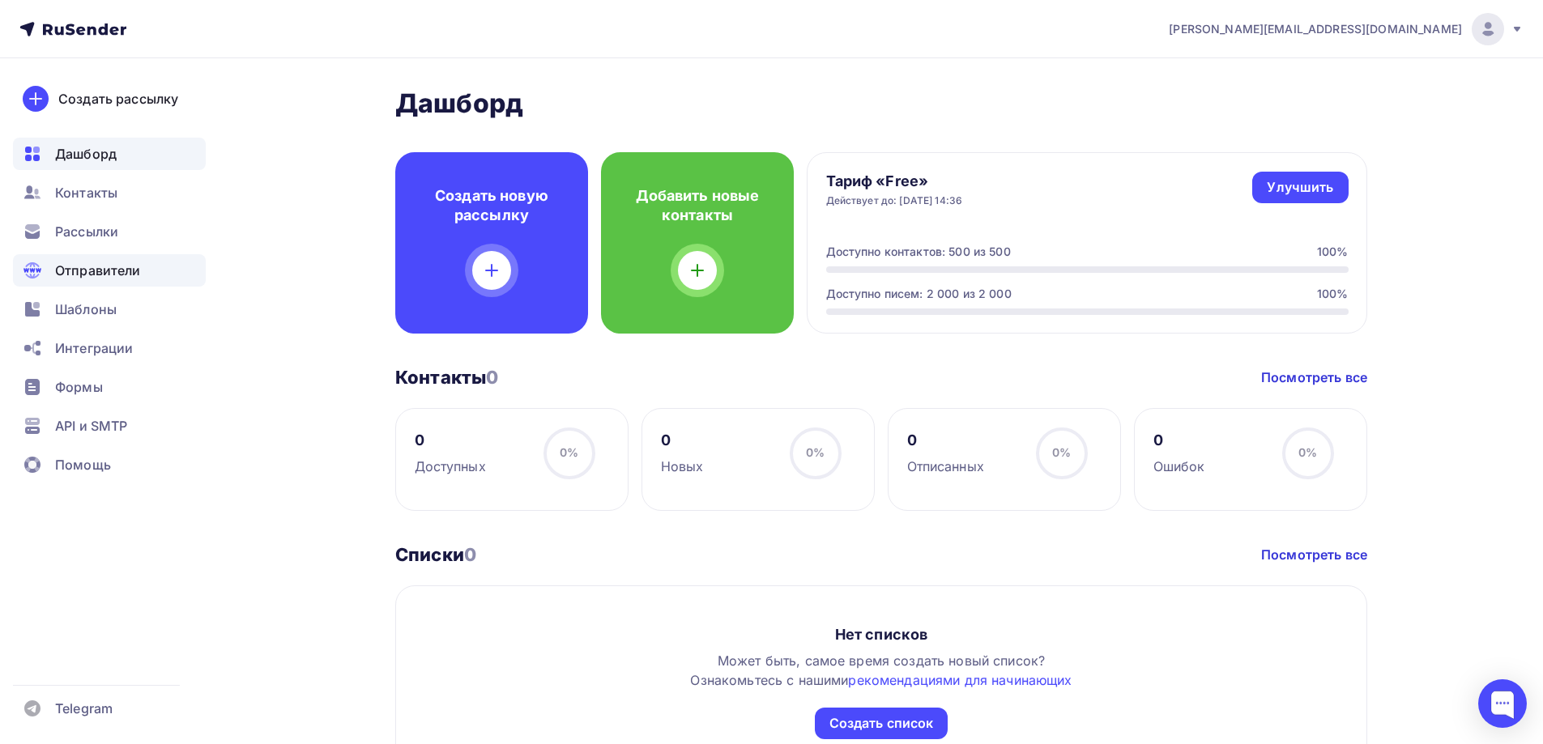
click at [125, 275] on span "Отправители" at bounding box center [98, 270] width 86 height 19
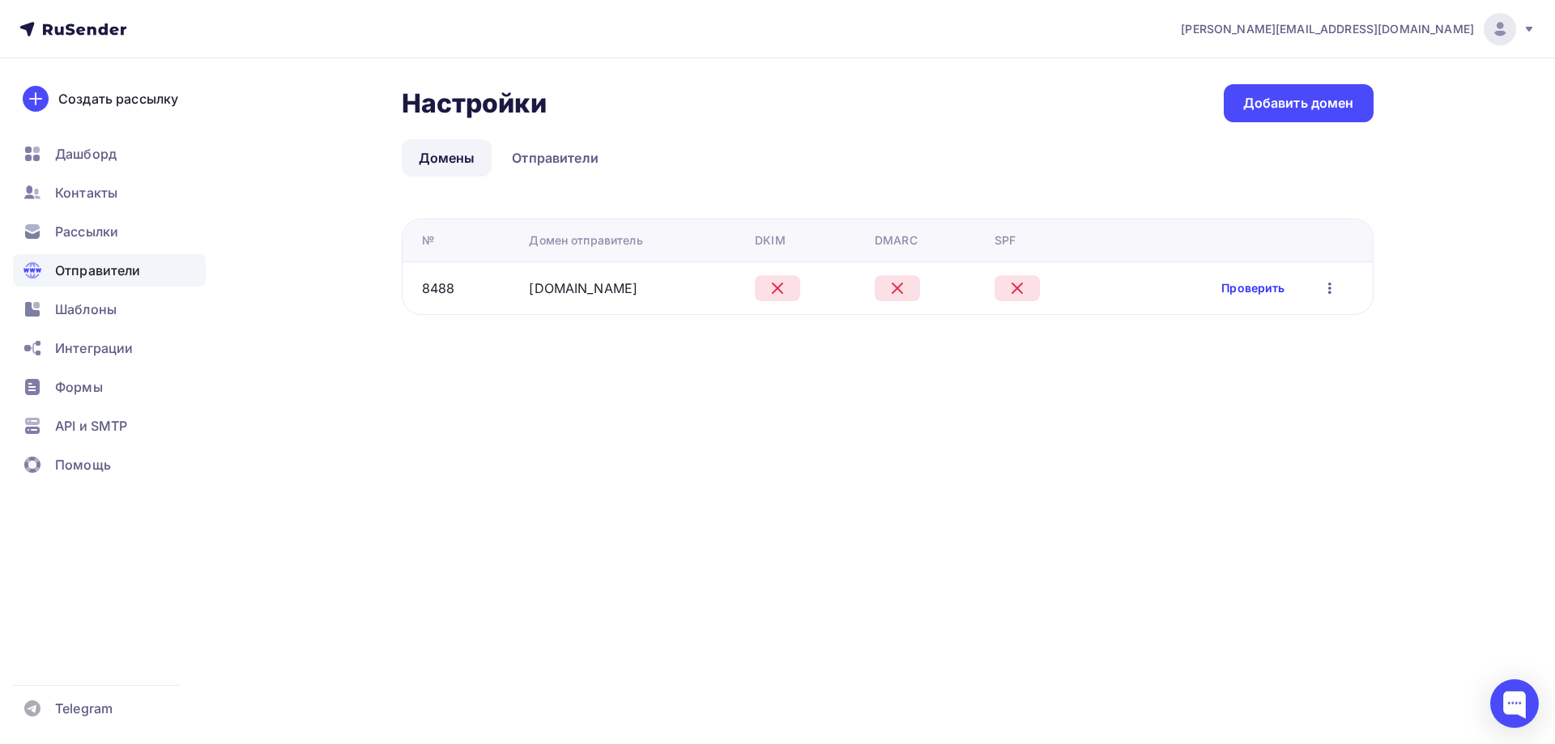
click at [1247, 282] on link "Проверить" at bounding box center [1252, 288] width 63 height 16
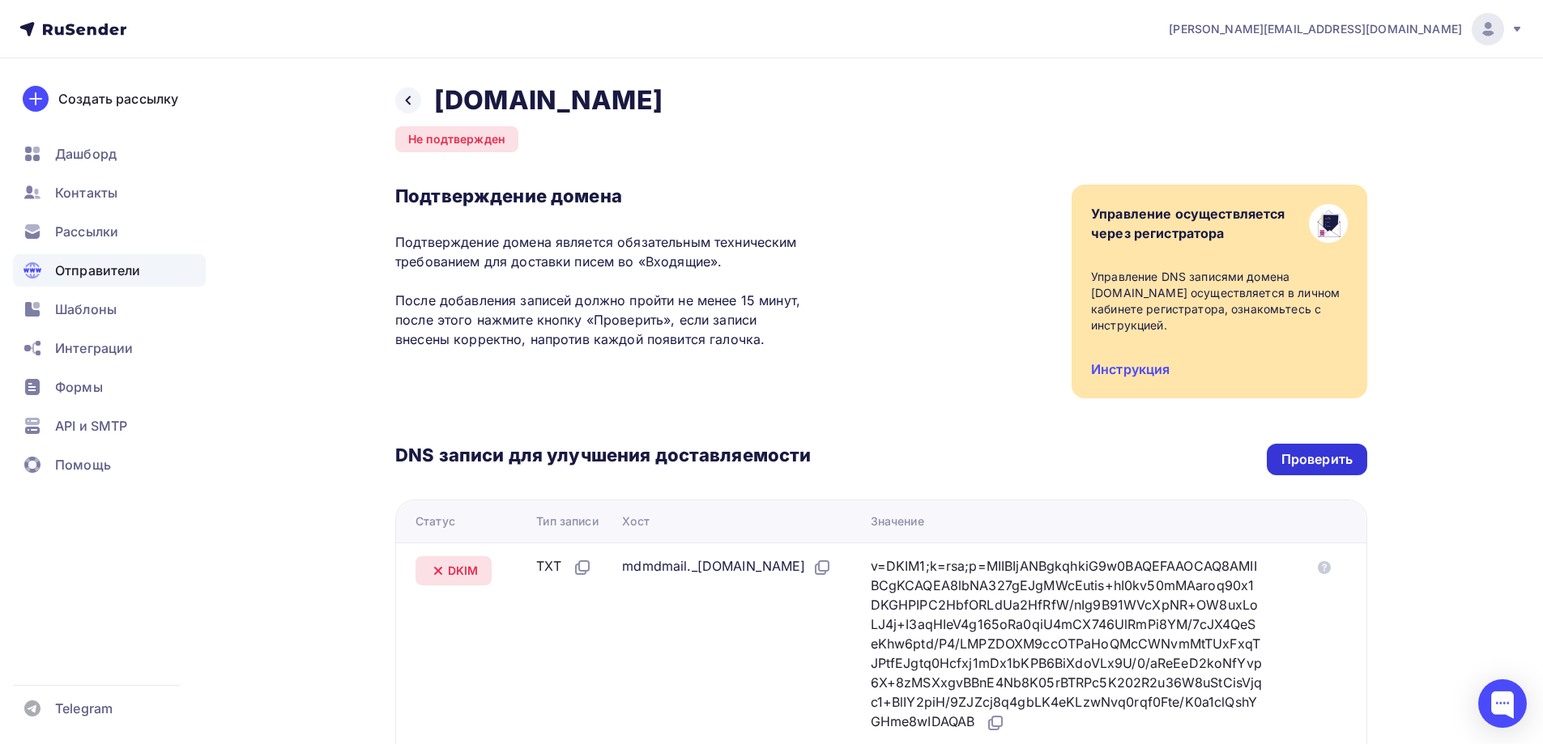
click at [1290, 462] on div "Проверить" at bounding box center [1316, 459] width 71 height 19
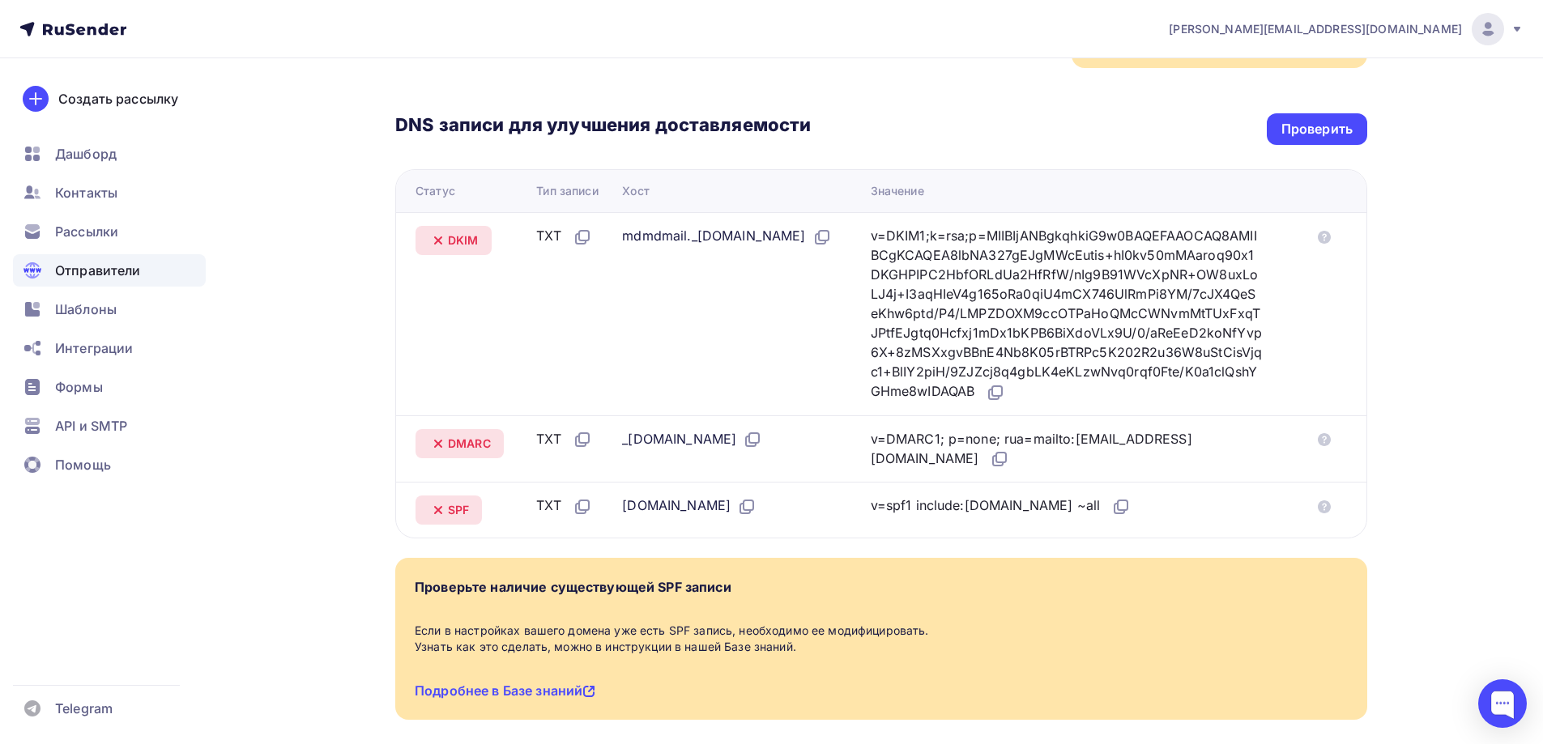
scroll to position [330, 0]
click at [1275, 130] on div "Проверить" at bounding box center [1317, 130] width 100 height 32
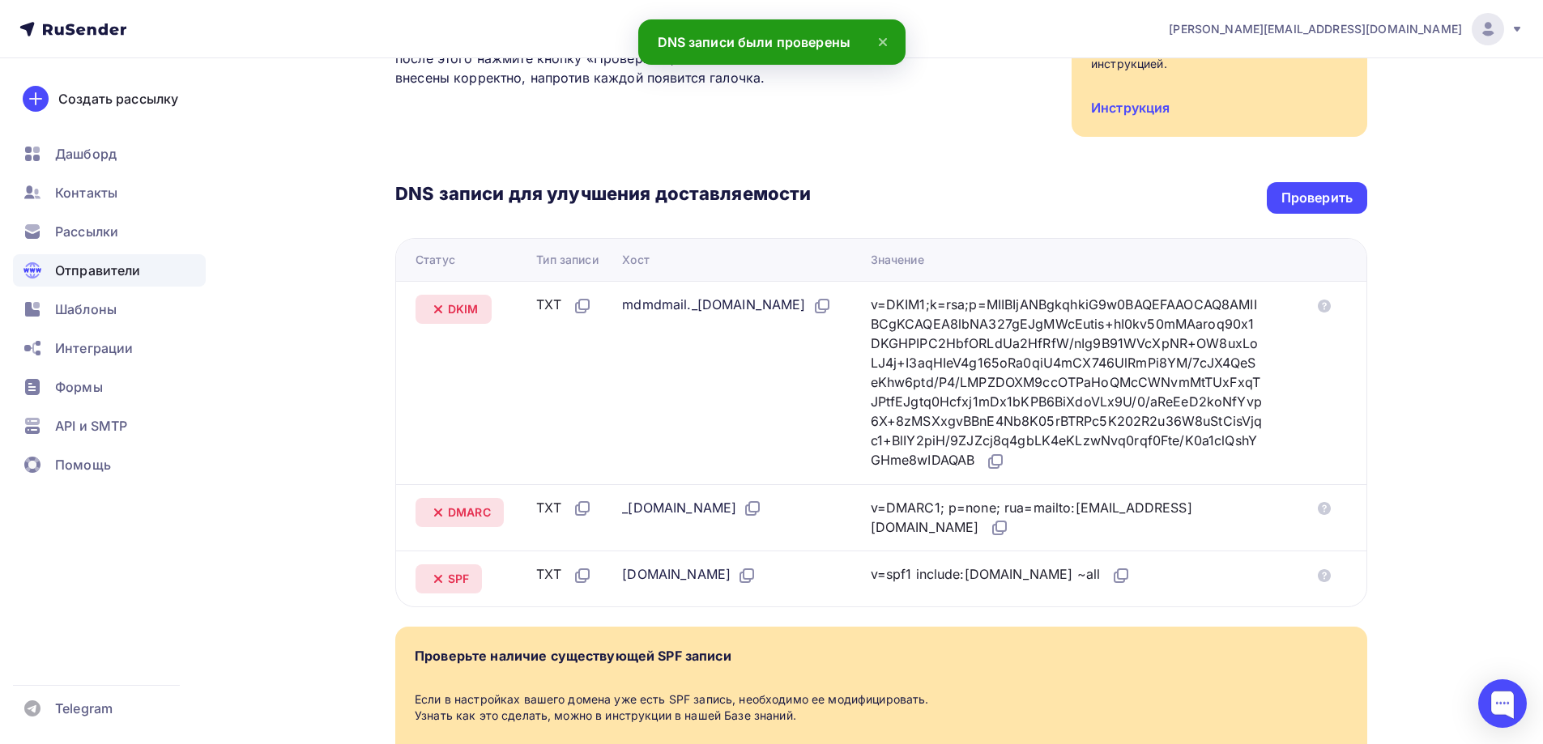
scroll to position [168, 0]
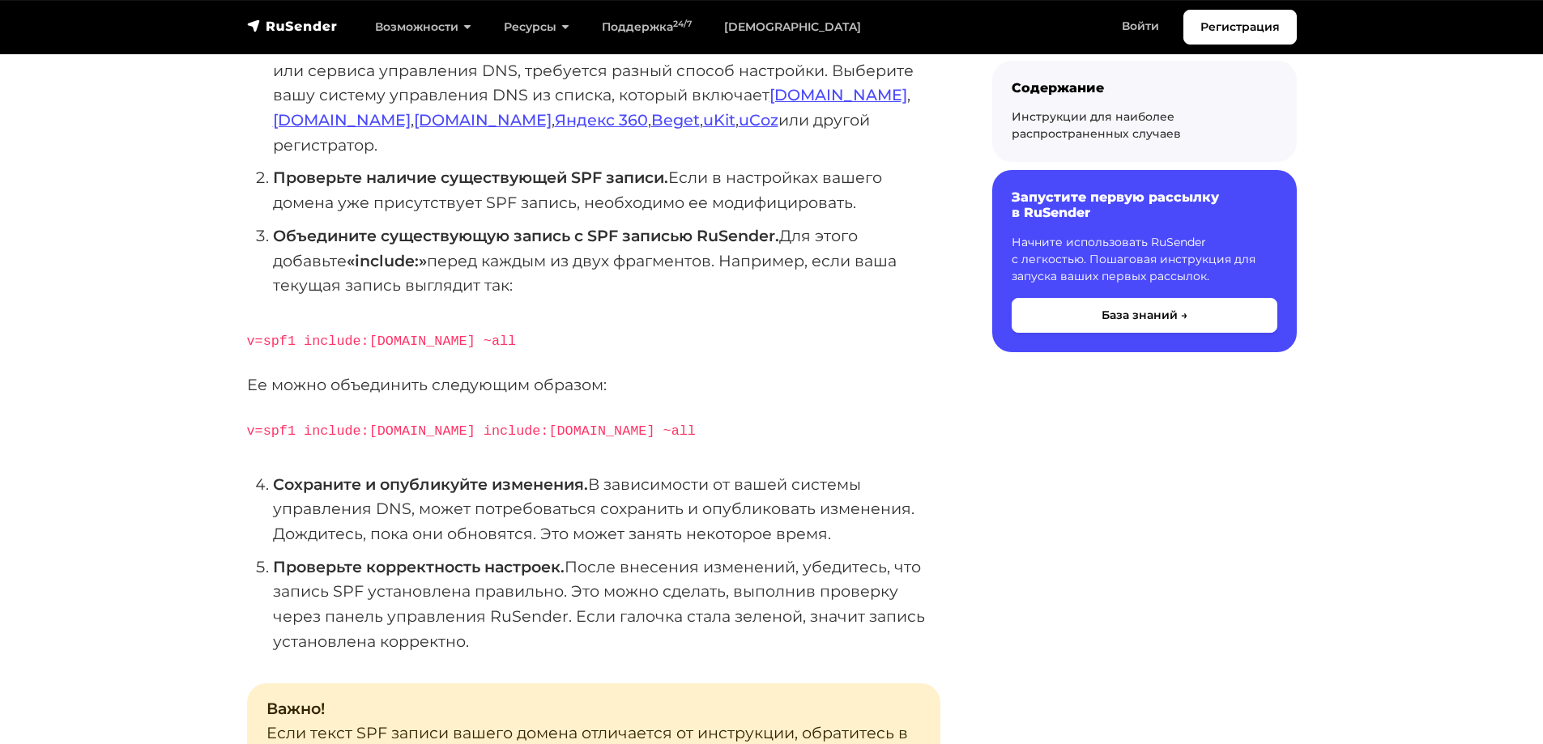
scroll to position [406, 0]
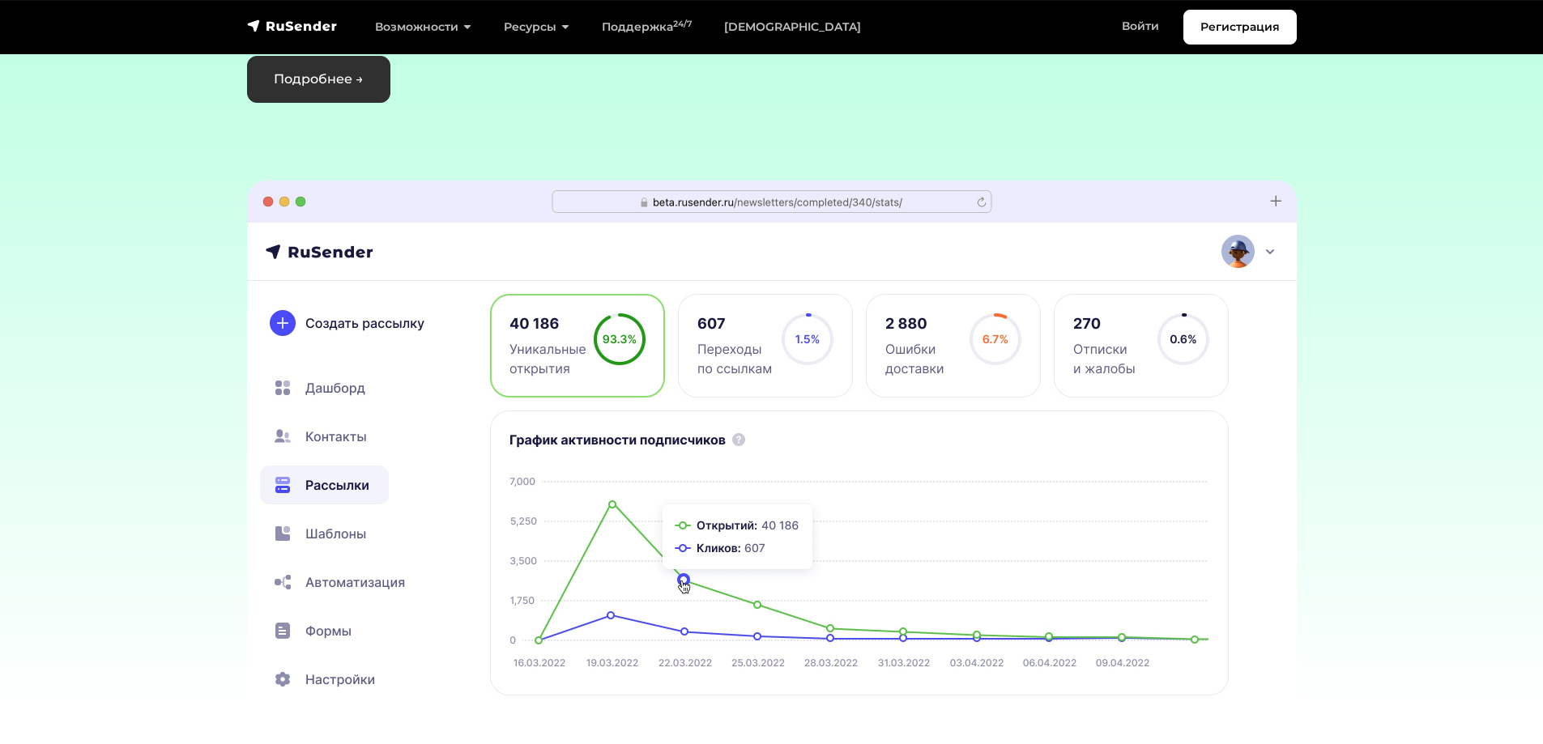
scroll to position [4745, 0]
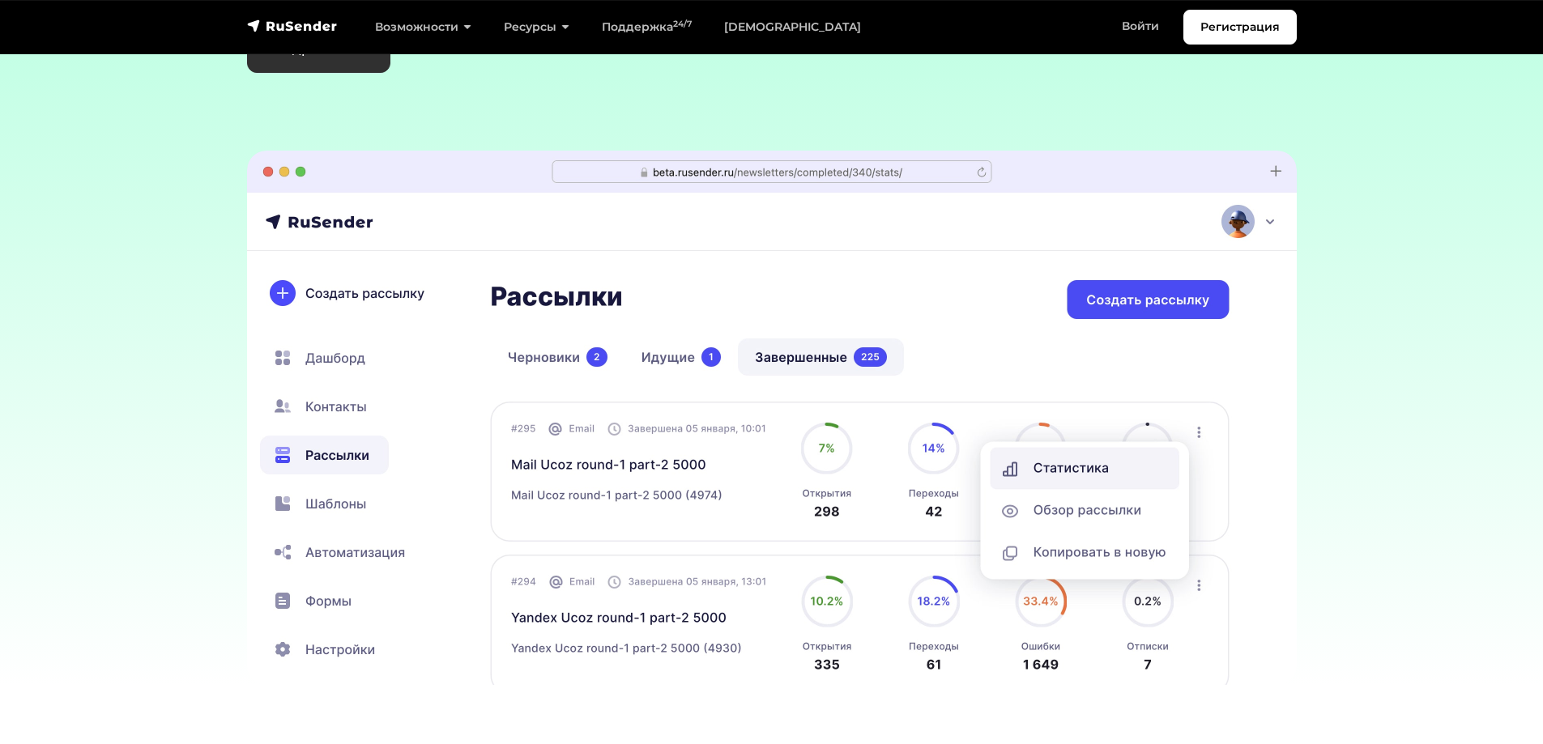
drag, startPoint x: 546, startPoint y: 372, endPoint x: 1149, endPoint y: 395, distance: 603.1
click at [1149, 398] on div at bounding box center [1316, 418] width 6415 height 535
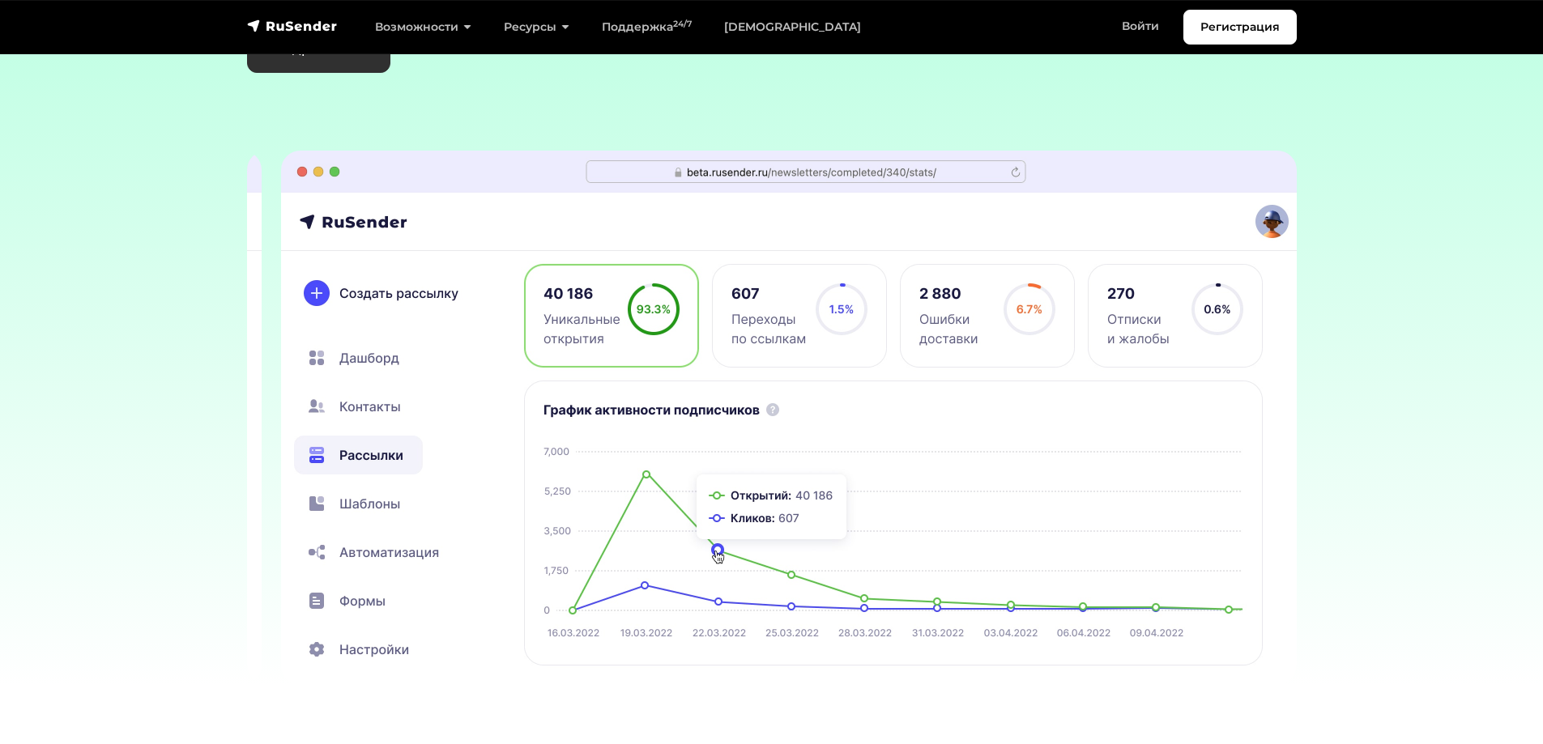
drag, startPoint x: 779, startPoint y: 533, endPoint x: 813, endPoint y: 511, distance: 40.4
click at [813, 511] on img at bounding box center [806, 418] width 1050 height 535
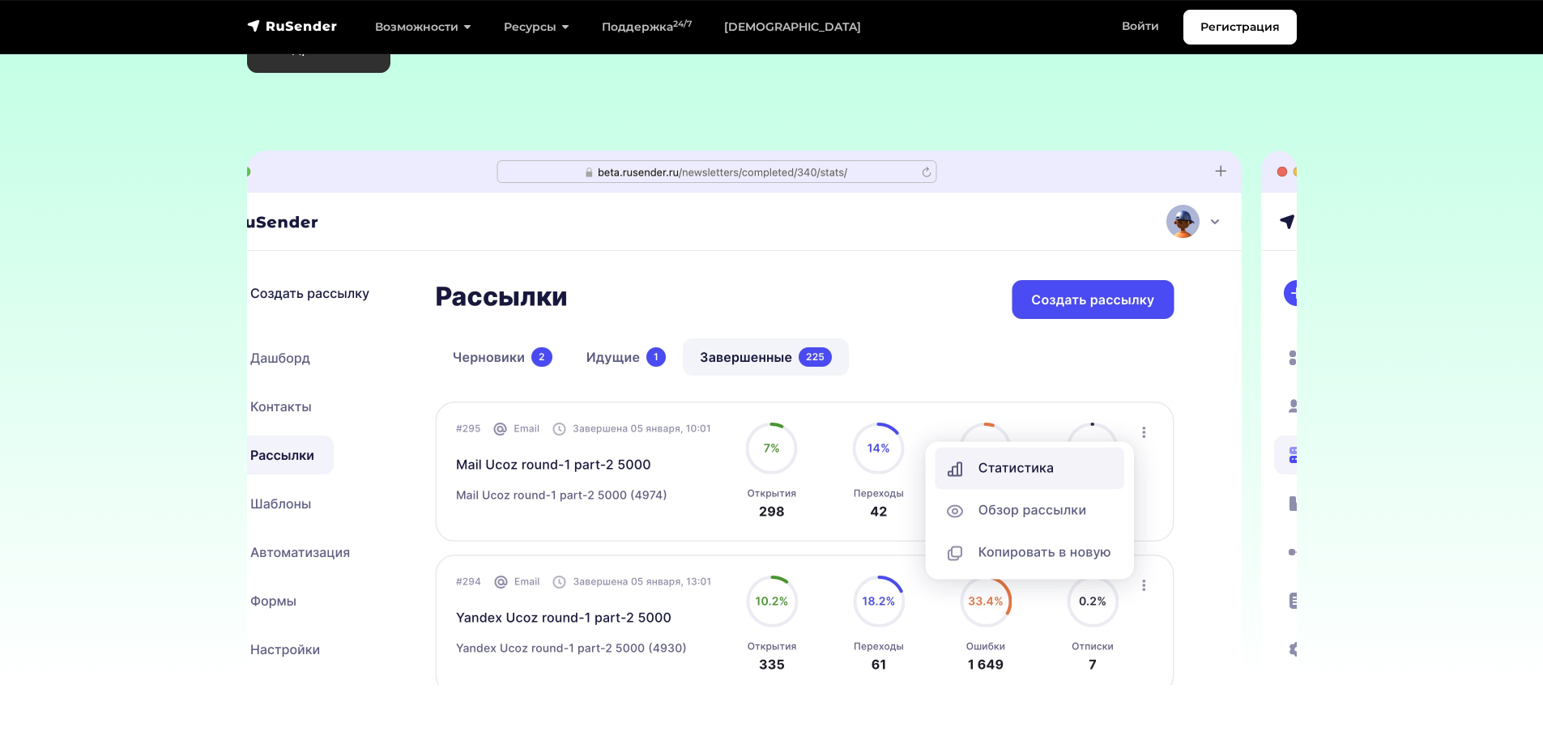
drag, startPoint x: 831, startPoint y: 509, endPoint x: 550, endPoint y: 525, distance: 281.5
click at [605, 508] on img at bounding box center [717, 418] width 1050 height 535
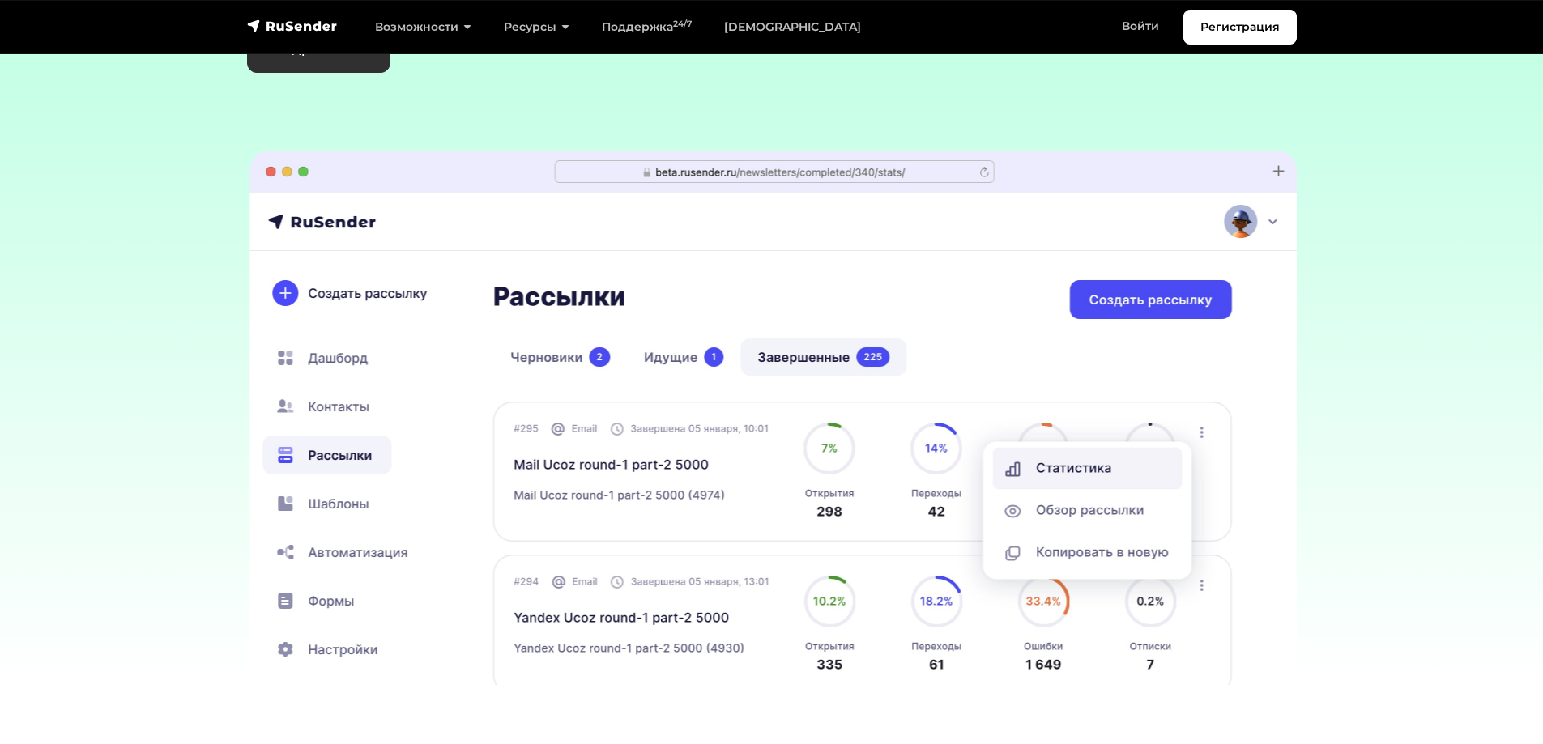
drag, startPoint x: 550, startPoint y: 525, endPoint x: 1095, endPoint y: 527, distance: 545.1
click at [1044, 499] on div at bounding box center [1318, 418] width 6415 height 535
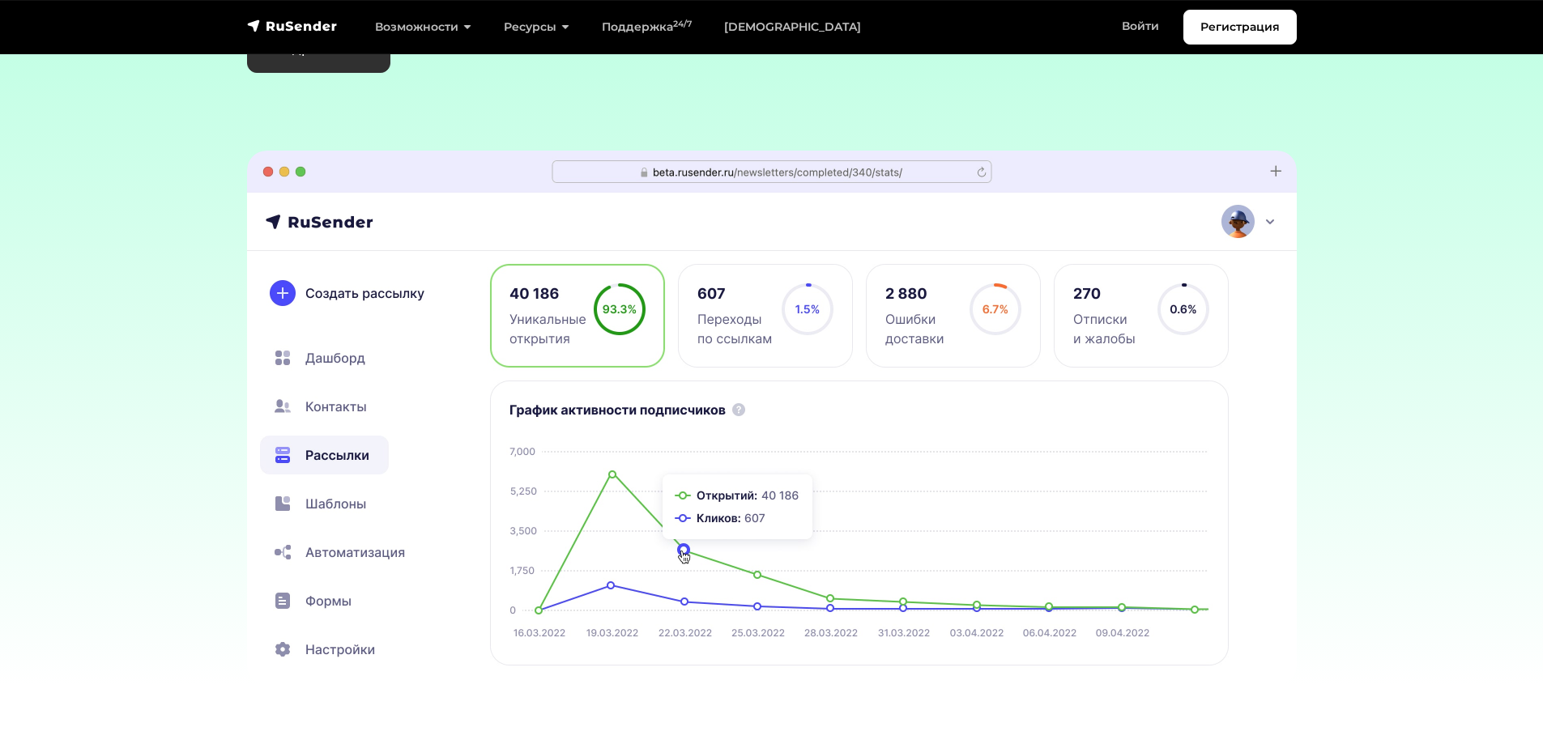
drag, startPoint x: 913, startPoint y: 531, endPoint x: 1283, endPoint y: 484, distance: 373.1
click at [1264, 486] on img at bounding box center [772, 418] width 1050 height 535
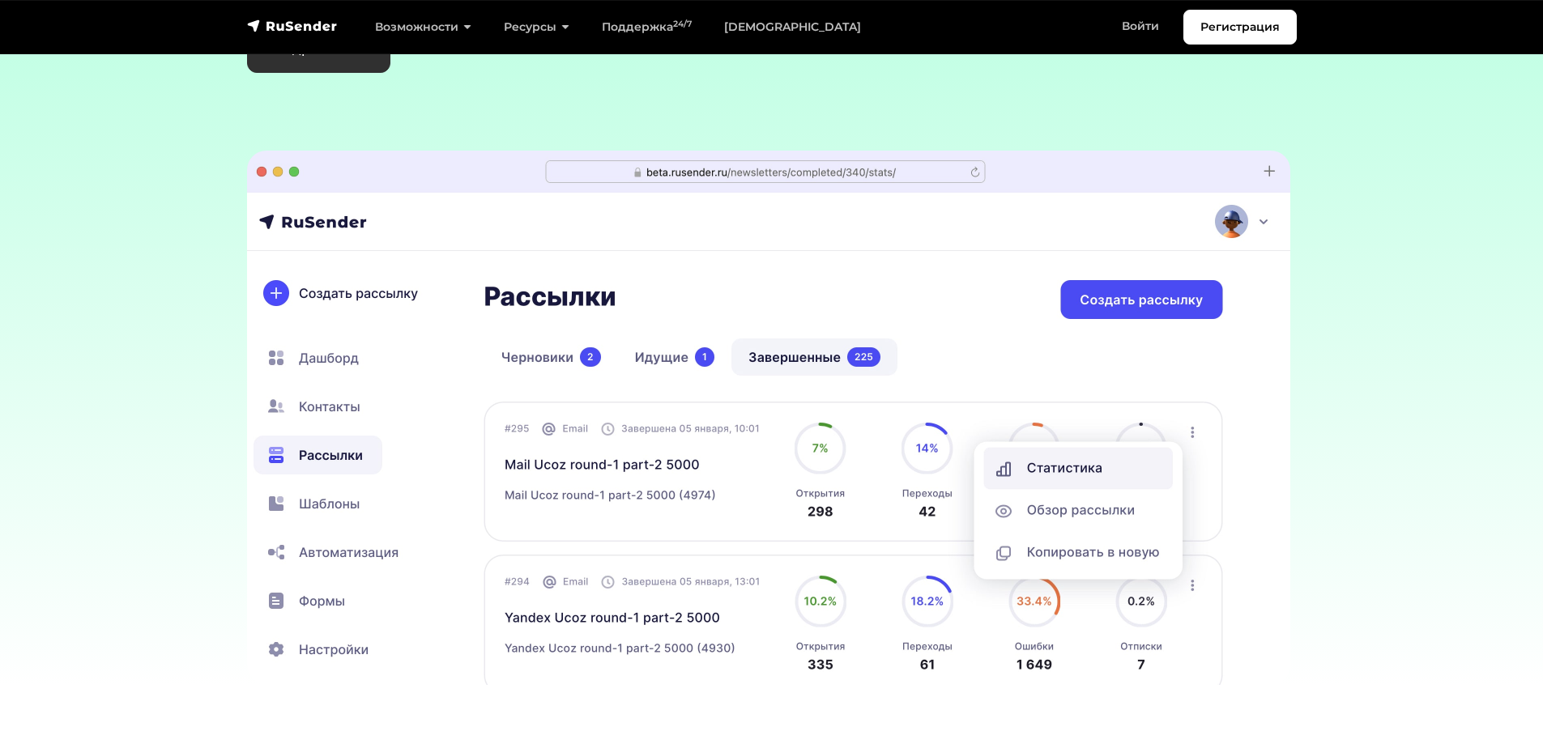
click at [1200, 497] on img at bounding box center [766, 418] width 1050 height 535
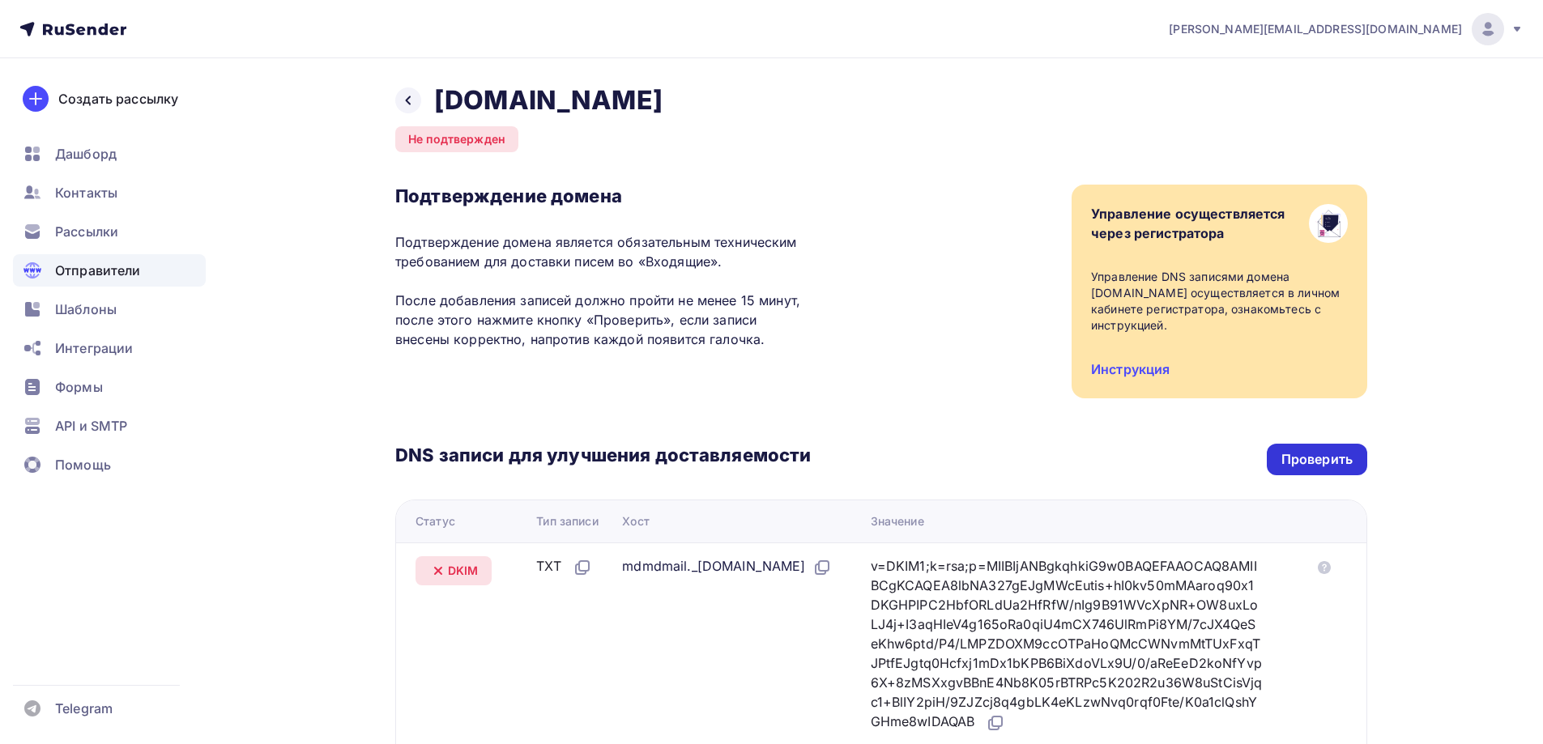
click at [1315, 450] on div "Проверить" at bounding box center [1317, 460] width 100 height 32
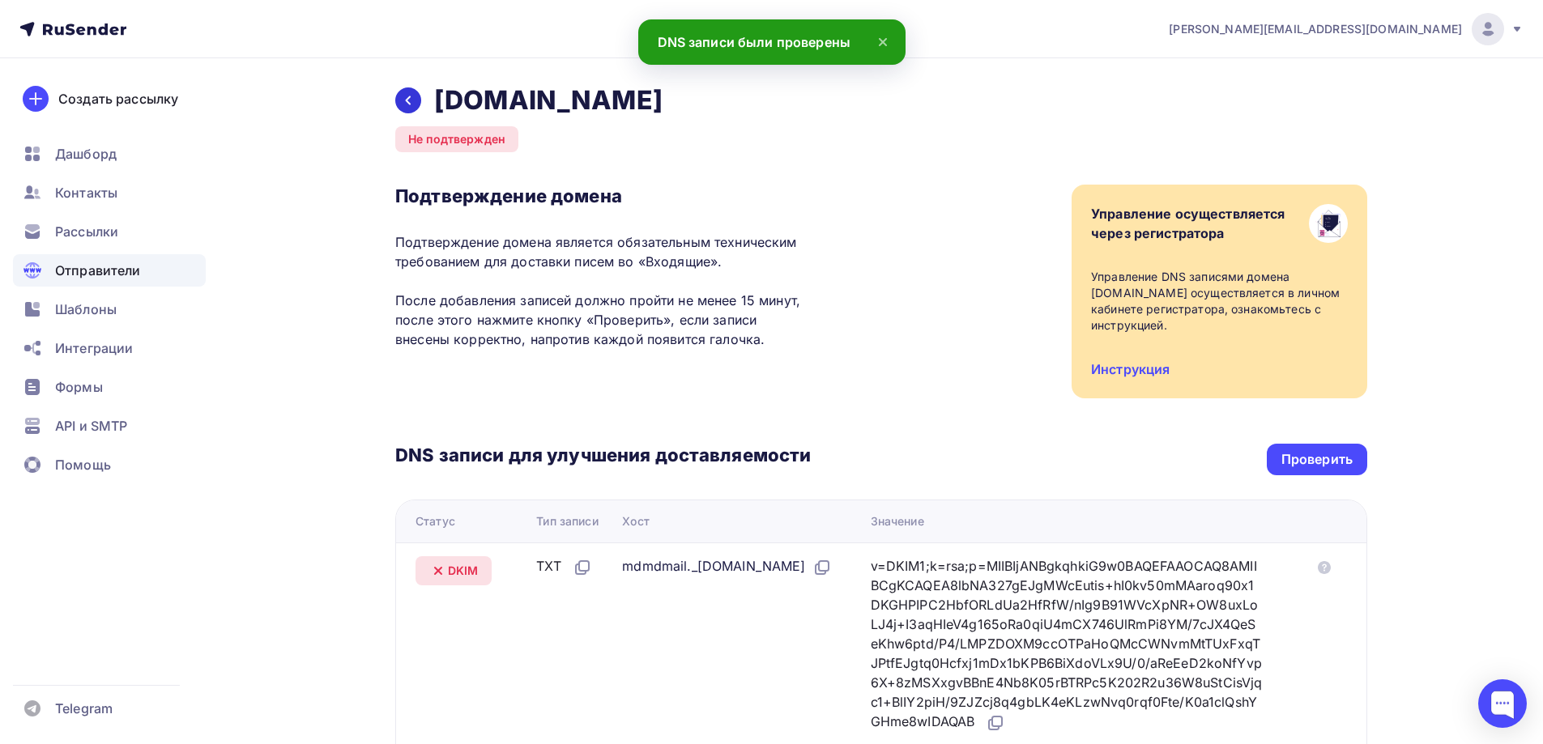
click at [411, 97] on icon at bounding box center [408, 100] width 13 height 13
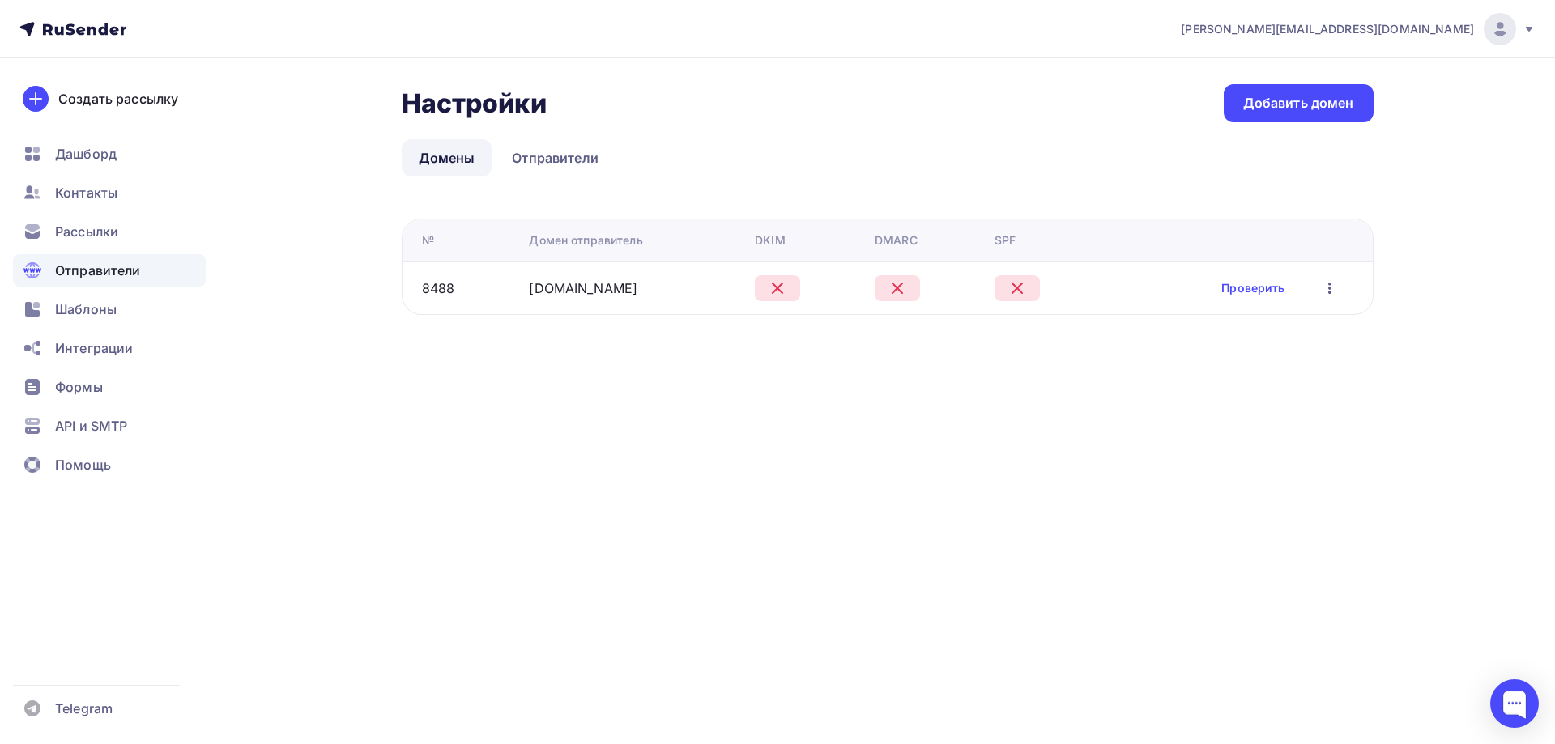
click at [1247, 279] on div "Проверить Редактировать Удалить" at bounding box center [1280, 288] width 118 height 21
click at [1250, 287] on link "Проверить" at bounding box center [1252, 288] width 63 height 16
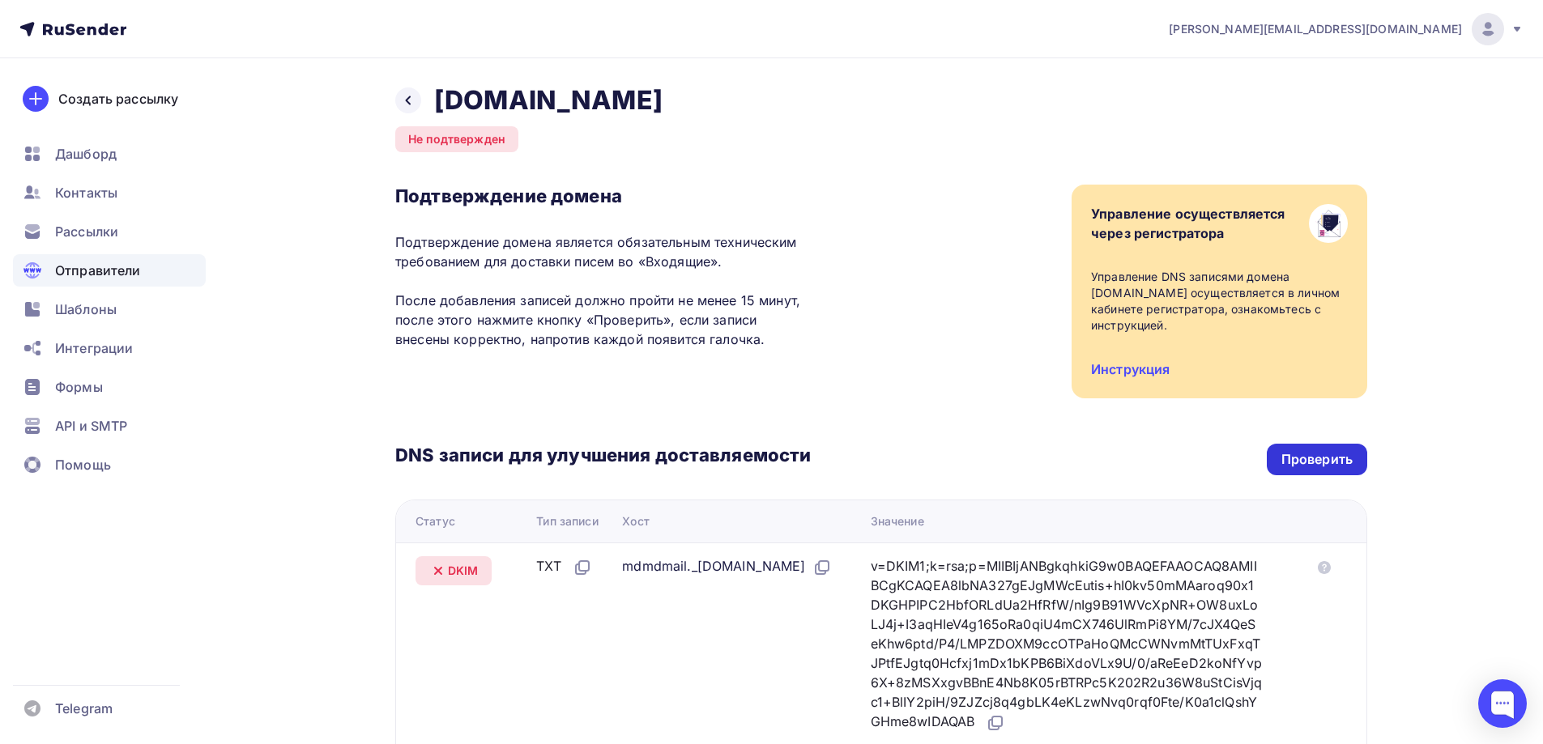
click at [1303, 465] on div "Проверить" at bounding box center [1316, 459] width 71 height 19
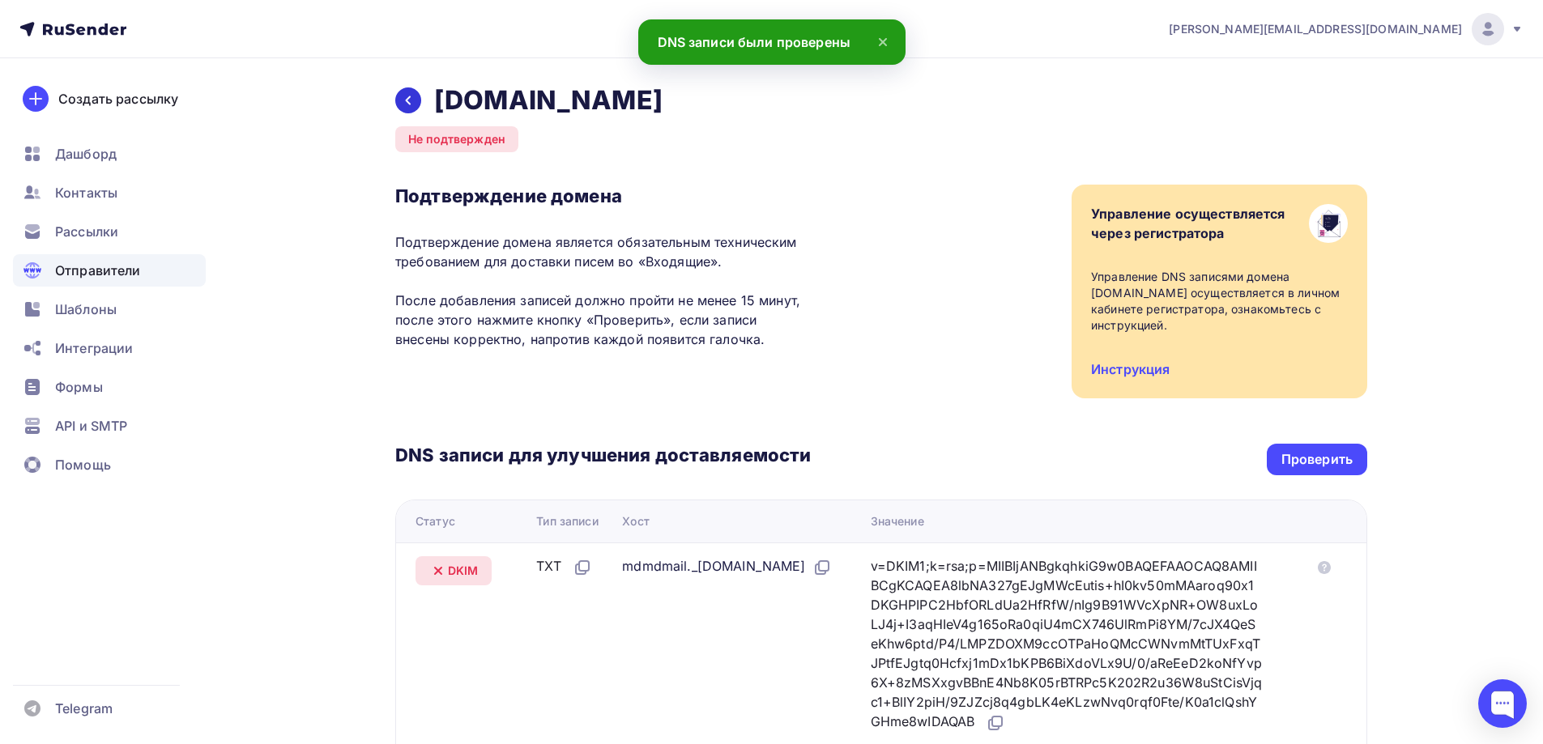
click at [411, 96] on icon at bounding box center [408, 100] width 13 height 13
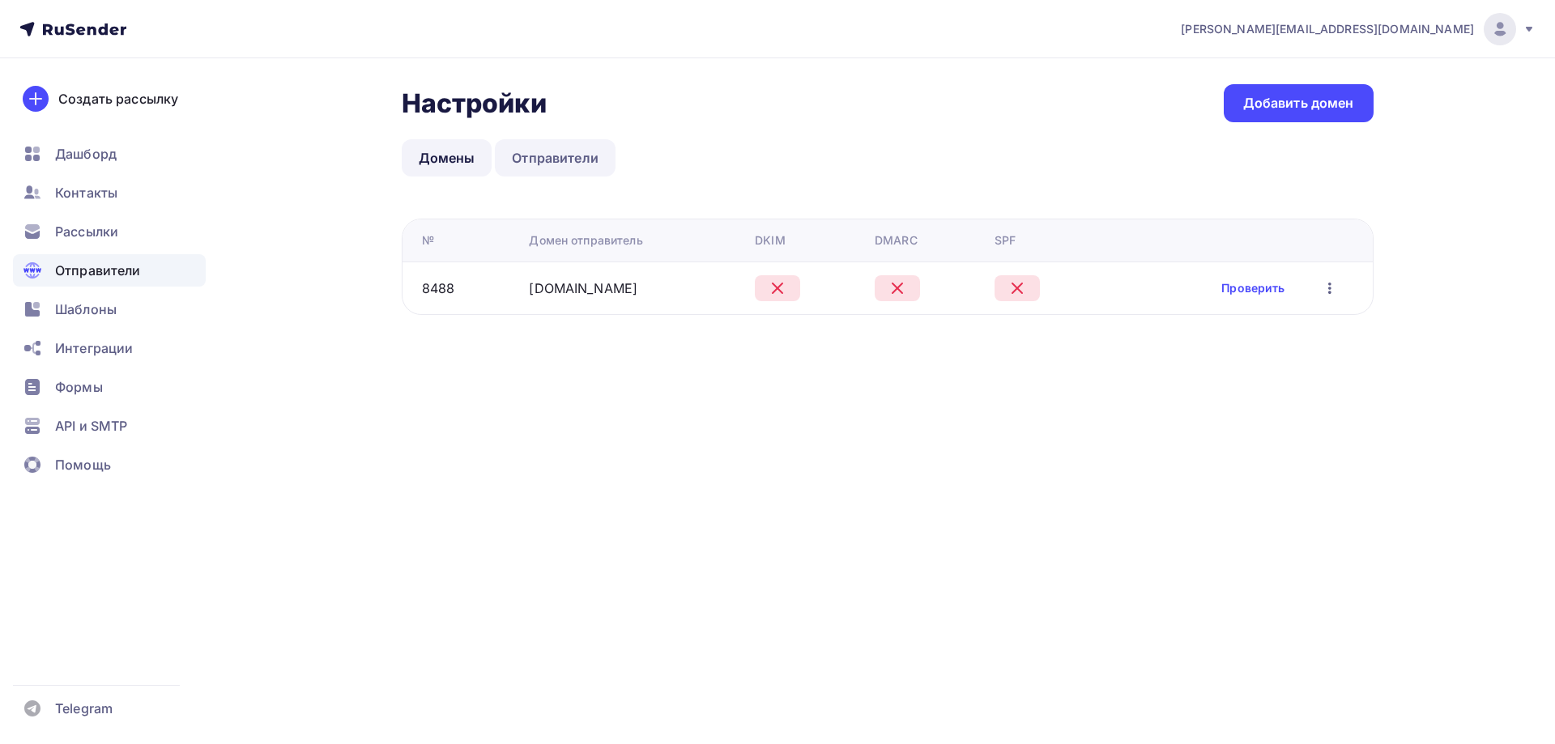
click at [558, 163] on link "Отправители" at bounding box center [555, 157] width 121 height 37
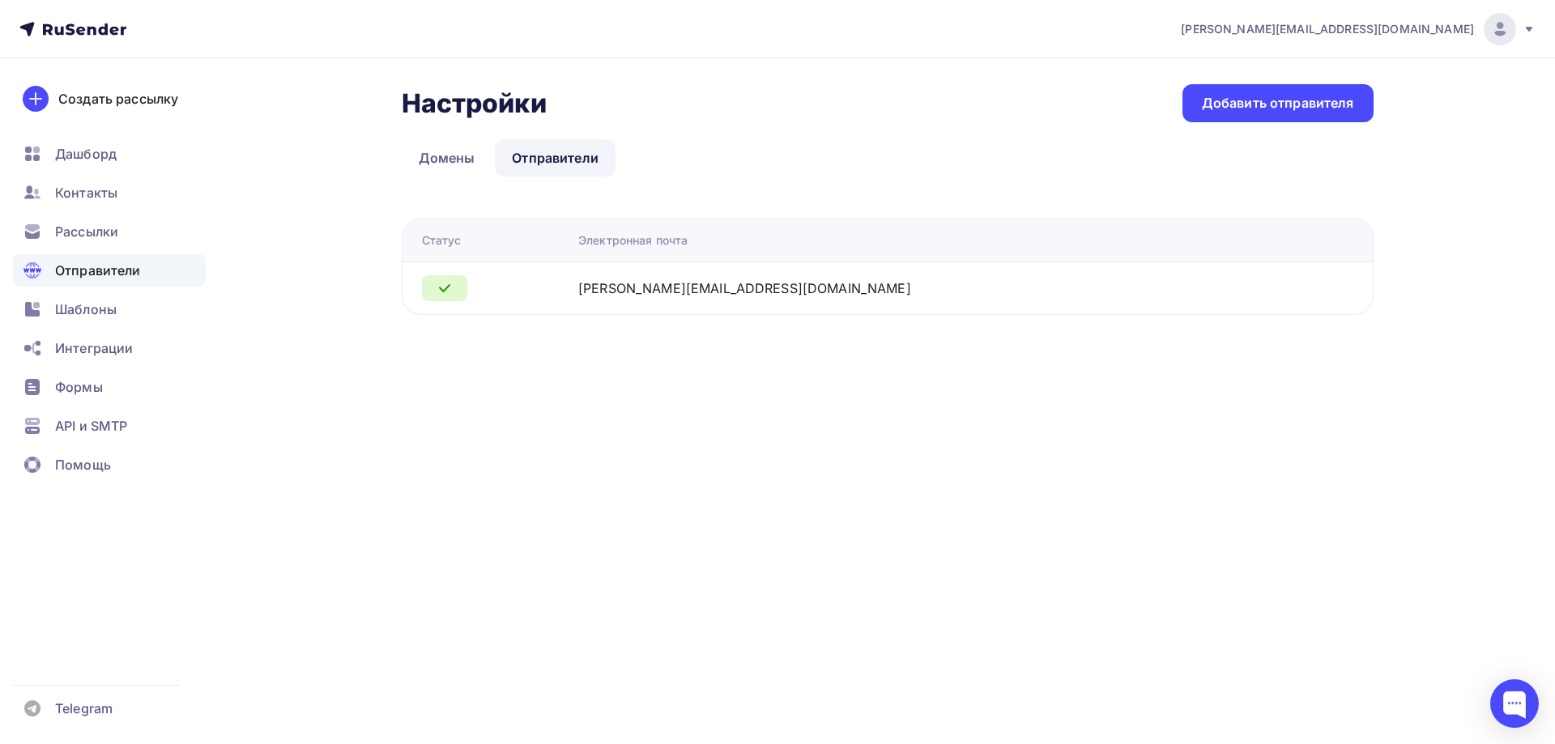
click at [691, 301] on td "[PERSON_NAME][EMAIL_ADDRESS][DOMAIN_NAME]" at bounding box center [933, 288] width 723 height 53
click at [1347, 109] on div "Добавить отправителя" at bounding box center [1278, 103] width 152 height 19
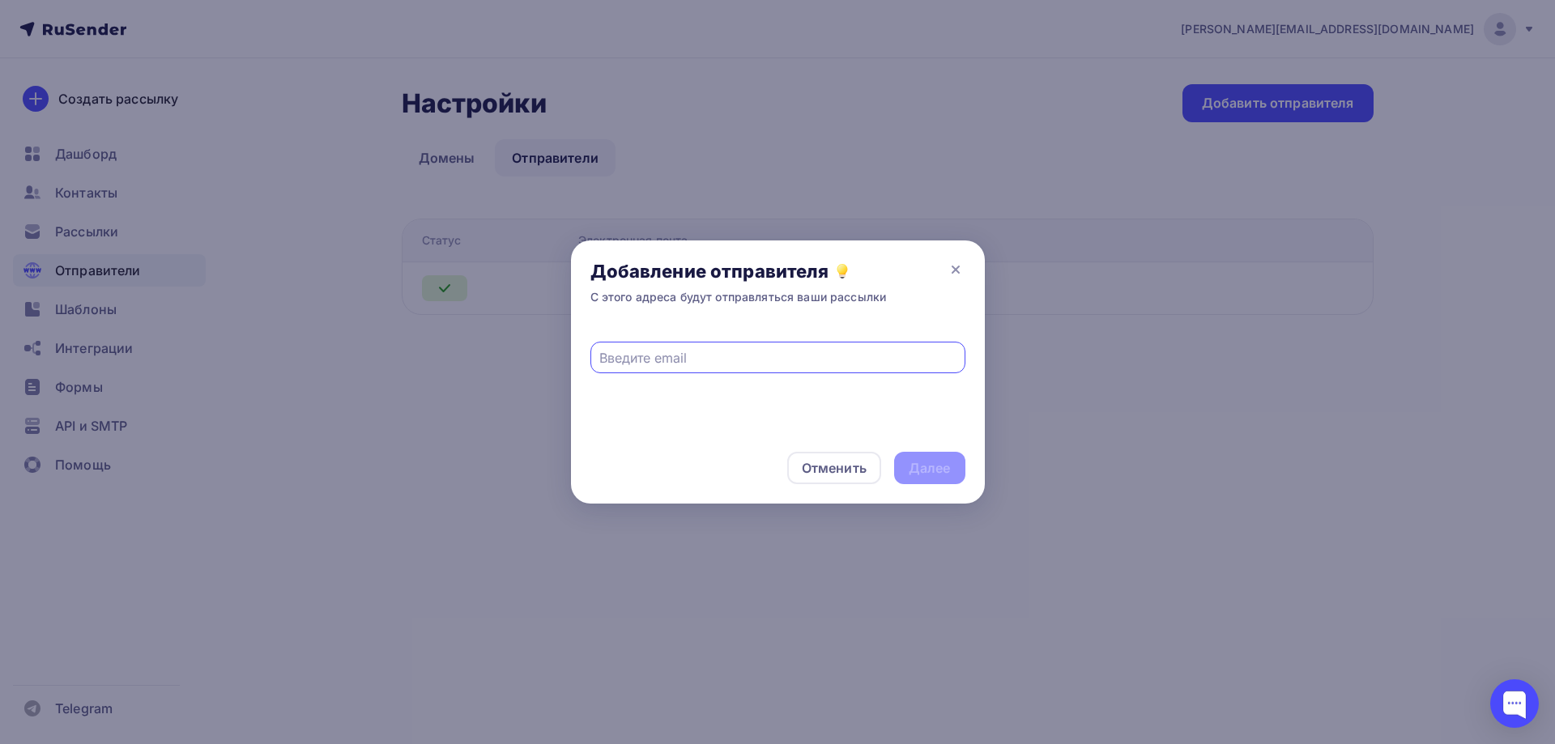
paste input "dev@hotellead.ru"
type input "dev@hotellead.ru"
click at [929, 478] on div "Далее" at bounding box center [929, 468] width 71 height 32
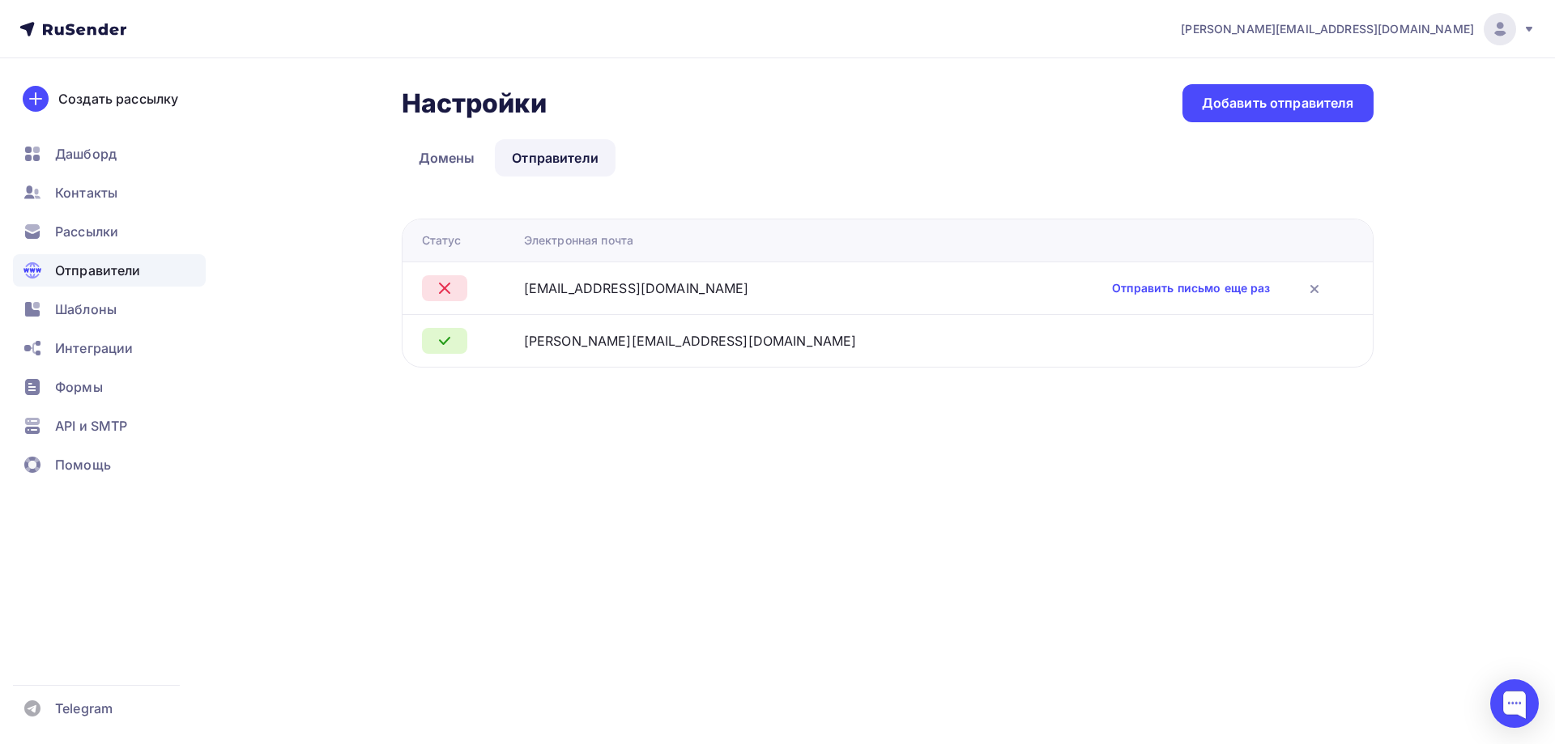
click at [153, 285] on div "Отправители" at bounding box center [109, 270] width 193 height 32
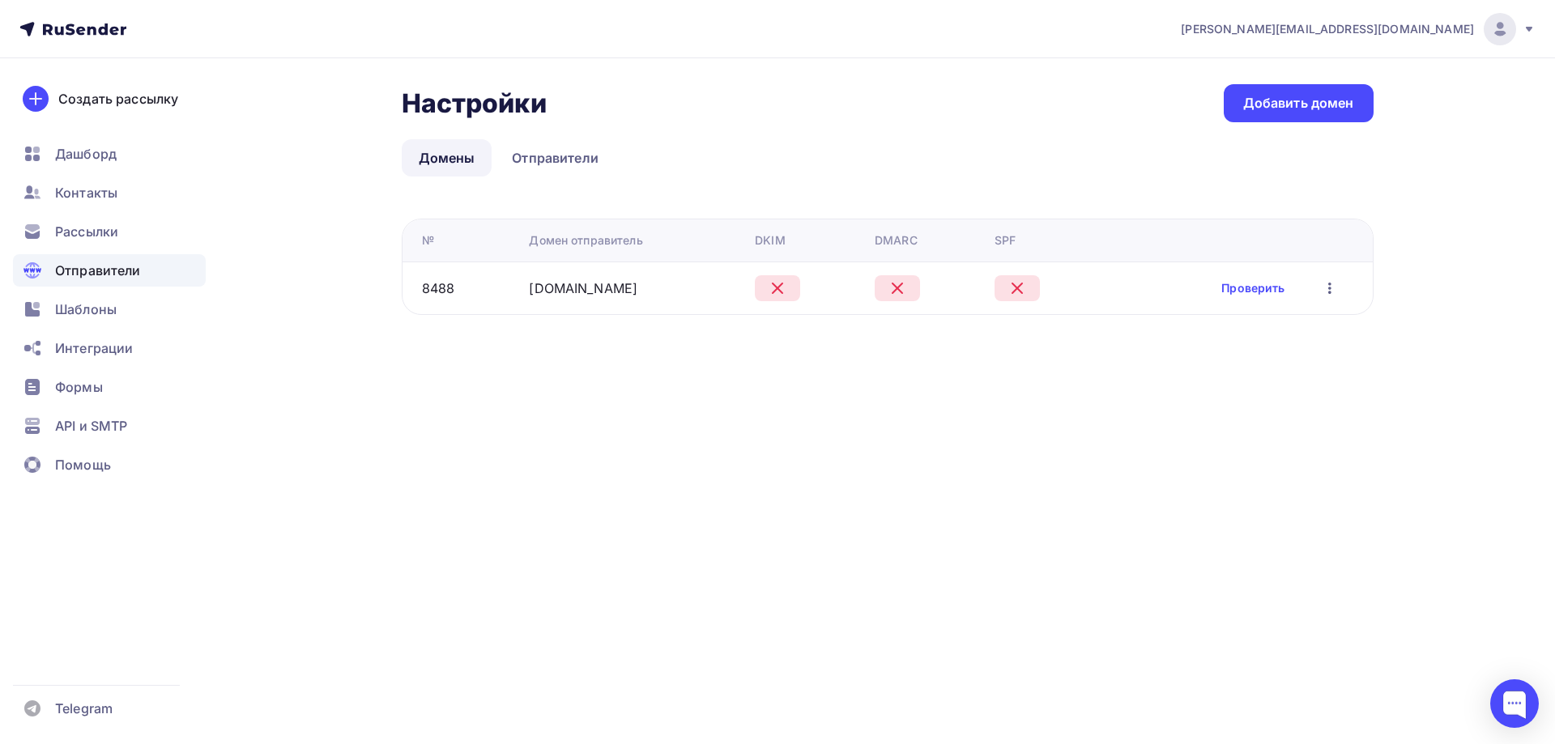
click at [1254, 305] on td "Проверить Редактировать Удалить" at bounding box center [1240, 288] width 265 height 53
click at [1255, 292] on link "Проверить" at bounding box center [1252, 288] width 63 height 16
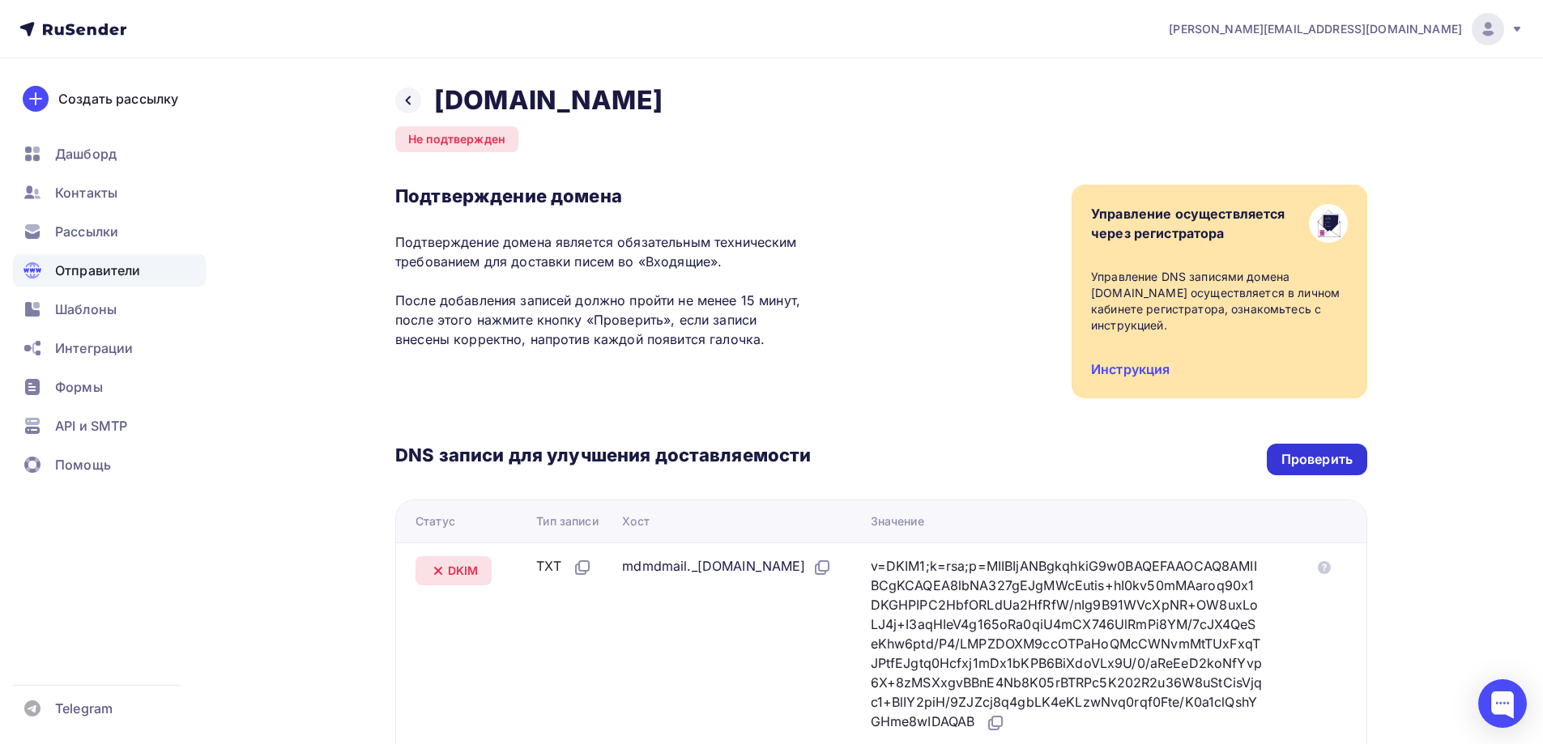
click at [1293, 461] on div "Проверить" at bounding box center [1316, 459] width 71 height 19
drag, startPoint x: 1318, startPoint y: 473, endPoint x: 1314, endPoint y: 465, distance: 9.1
click at [1316, 469] on div "Проверить" at bounding box center [1317, 460] width 100 height 32
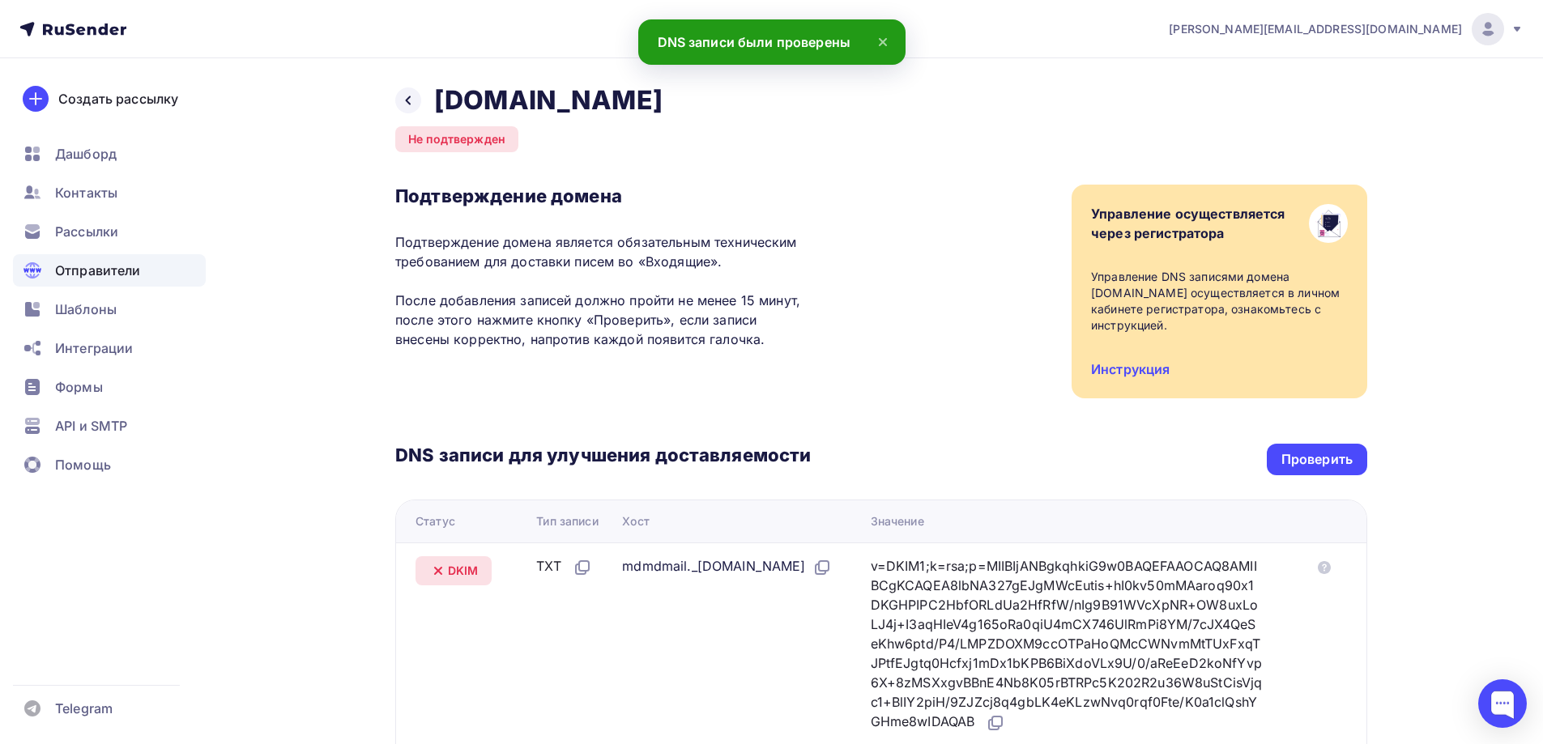
drag, startPoint x: 1311, startPoint y: 458, endPoint x: 1430, endPoint y: 492, distance: 124.4
click at [1430, 492] on div "Назад hotellead.ru Не подтвержден Подтверждение домена Подтверждение домена явл…" at bounding box center [772, 606] width 1328 height 1097
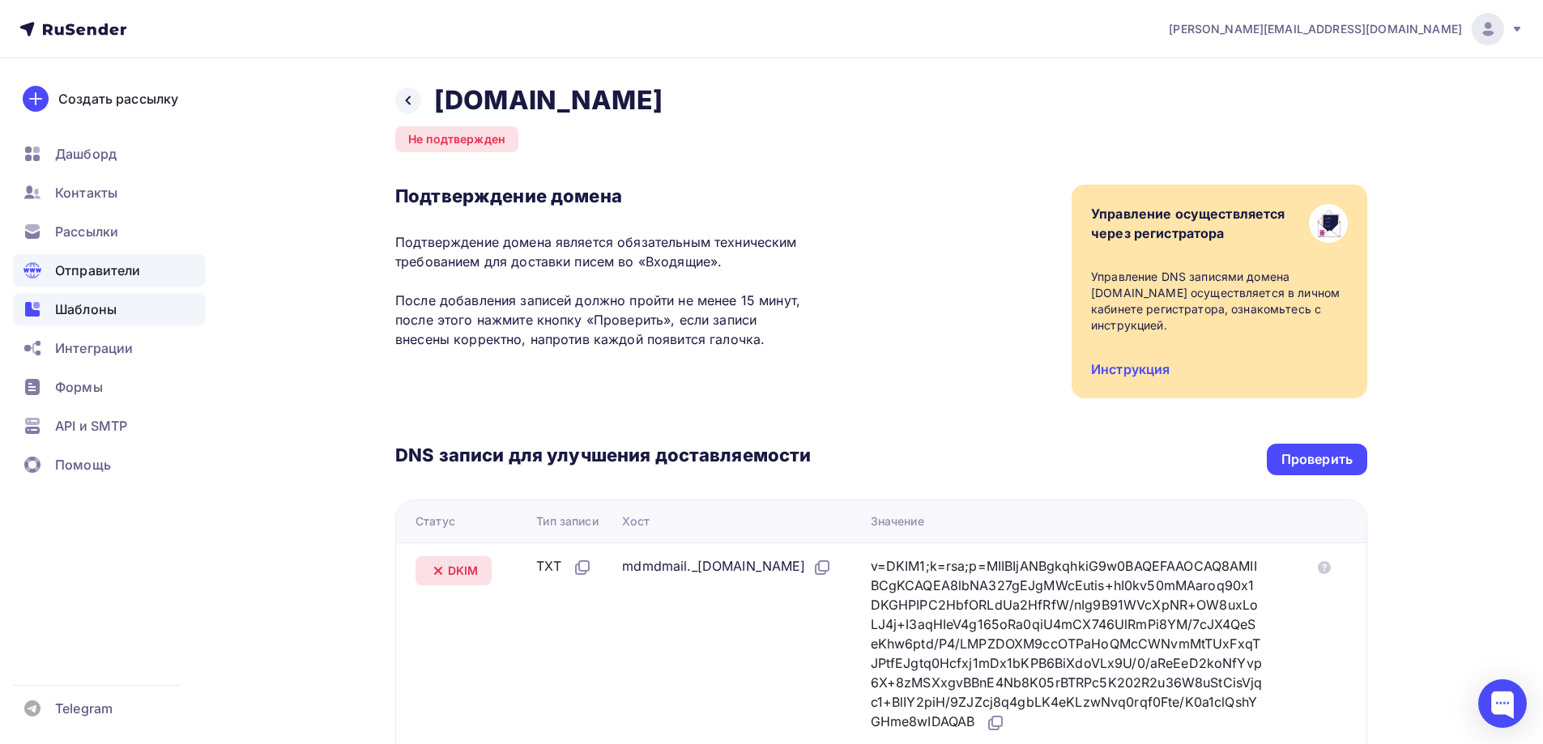
click at [123, 319] on div "Шаблоны" at bounding box center [109, 309] width 193 height 32
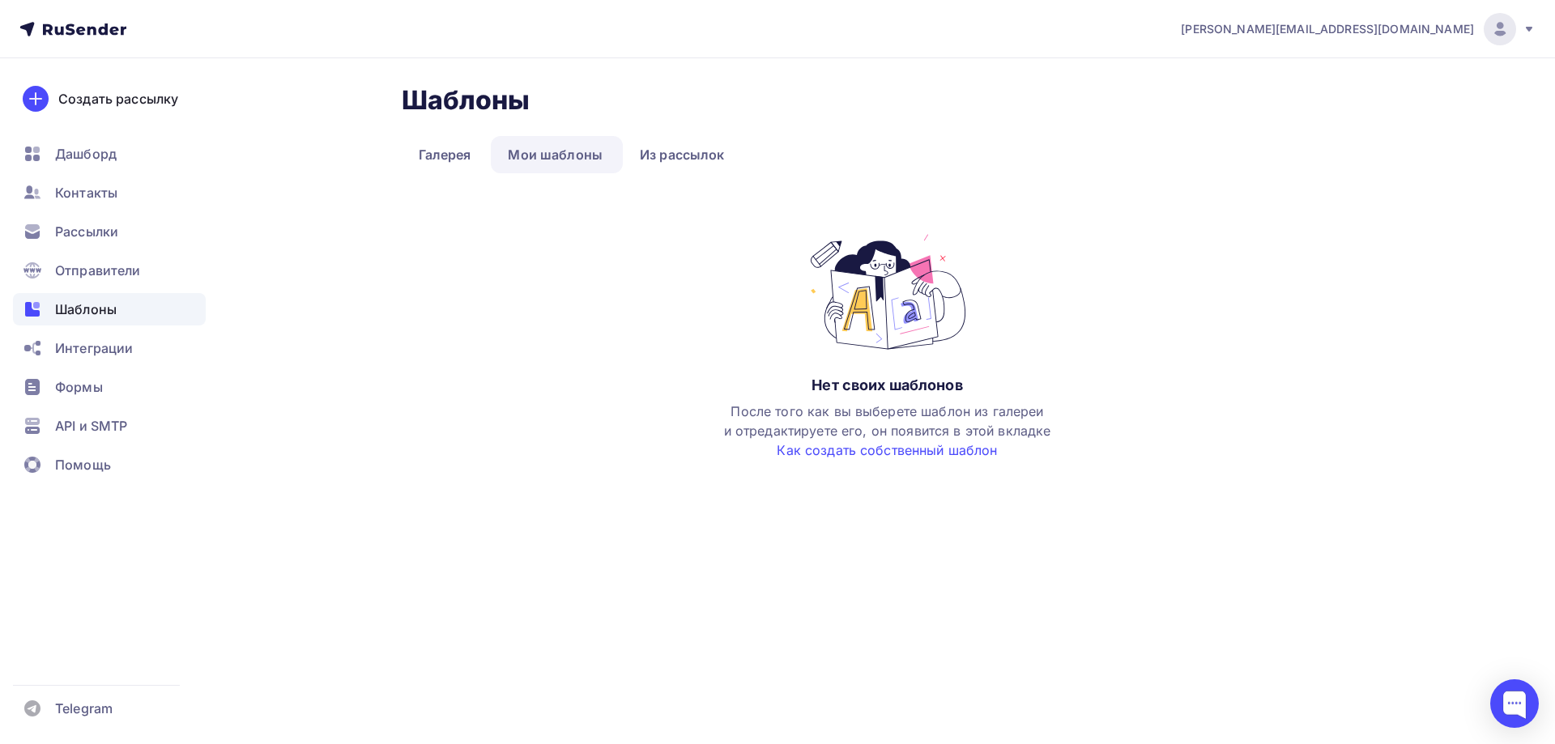
click at [710, 175] on div "Шаблоны Шаблоны Галерея Мои шаблоны Из рассылок Нет своих шаблонов После того к…" at bounding box center [888, 272] width 972 height 376
click at [701, 168] on link "Из рассылок" at bounding box center [682, 154] width 119 height 37
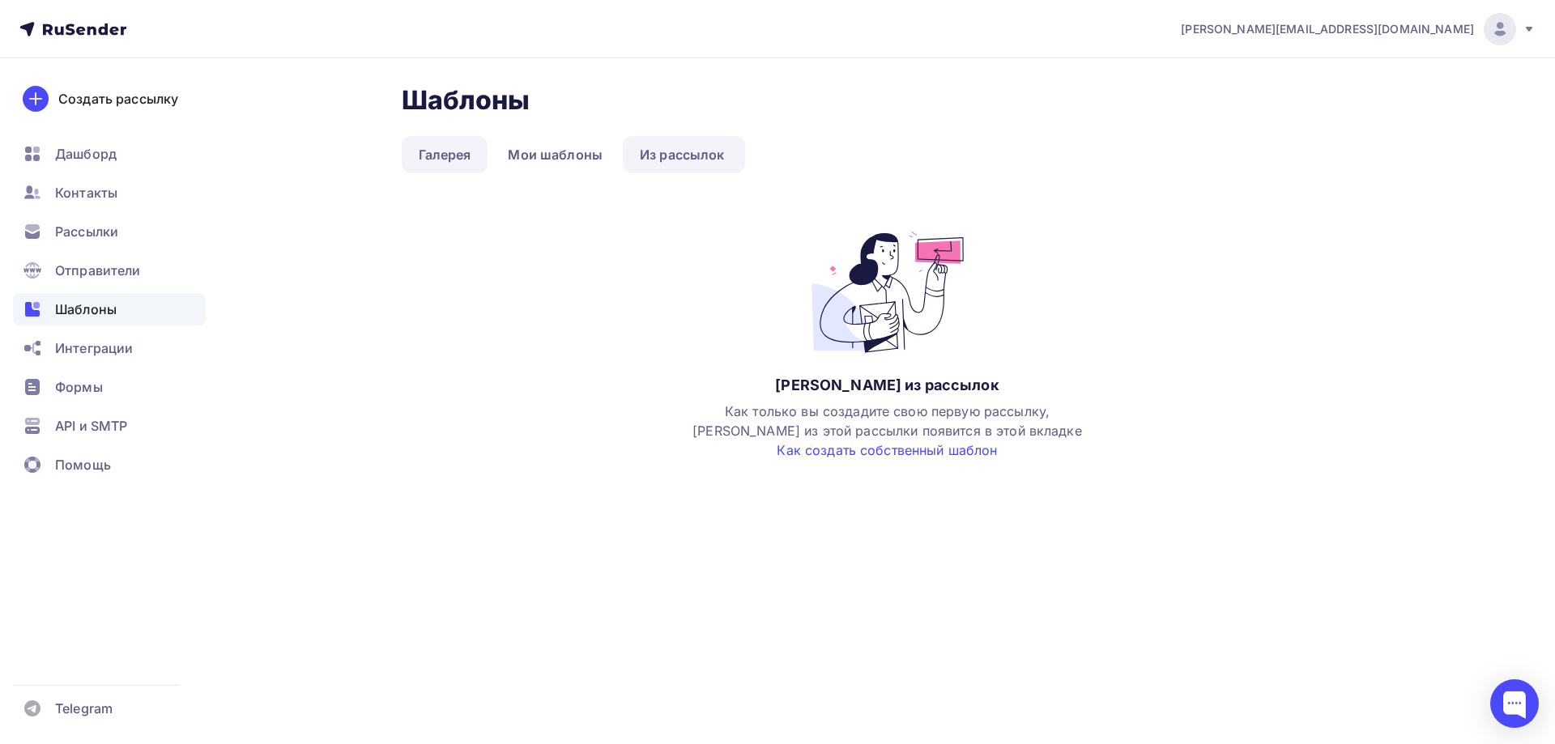
click at [467, 151] on link "Галерея" at bounding box center [445, 154] width 87 height 37
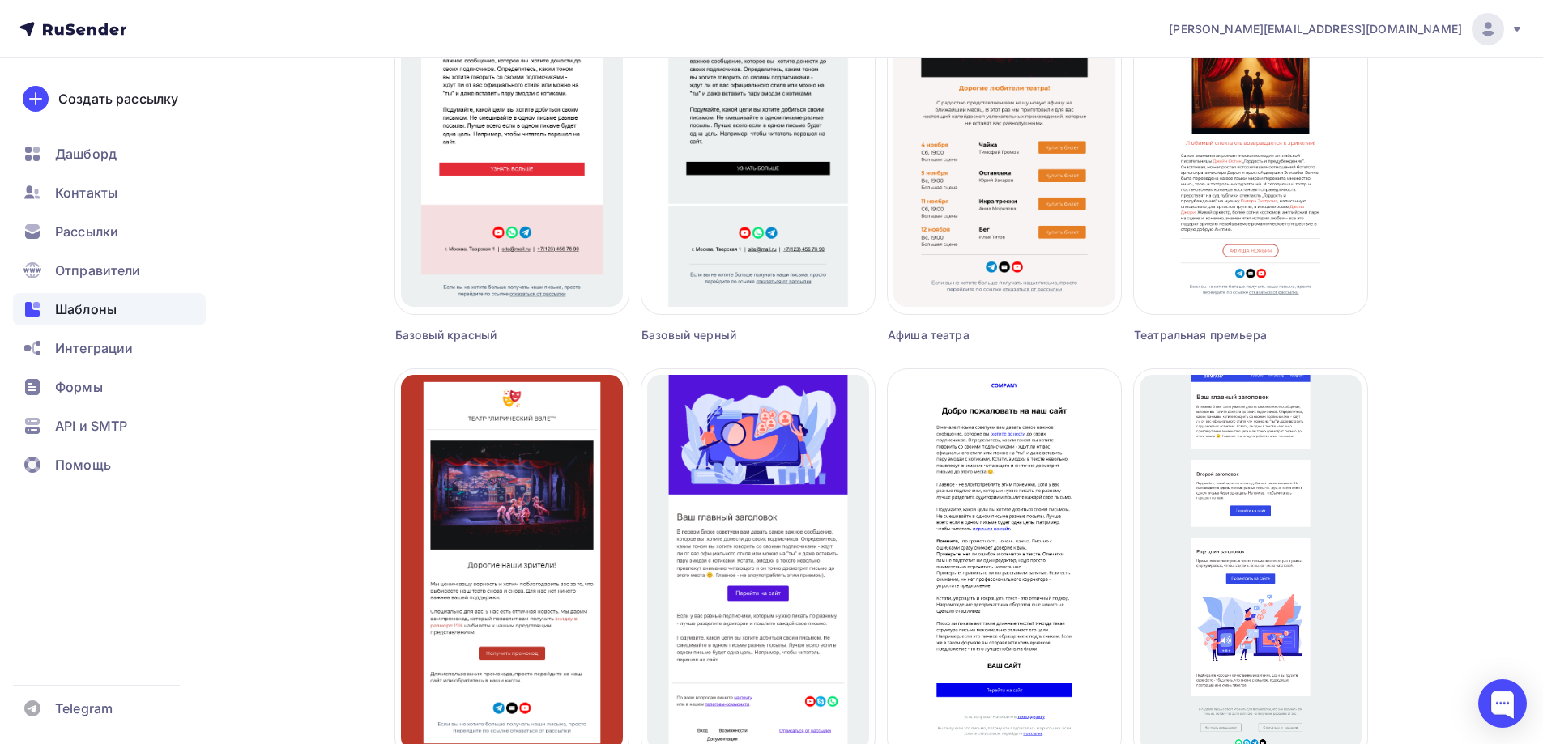
scroll to position [941, 0]
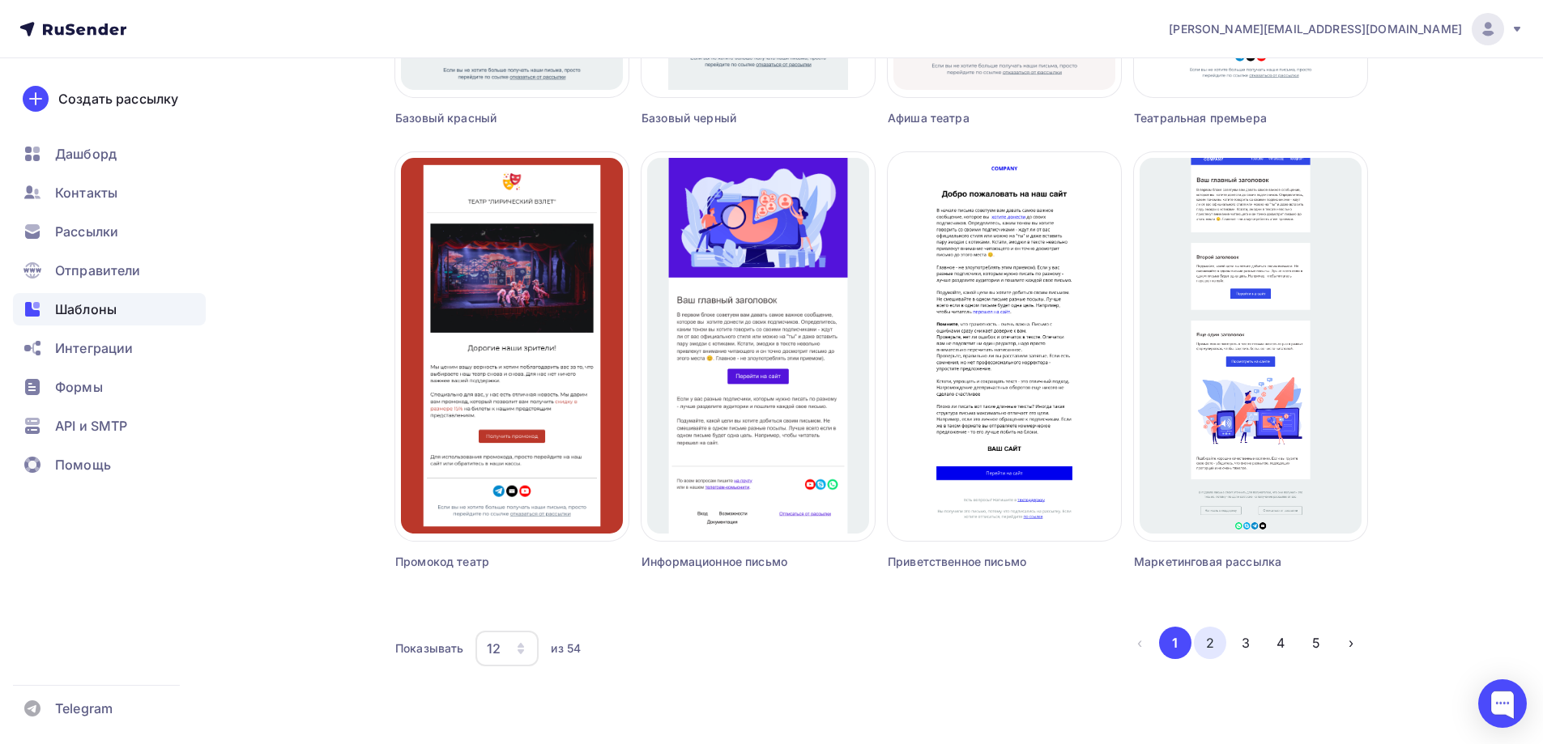
click at [1209, 645] on button "2" at bounding box center [1210, 643] width 32 height 32
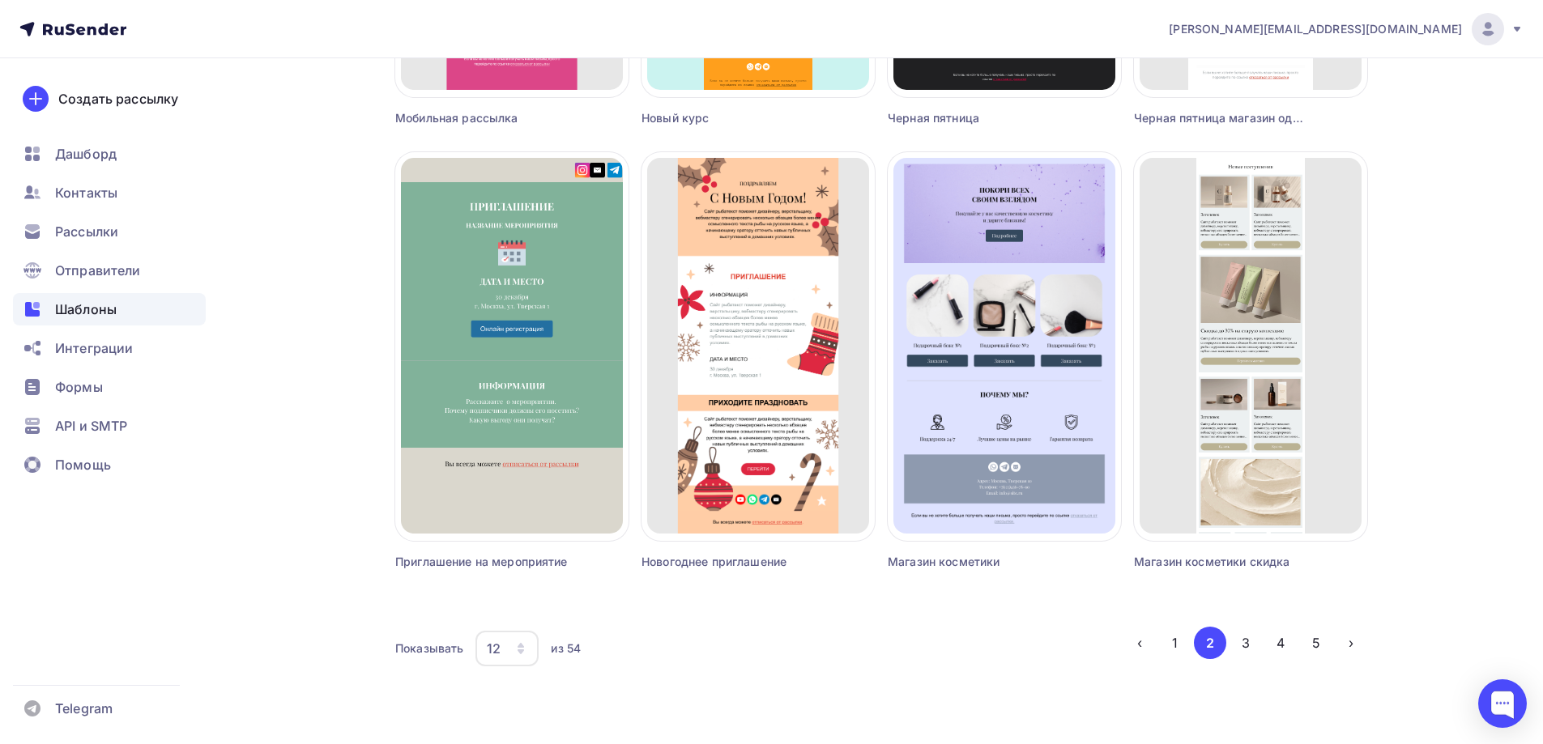
scroll to position [949, 0]
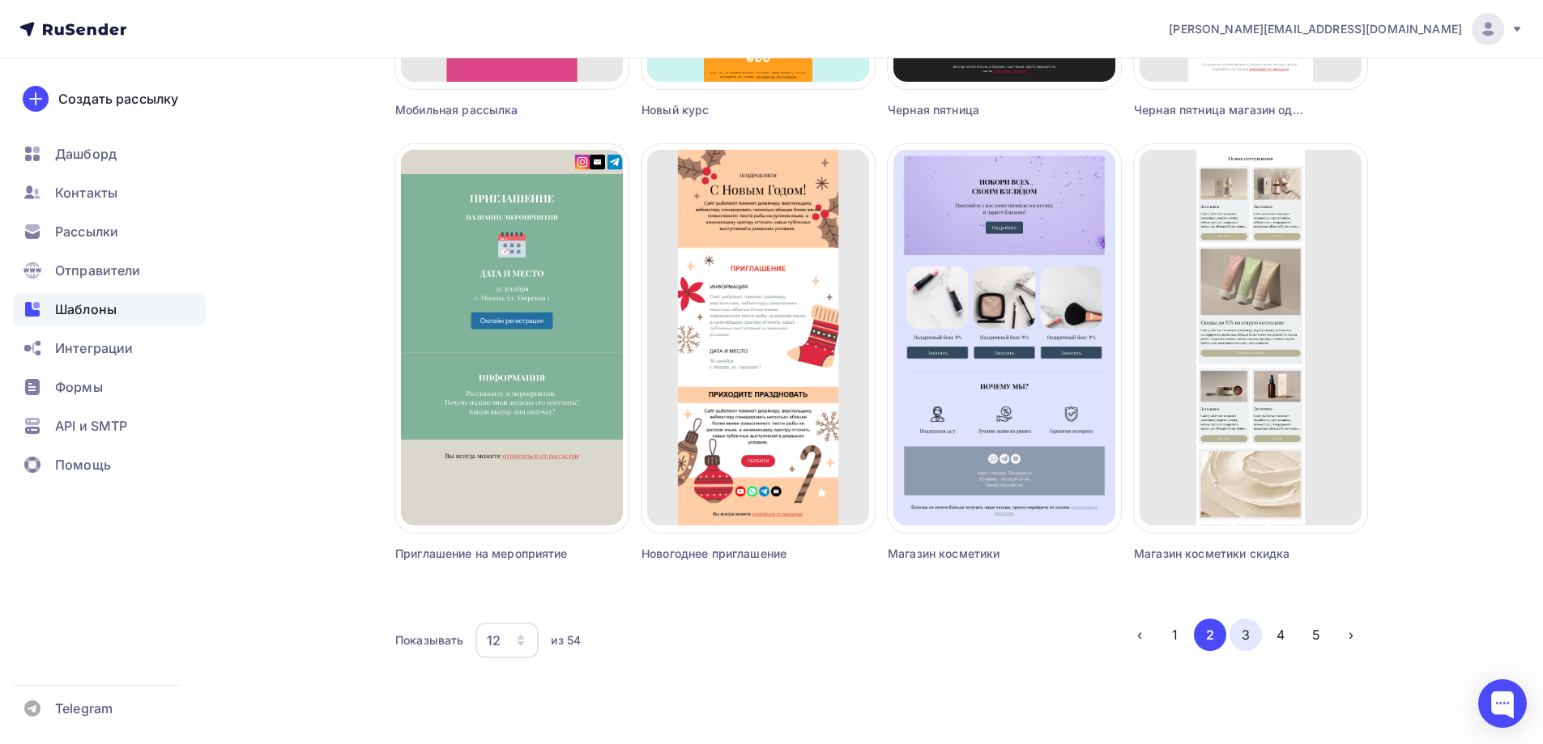
click at [1247, 636] on button "3" at bounding box center [1246, 635] width 32 height 32
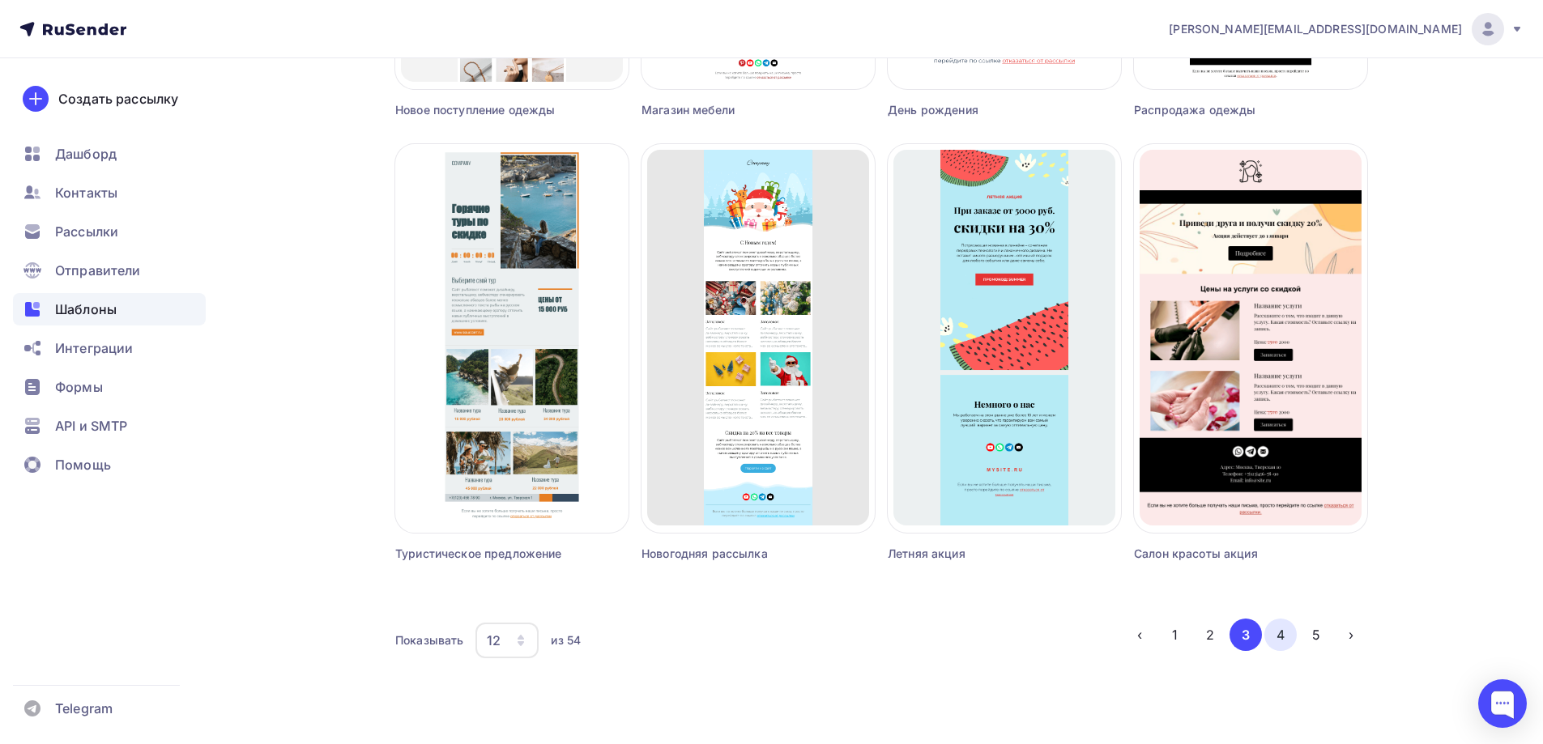
click at [1271, 636] on button "4" at bounding box center [1280, 635] width 32 height 32
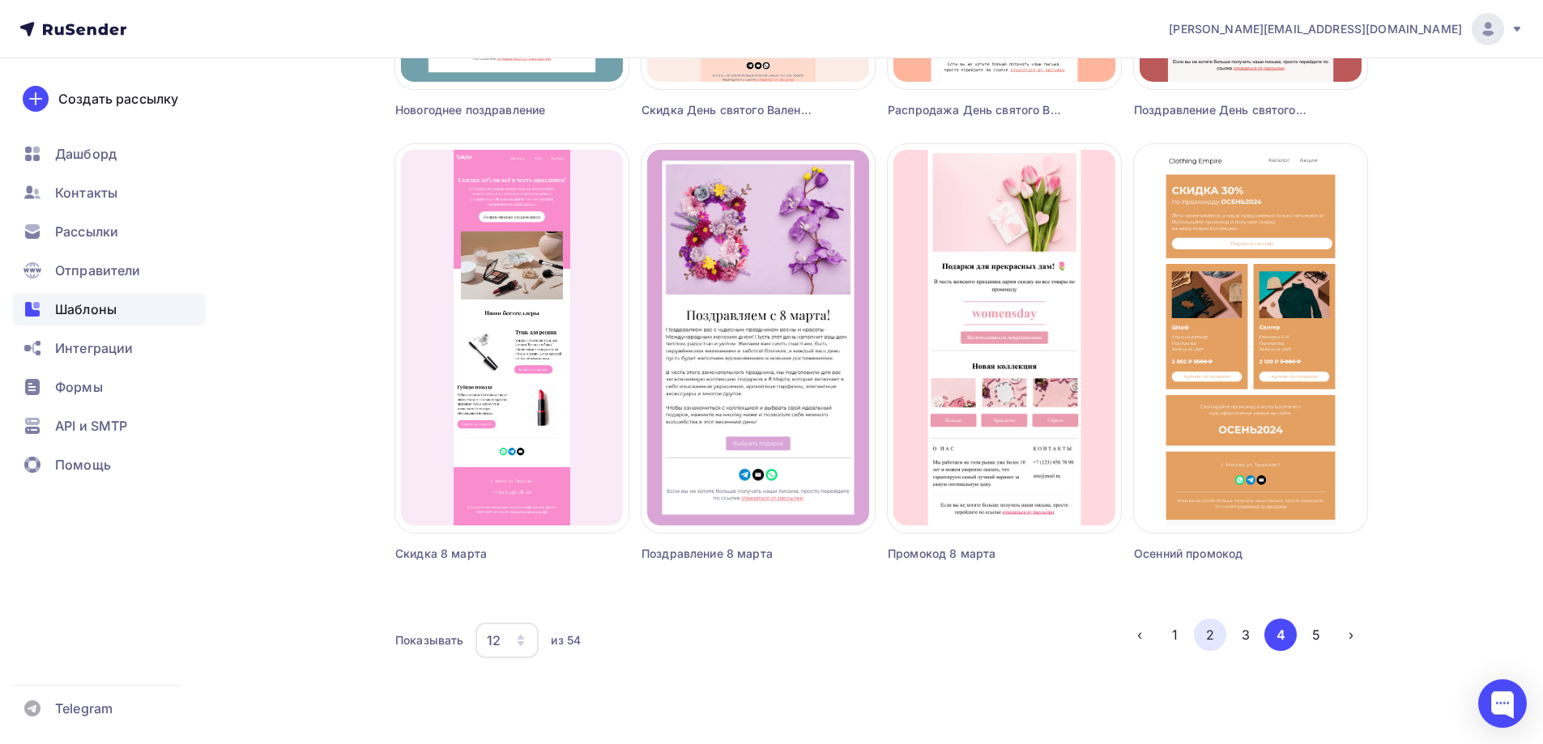
click at [1213, 637] on button "2" at bounding box center [1210, 635] width 32 height 32
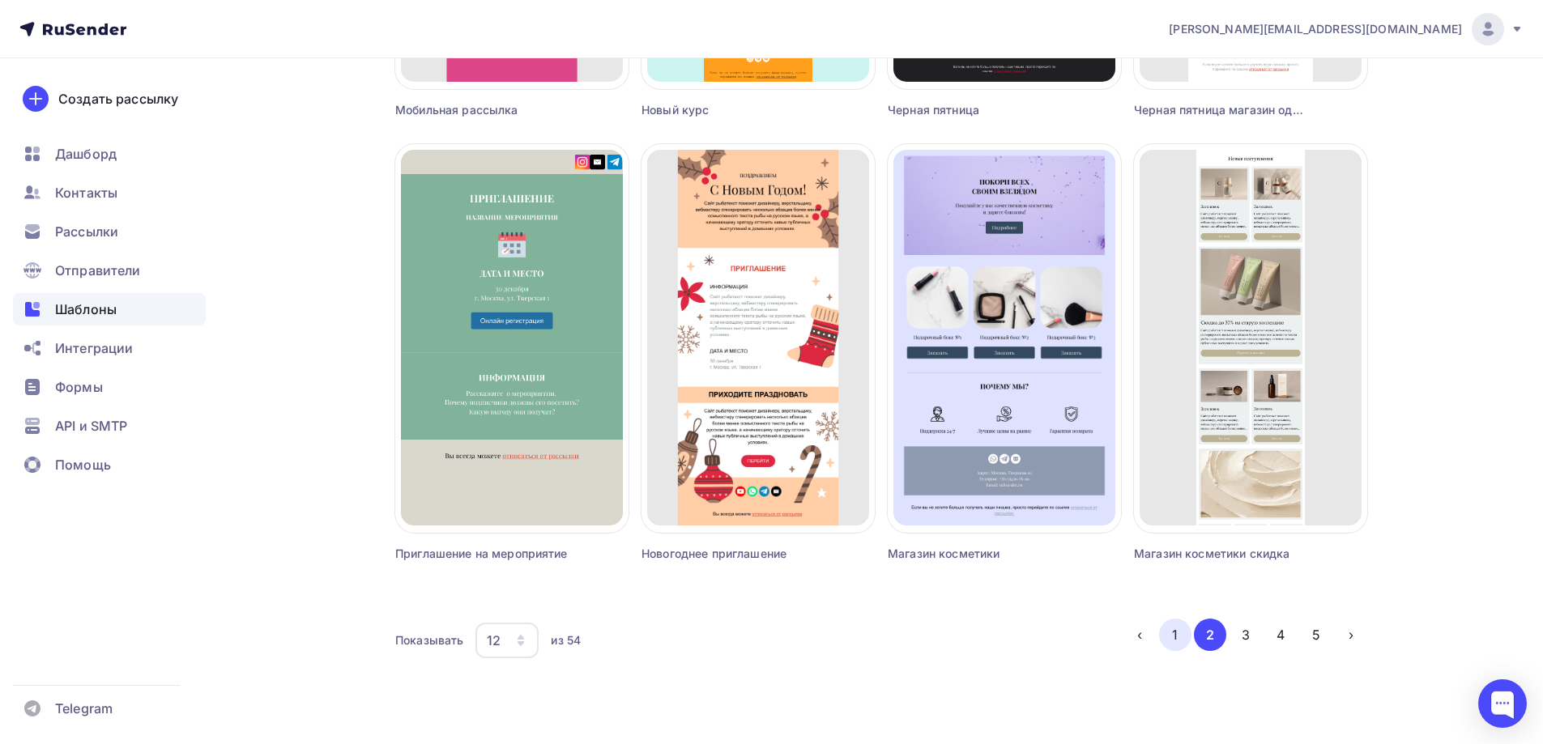
click at [1165, 636] on button "1" at bounding box center [1175, 635] width 32 height 32
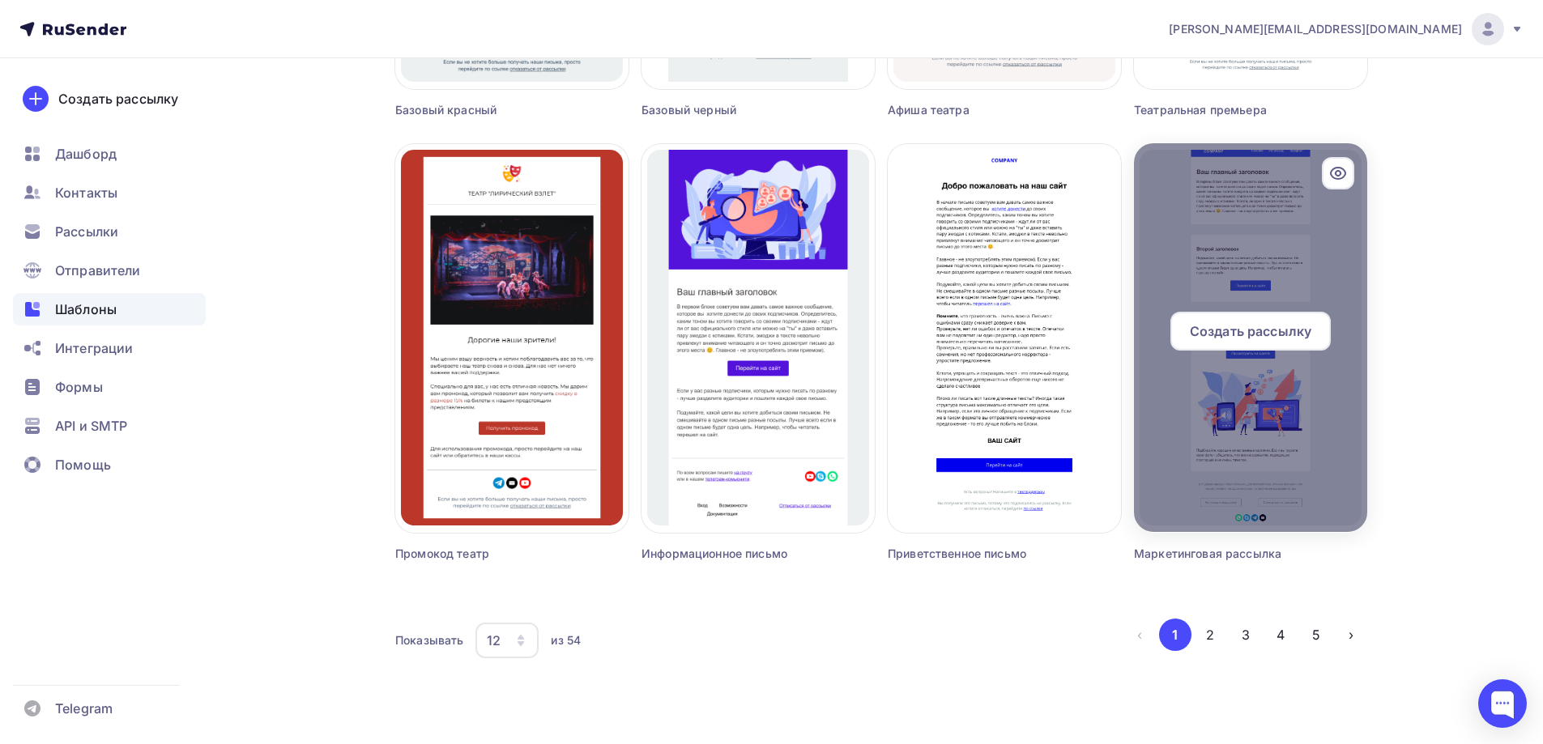
click at [1267, 338] on span "Создать рассылку" at bounding box center [1250, 331] width 121 height 19
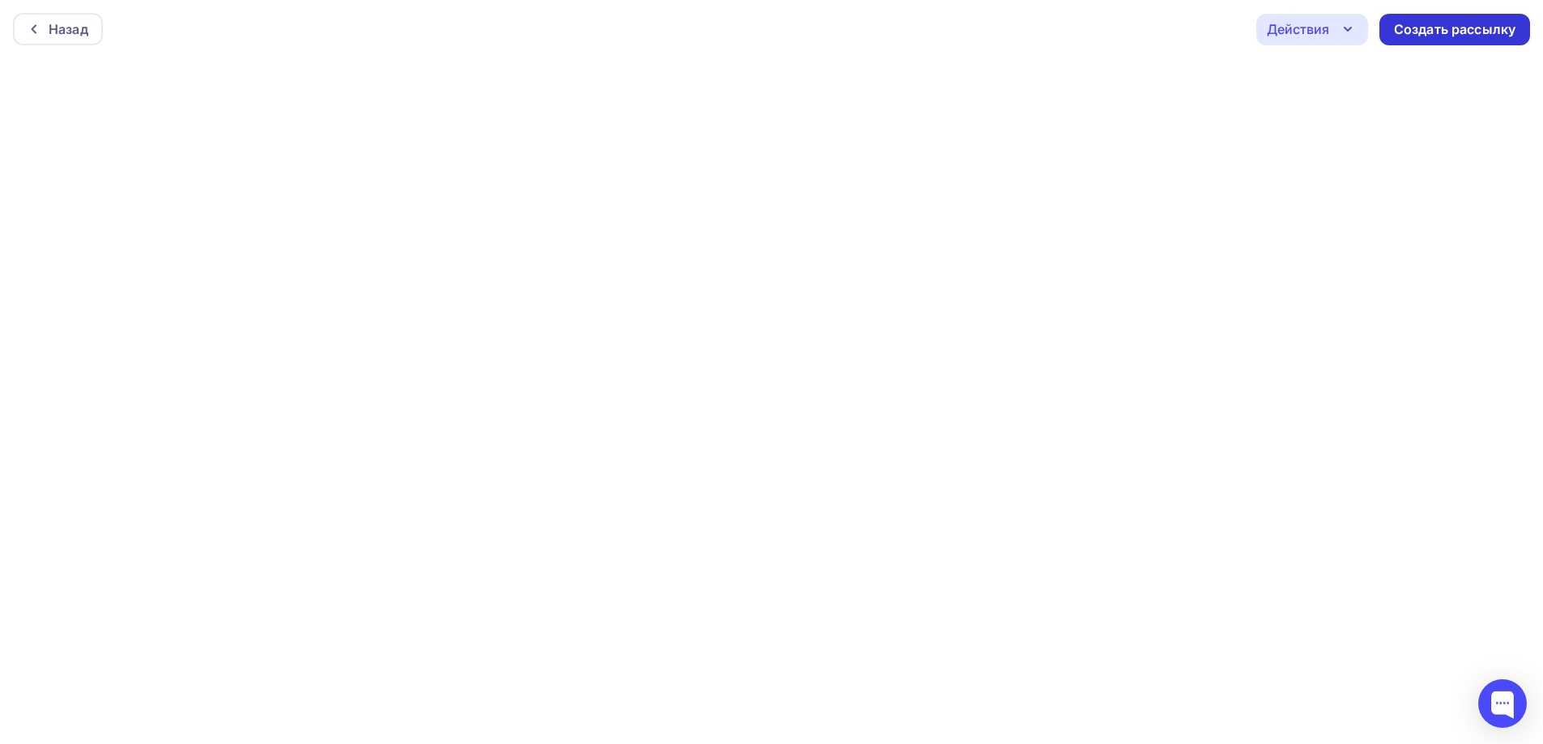
click at [1422, 16] on div "Создать рассылку" at bounding box center [1454, 30] width 151 height 32
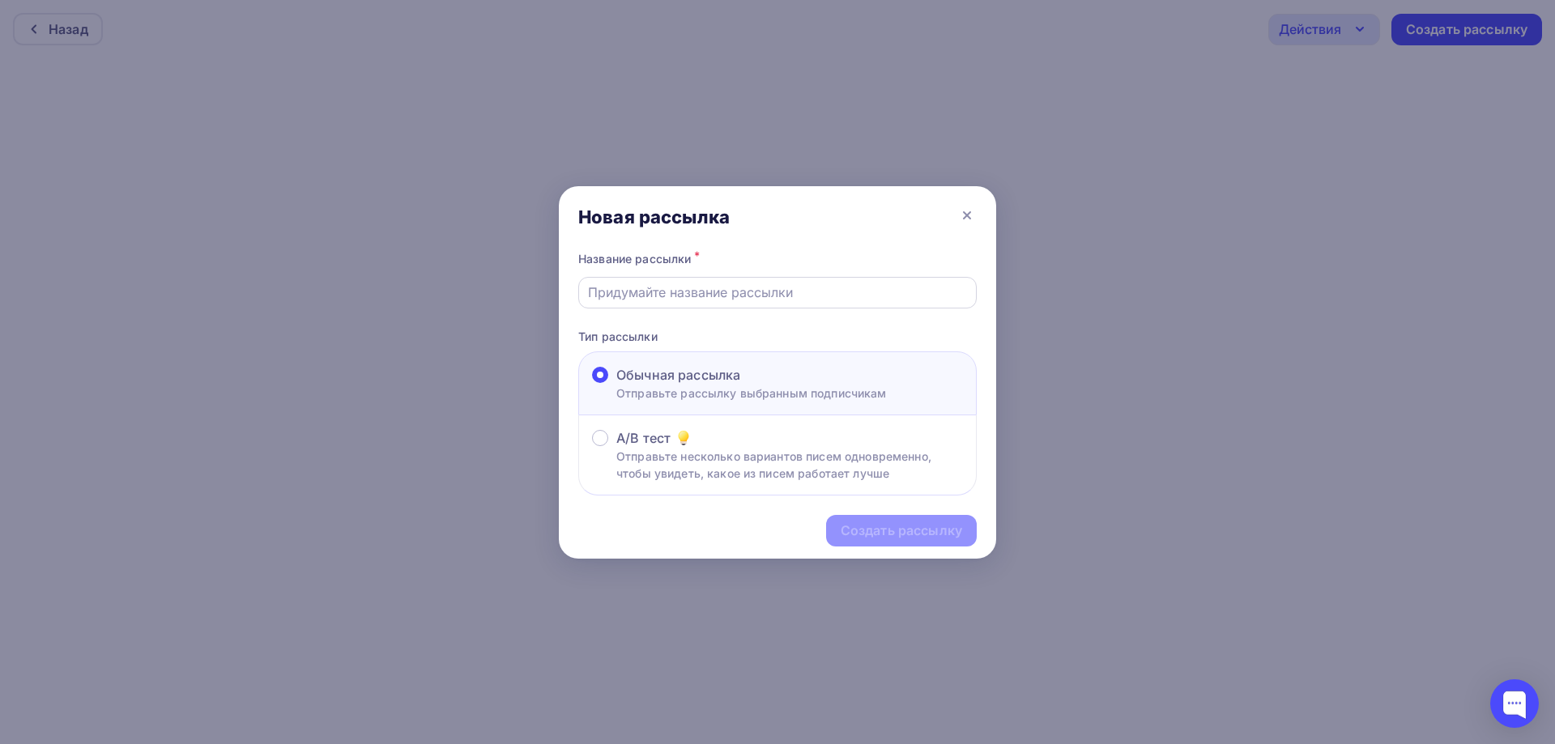
click at [761, 282] on div at bounding box center [777, 293] width 399 height 32
click at [759, 288] on input "text" at bounding box center [778, 292] width 380 height 19
type input "ваы"
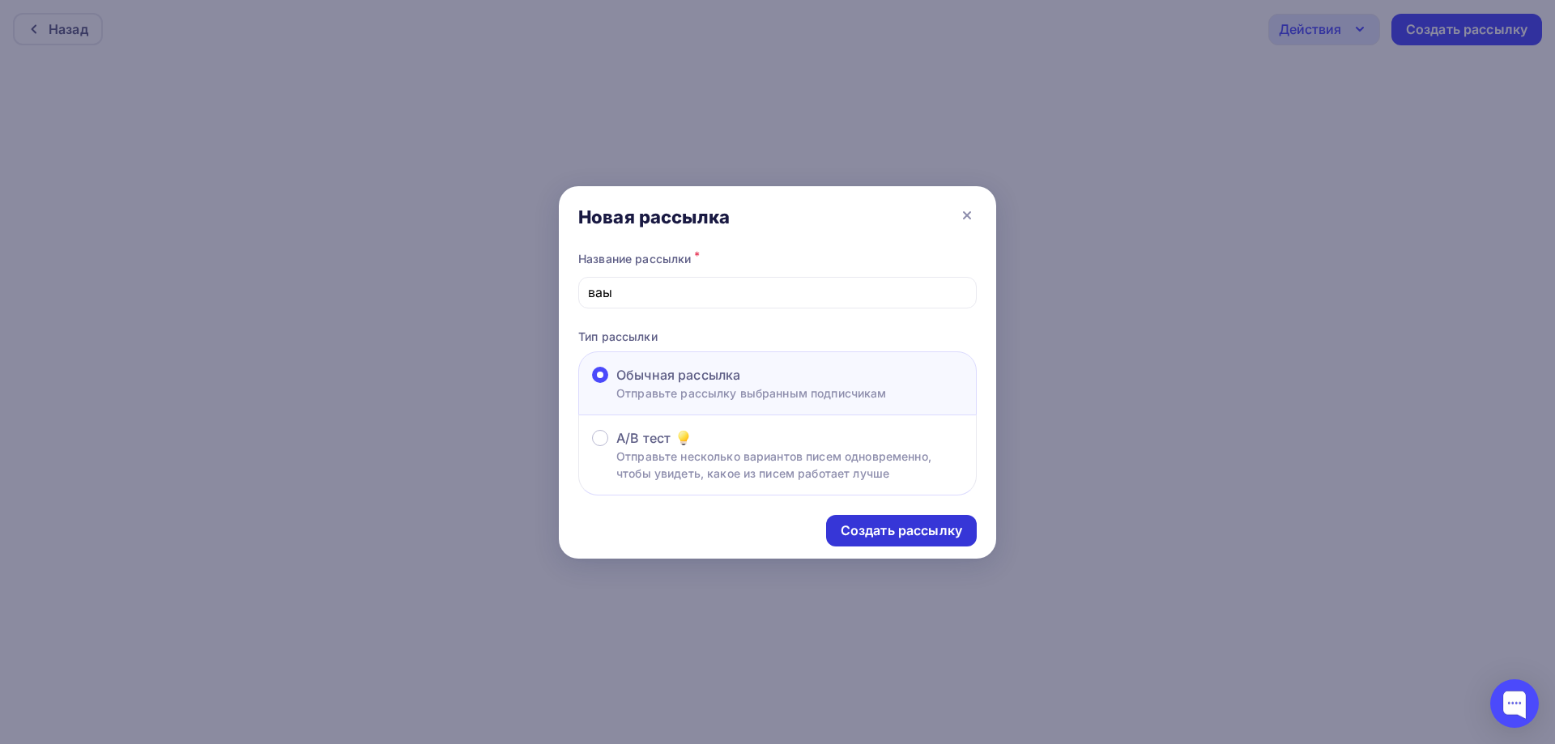
click at [921, 518] on div "Создать рассылку" at bounding box center [901, 531] width 151 height 32
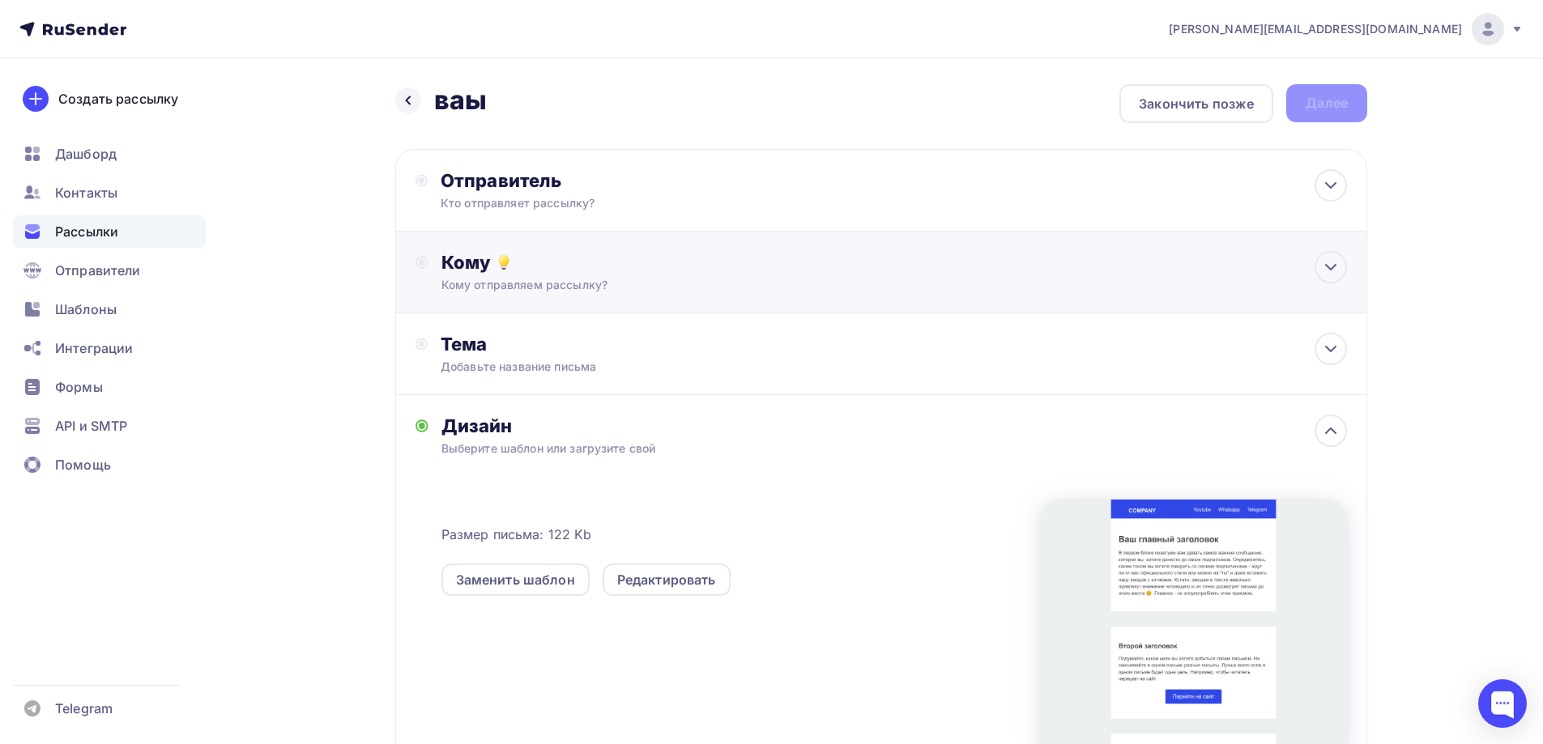
scroll to position [1, 0]
click at [616, 274] on div "Кому Кому отправляем рассылку? Списки получателей Нет получателей Все списки id…" at bounding box center [894, 271] width 906 height 42
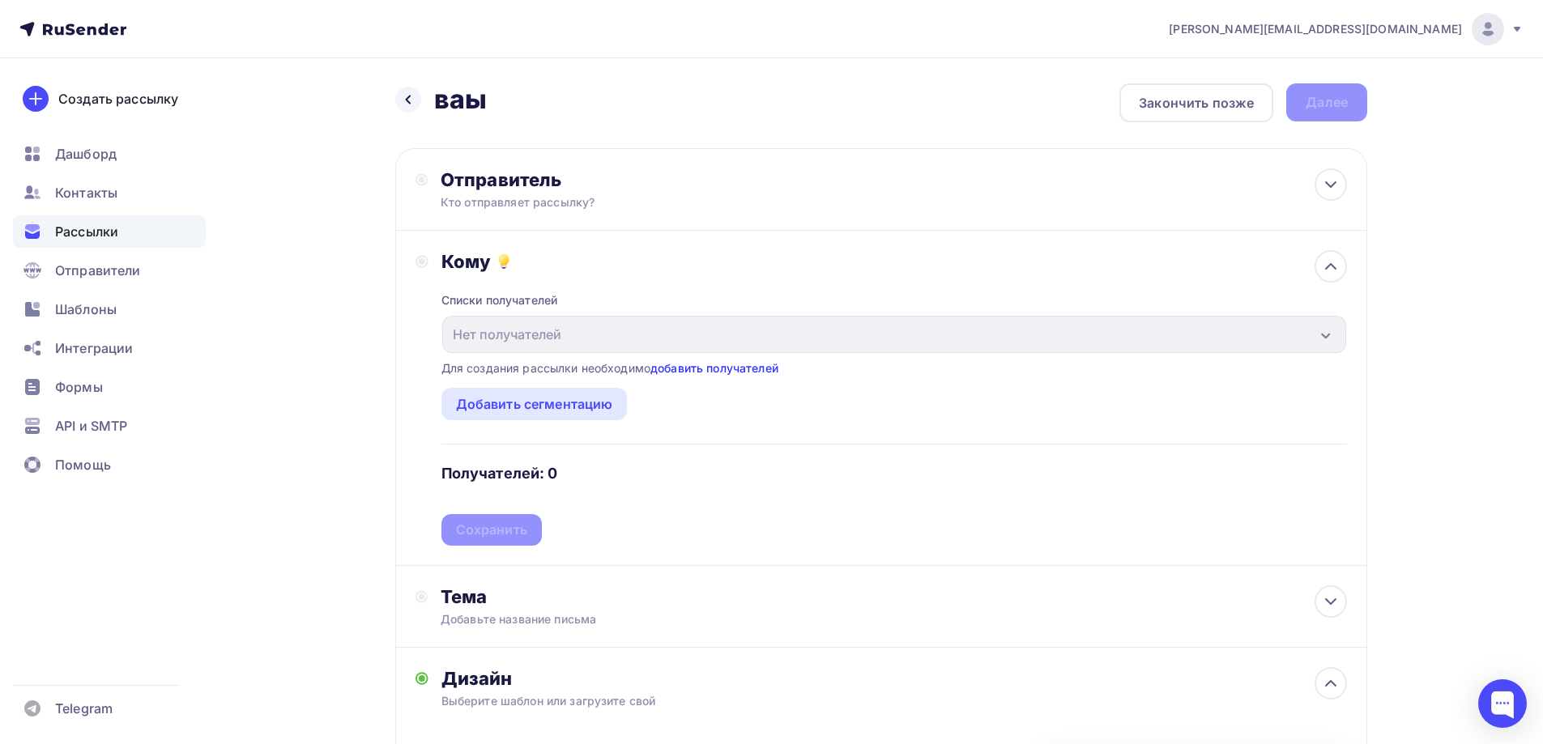
click at [692, 371] on link "добавить получателей" at bounding box center [714, 368] width 128 height 14
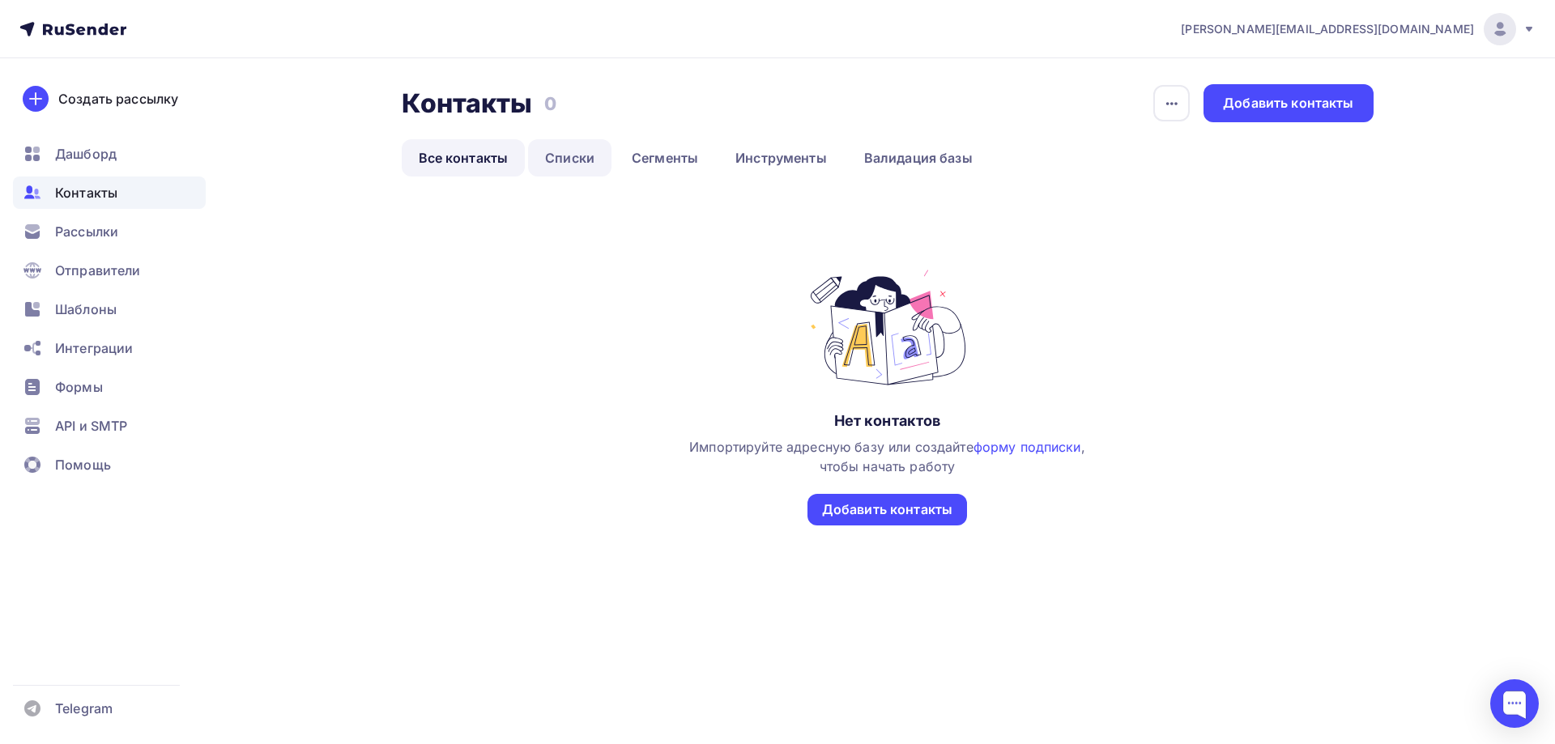
click at [569, 162] on link "Списки" at bounding box center [569, 157] width 83 height 37
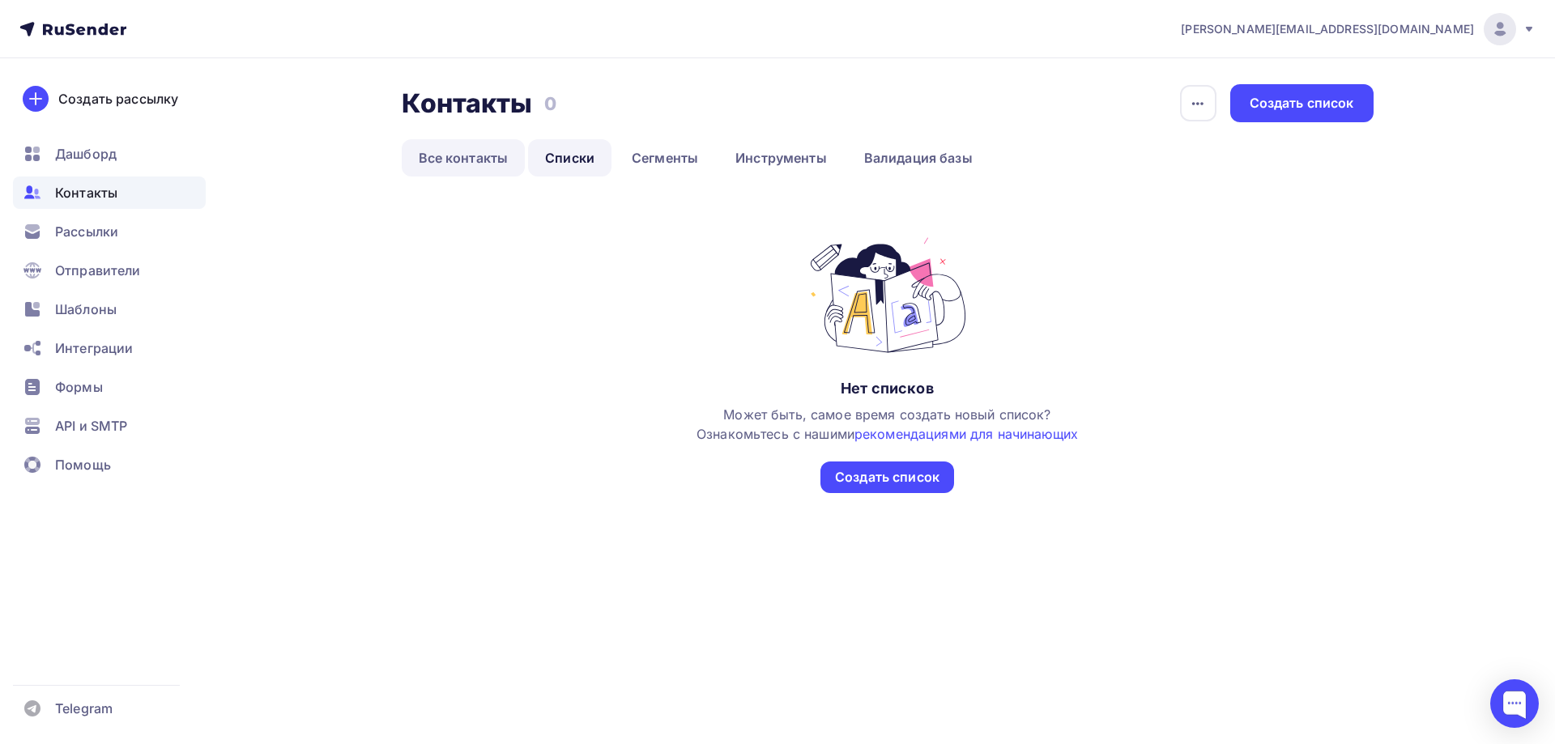
click at [467, 151] on link "Все контакты" at bounding box center [464, 157] width 124 height 37
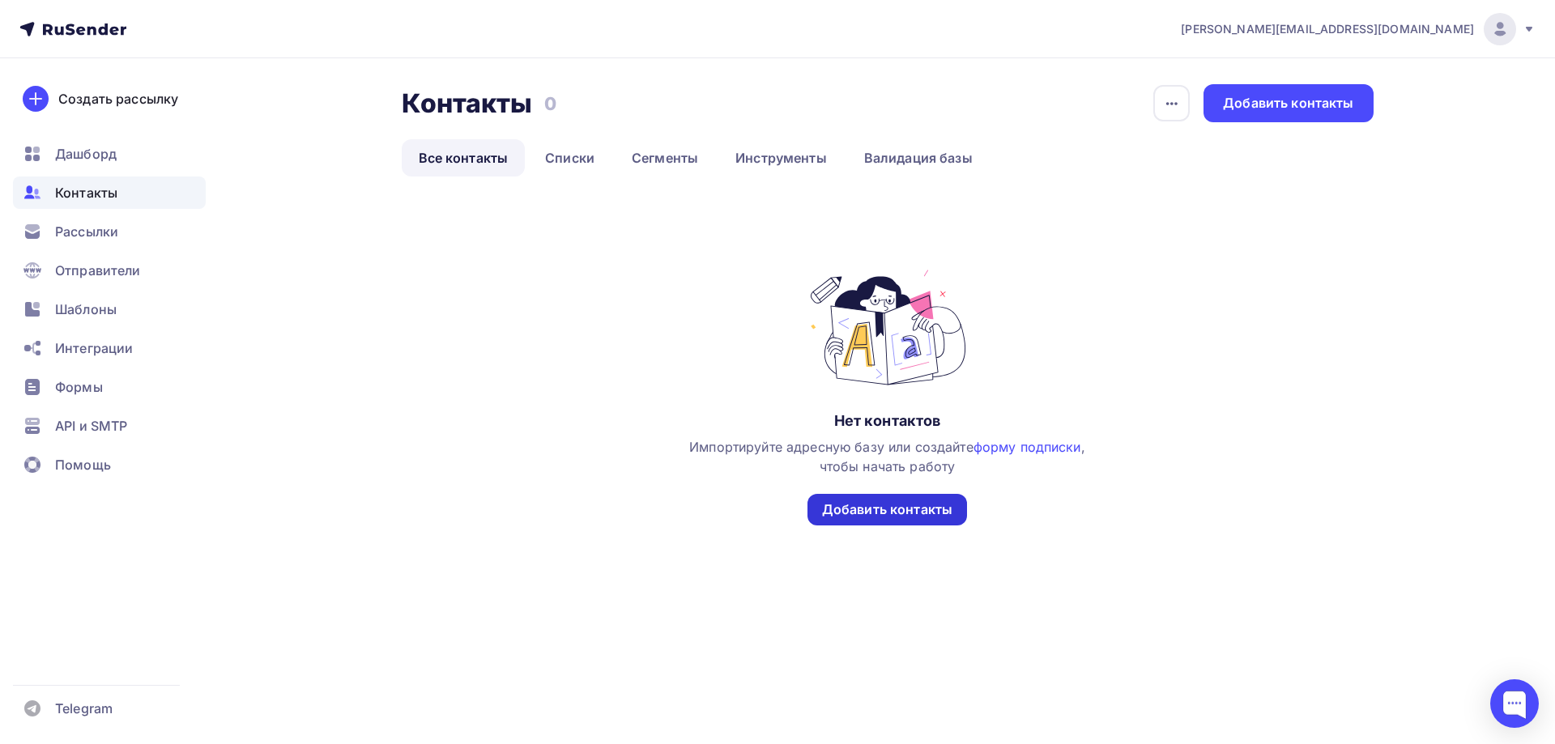
click at [876, 503] on div "Добавить контакты" at bounding box center [887, 510] width 130 height 19
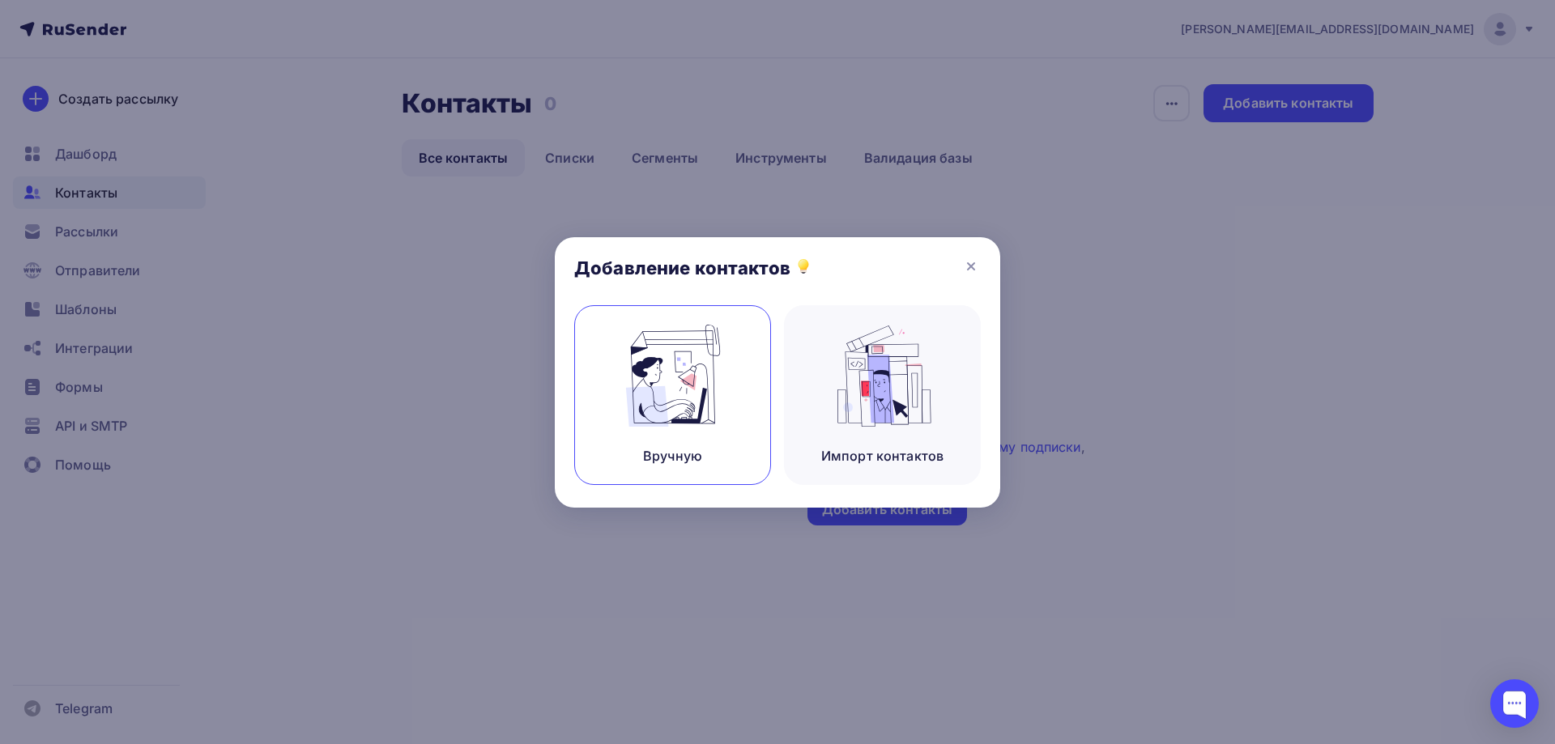
click at [740, 411] on div "Вручную" at bounding box center [672, 395] width 197 height 180
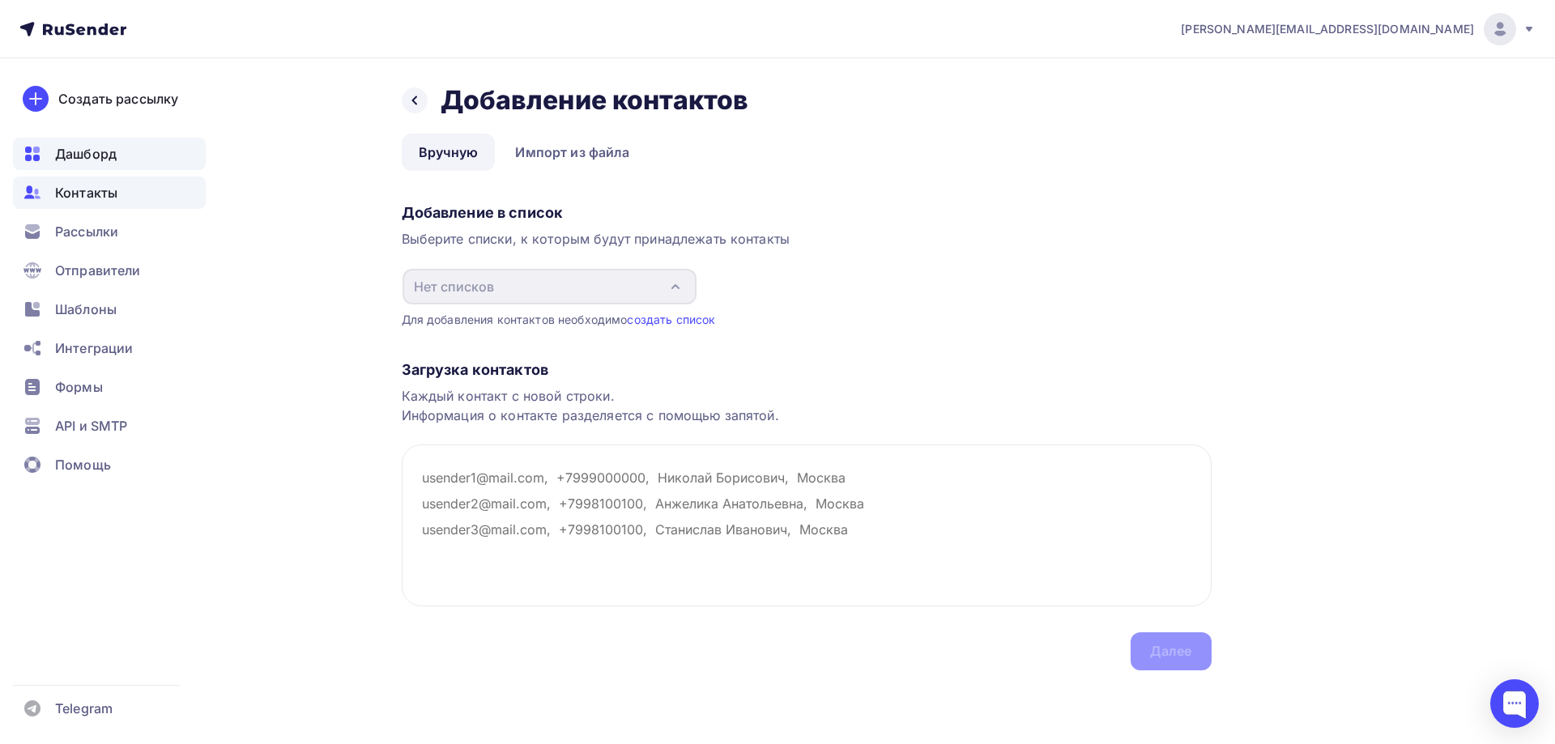
click at [143, 160] on div "Дашборд" at bounding box center [109, 154] width 193 height 32
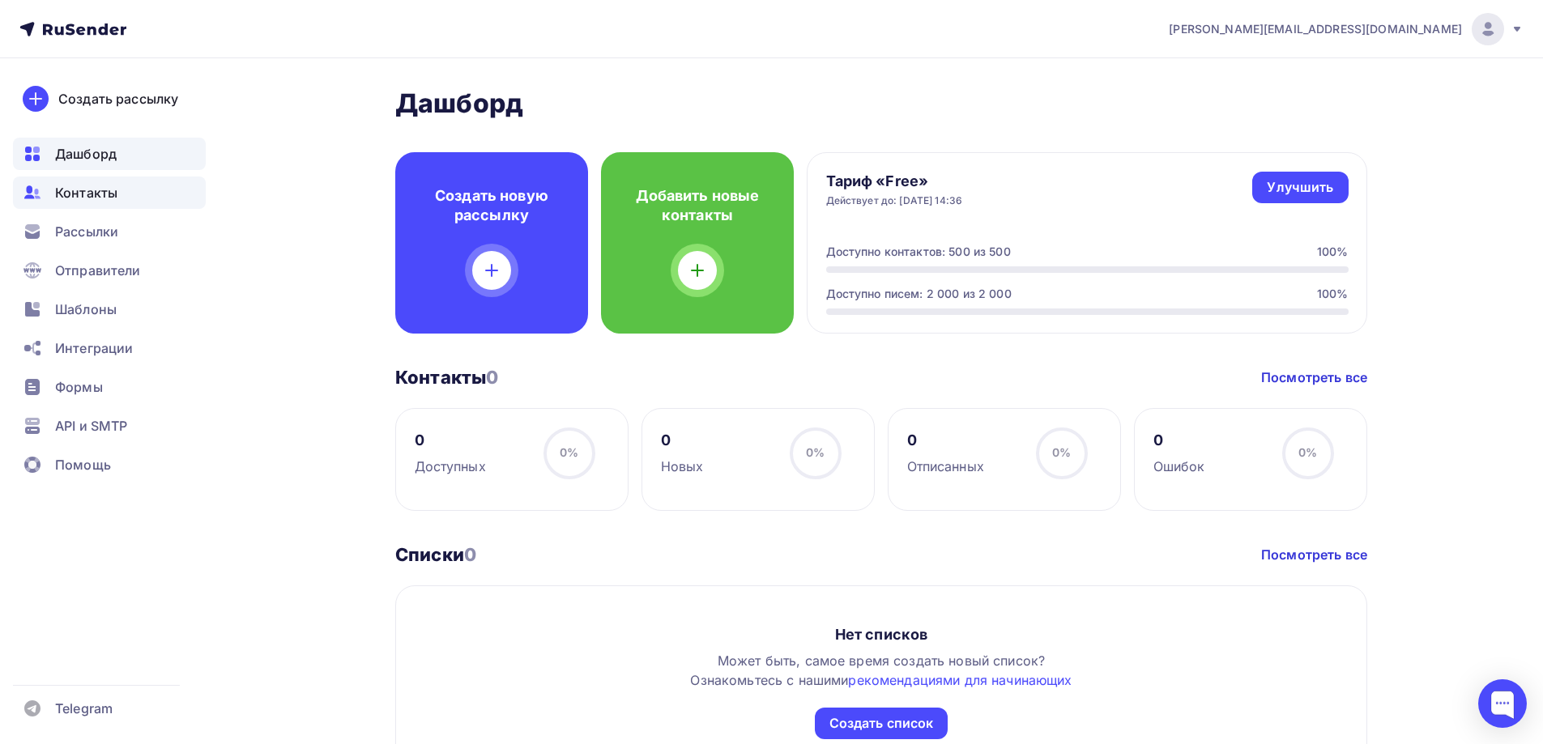
click at [119, 196] on div "Контакты" at bounding box center [109, 193] width 193 height 32
